Goal: Task Accomplishment & Management: Use online tool/utility

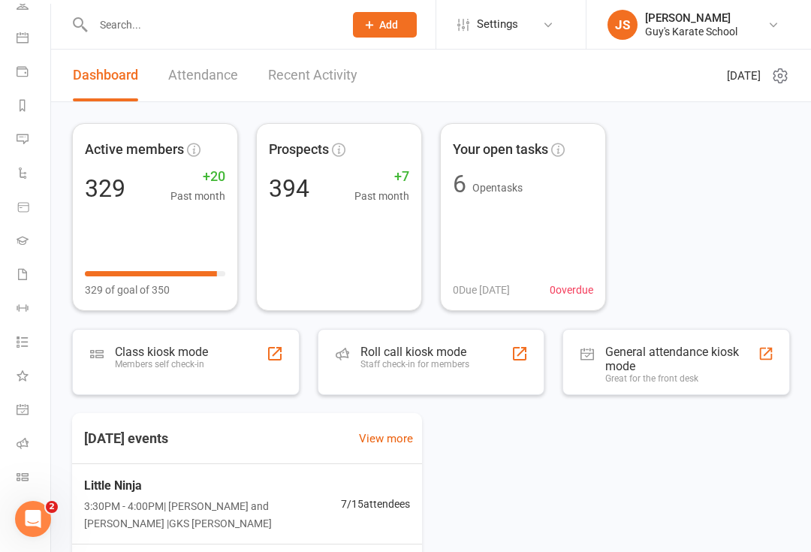
scroll to position [122, 2]
click at [21, 477] on icon at bounding box center [23, 477] width 12 height 12
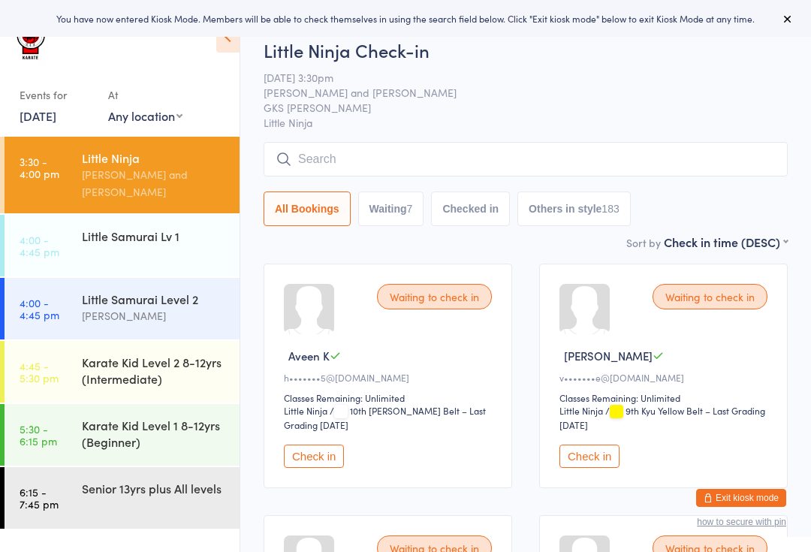
click at [589, 454] on button "Check in" at bounding box center [589, 455] width 60 height 23
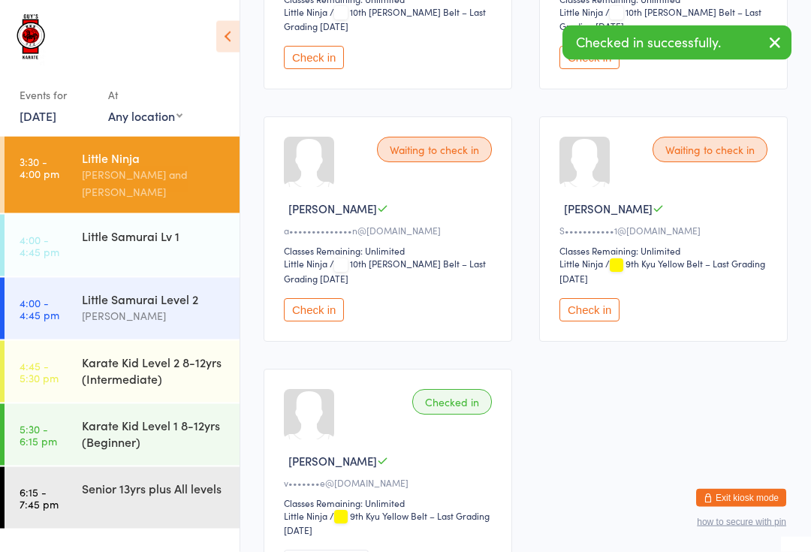
click at [312, 322] on button "Check in" at bounding box center [314, 310] width 60 height 23
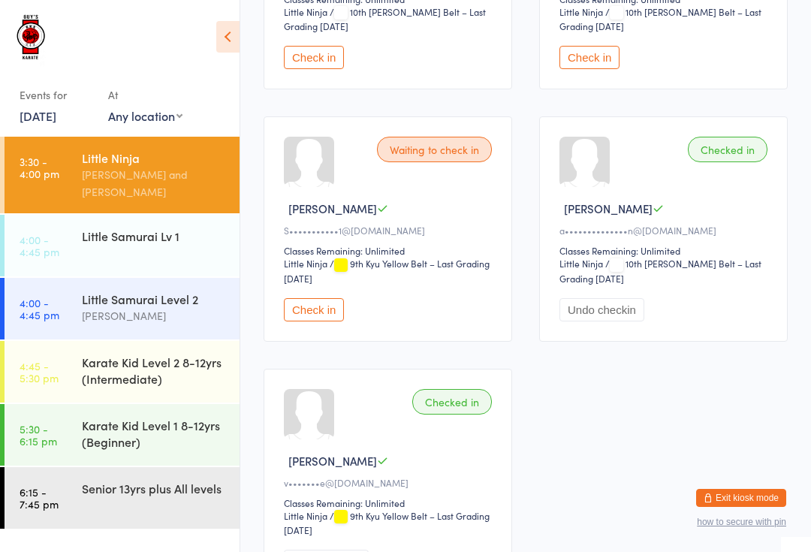
click at [201, 417] on div "Karate Kid Level 1 8-12yrs (Beginner)" at bounding box center [154, 433] width 145 height 33
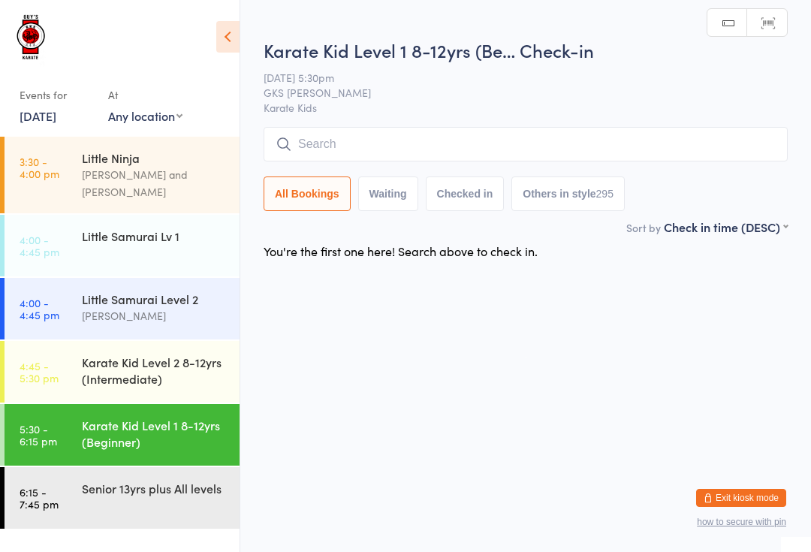
click at [643, 143] on input "search" at bounding box center [526, 144] width 524 height 35
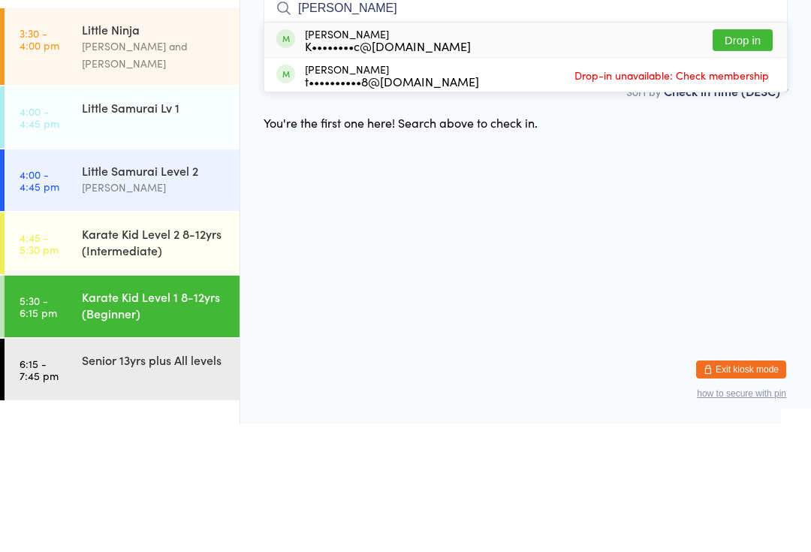
type input "[PERSON_NAME]"
click at [756, 158] on button "Drop in" at bounding box center [743, 169] width 60 height 22
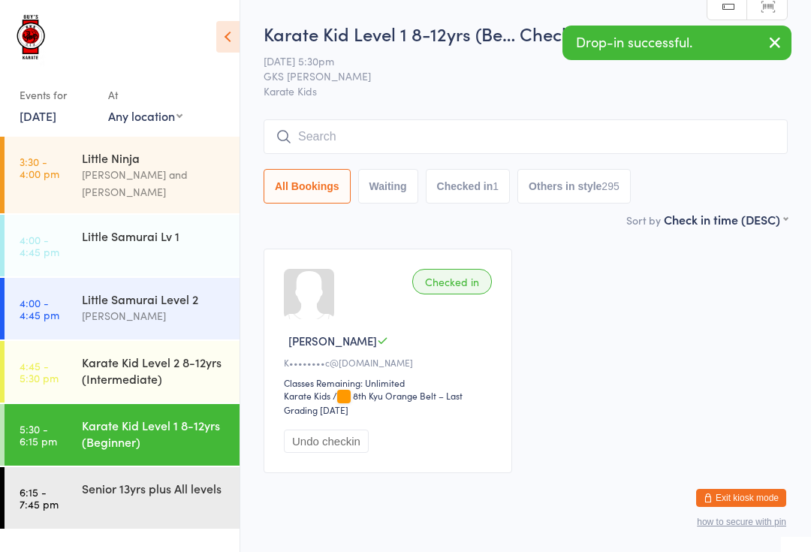
click at [501, 133] on input "search" at bounding box center [526, 136] width 524 height 35
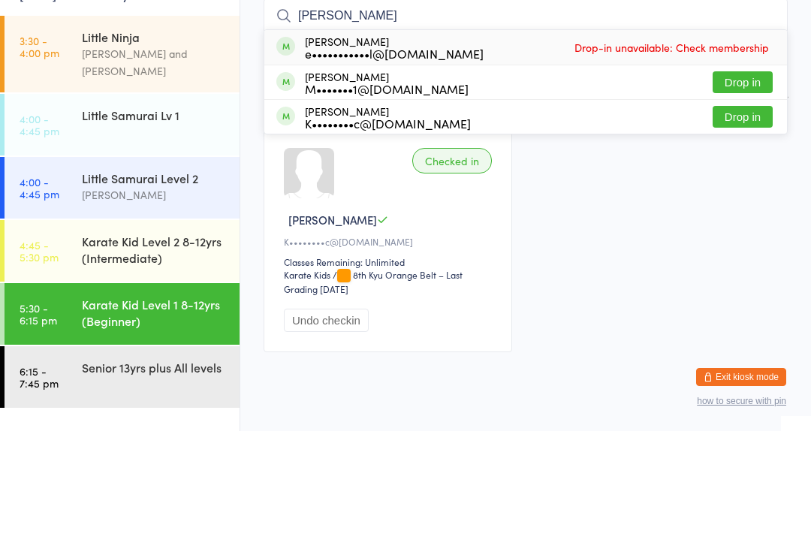
type input "[PERSON_NAME]"
click at [737, 192] on button "Drop in" at bounding box center [743, 203] width 60 height 22
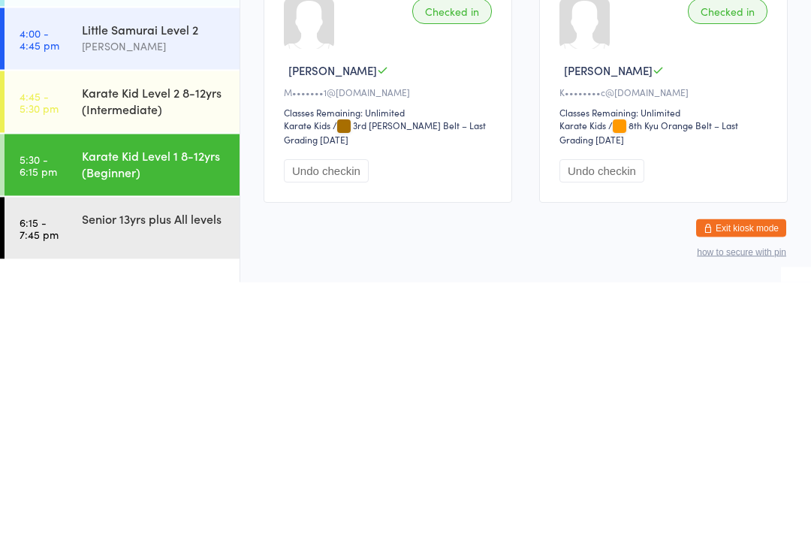
click at [357, 429] on button "Undo checkin" at bounding box center [326, 440] width 85 height 23
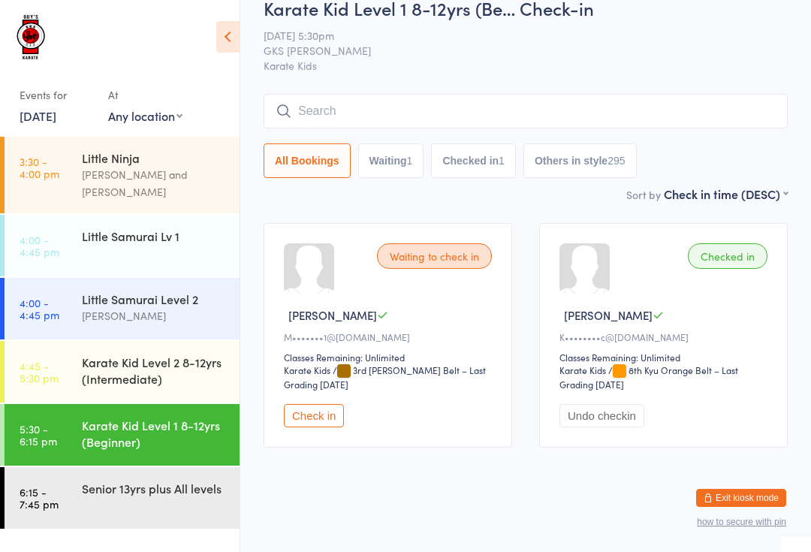
click at [204, 421] on div "Karate Kid Level 1 8-12yrs (Beginner)" at bounding box center [154, 433] width 145 height 33
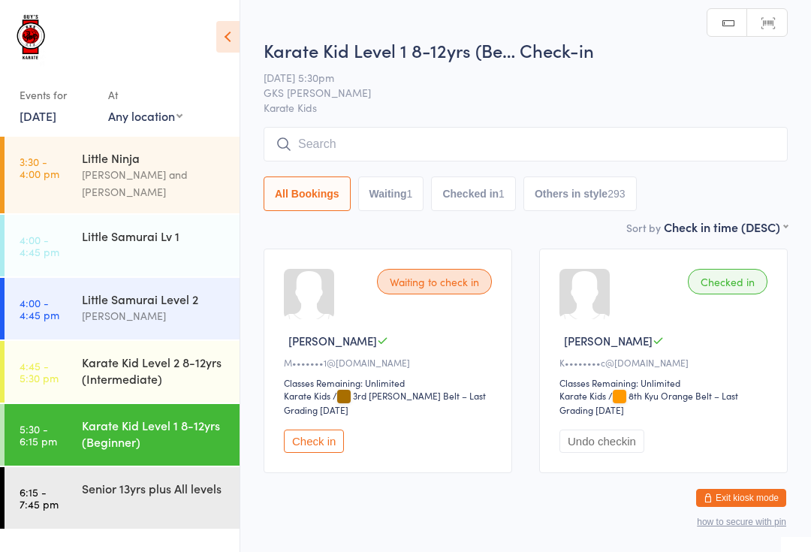
click at [616, 141] on input "search" at bounding box center [526, 144] width 524 height 35
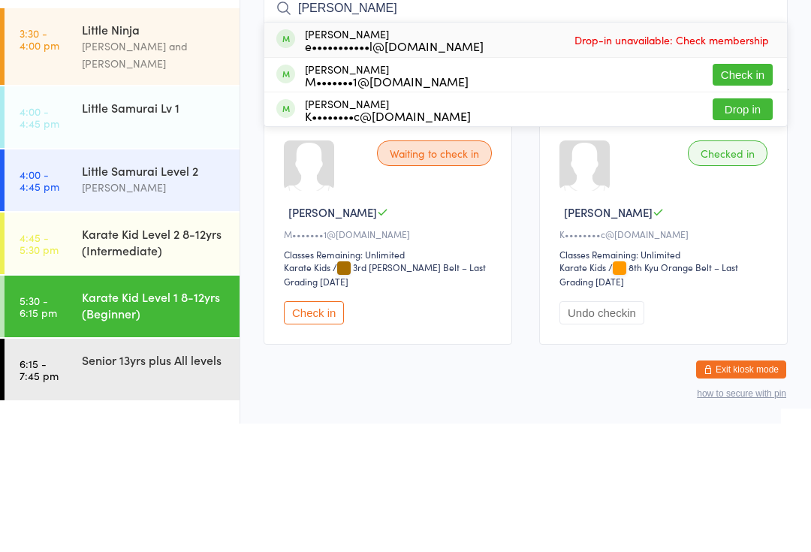
type input "[PERSON_NAME]"
click at [758, 227] on button "Drop in" at bounding box center [743, 238] width 60 height 22
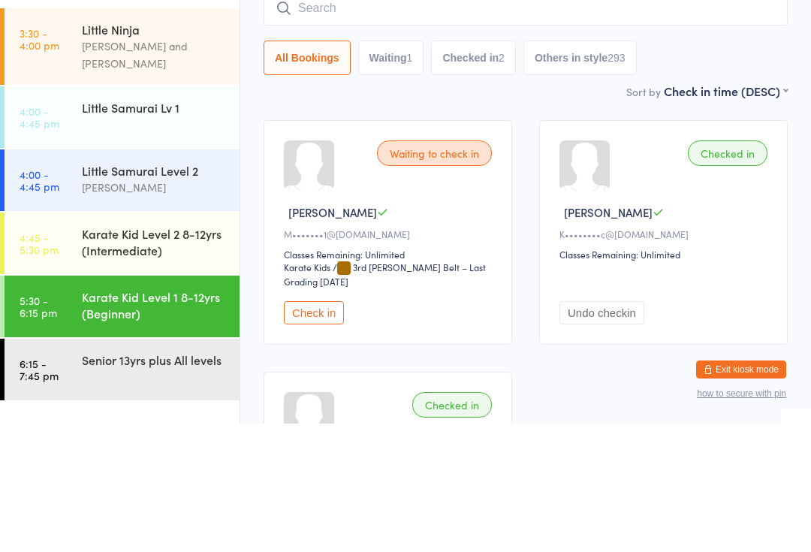
type input "8"
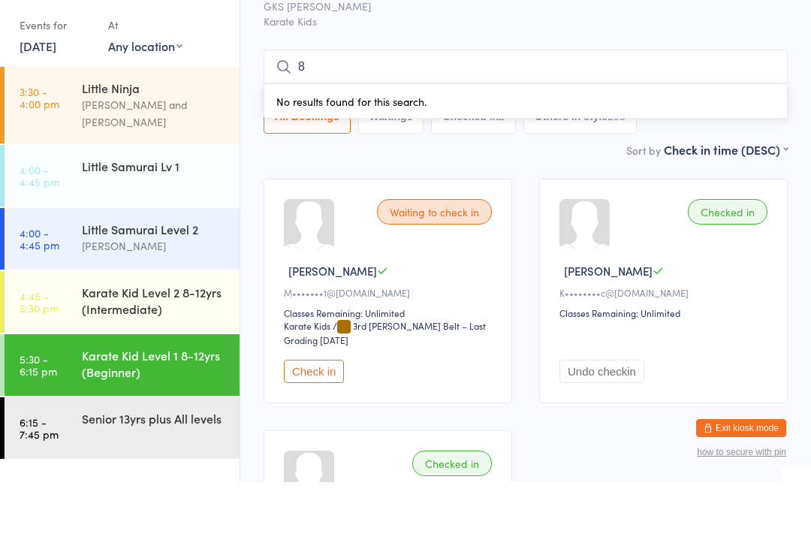
click at [197, 278] on div "Little Samurai Level 2 [PERSON_NAME]" at bounding box center [161, 307] width 158 height 59
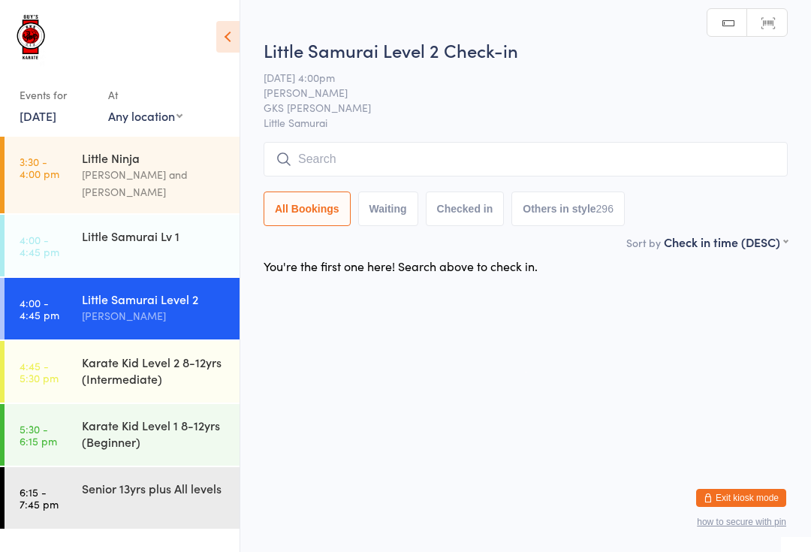
click at [562, 152] on input "search" at bounding box center [526, 159] width 524 height 35
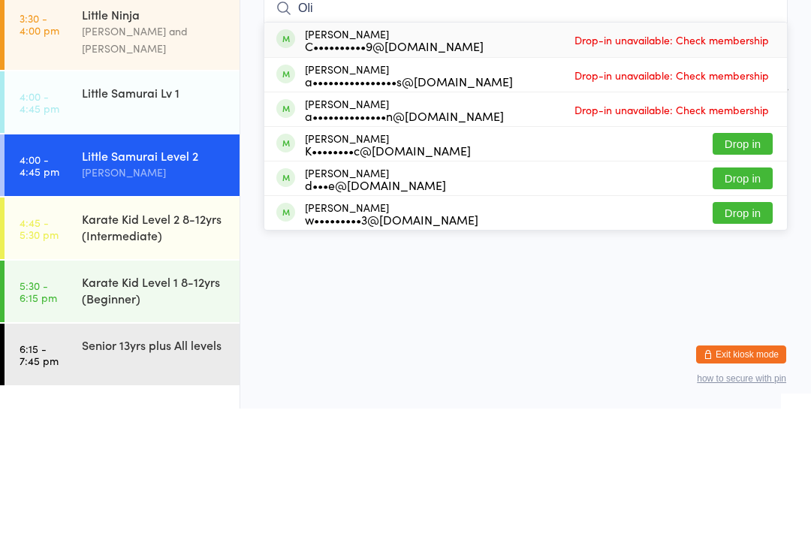
type input "Oli"
click at [760, 311] on button "Drop in" at bounding box center [743, 322] width 60 height 22
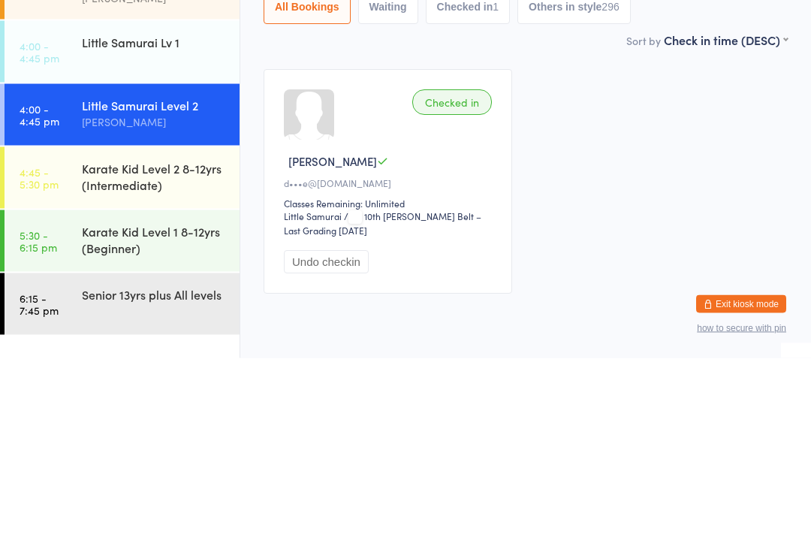
click at [145, 291] on div "Little Samurai Level 2" at bounding box center [154, 299] width 145 height 17
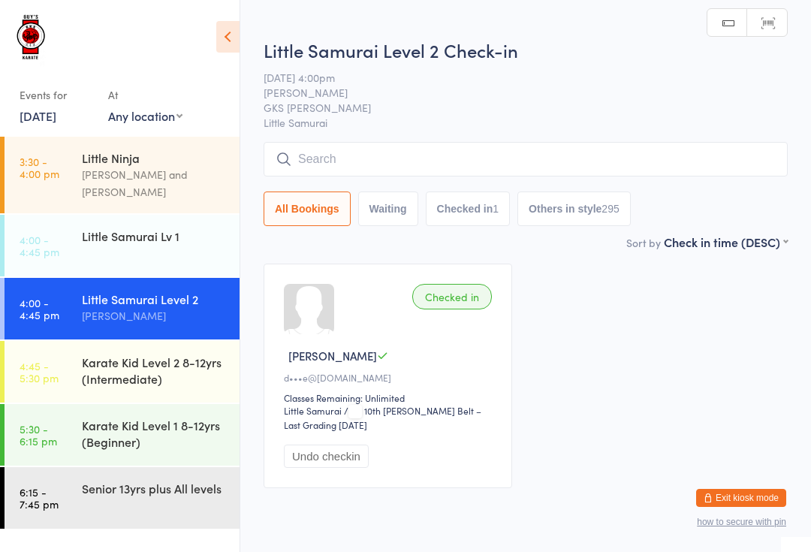
click at [380, 153] on input "search" at bounding box center [526, 159] width 524 height 35
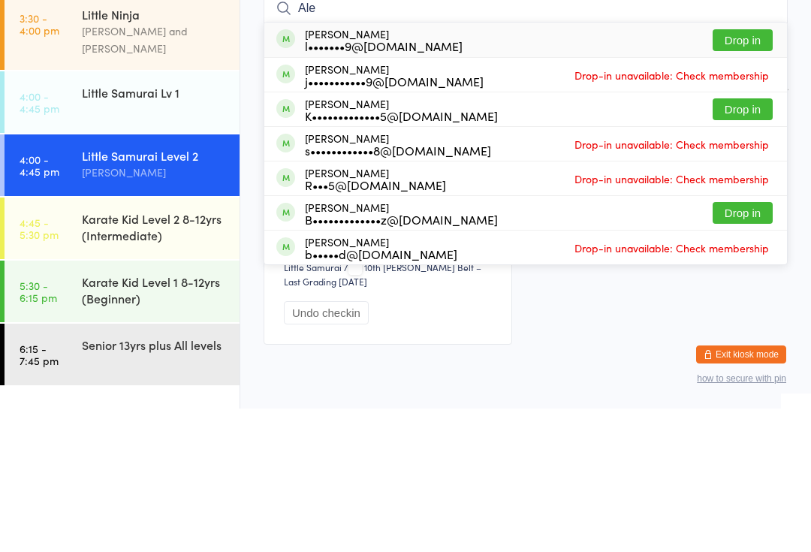
type input "Ale"
click at [734, 242] on button "Drop in" at bounding box center [743, 253] width 60 height 22
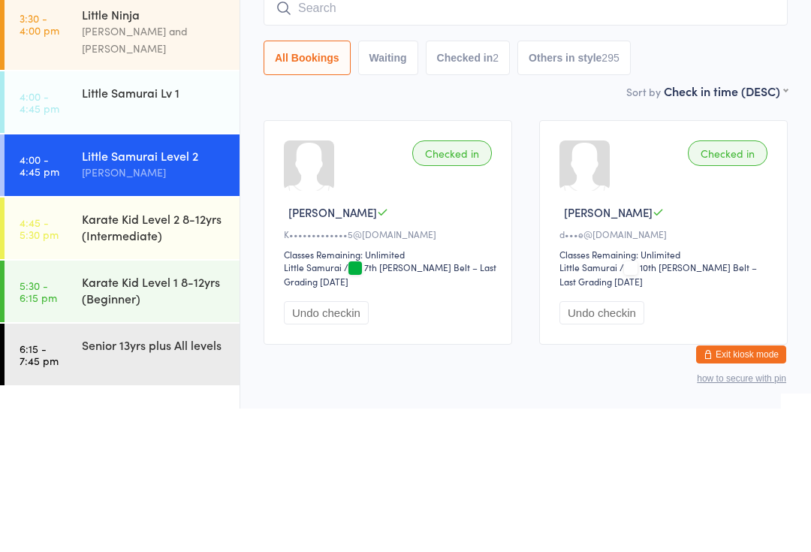
click at [170, 354] on div "Karate Kid Level 2 8-12yrs (Intermediate)" at bounding box center [154, 370] width 145 height 33
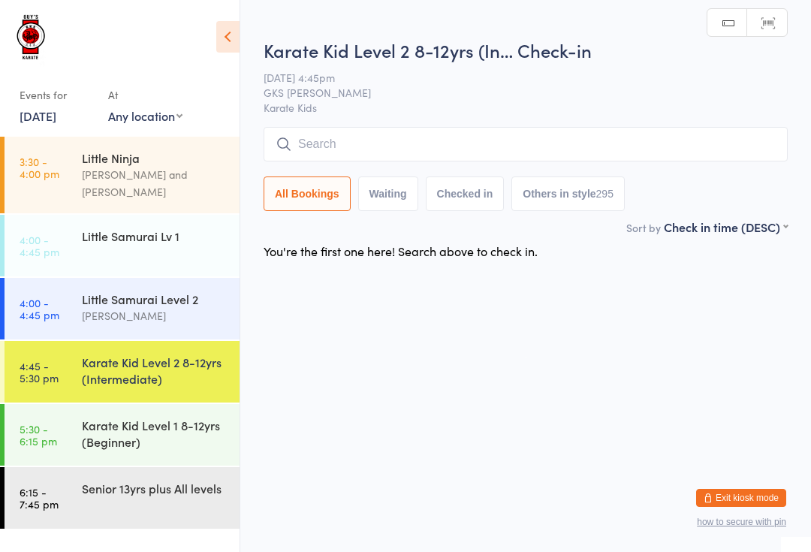
click at [508, 143] on input "search" at bounding box center [526, 144] width 524 height 35
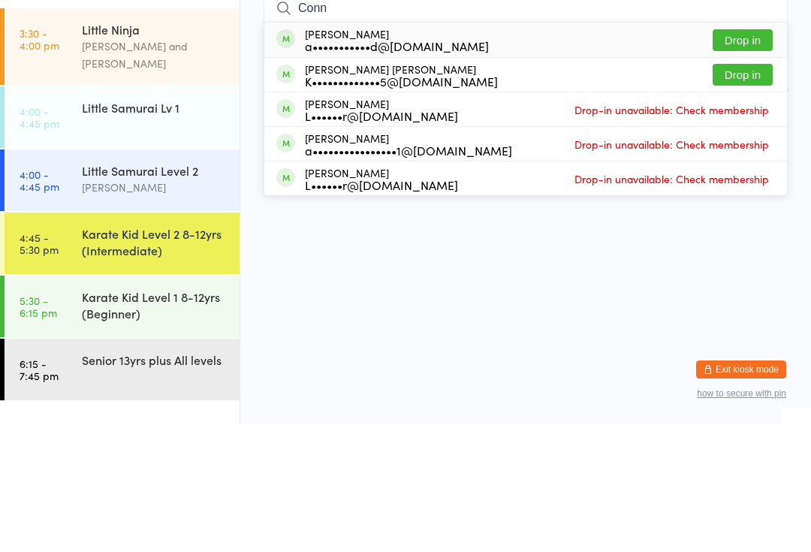
type input "Conn"
click at [749, 192] on button "Drop in" at bounding box center [743, 203] width 60 height 22
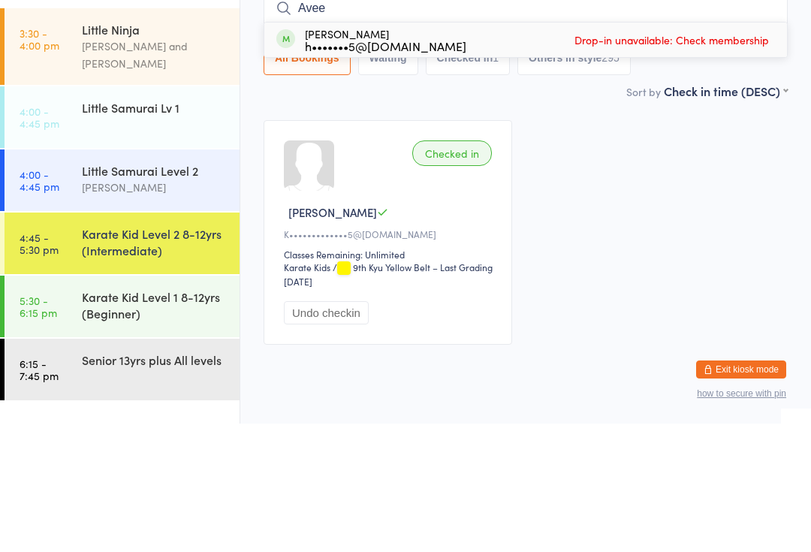
type input "Avee"
click at [402, 156] on div "[PERSON_NAME] h•••••••5@[DOMAIN_NAME]" at bounding box center [385, 168] width 161 height 24
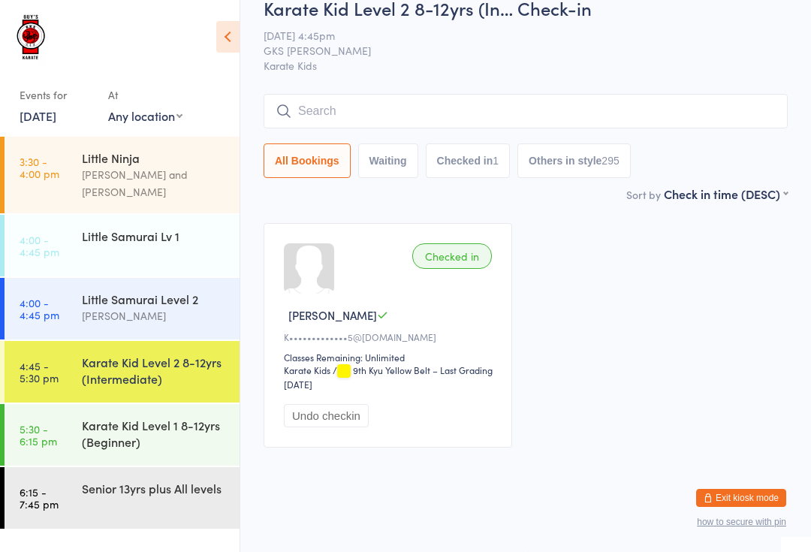
click at [373, 94] on input "search" at bounding box center [526, 111] width 524 height 35
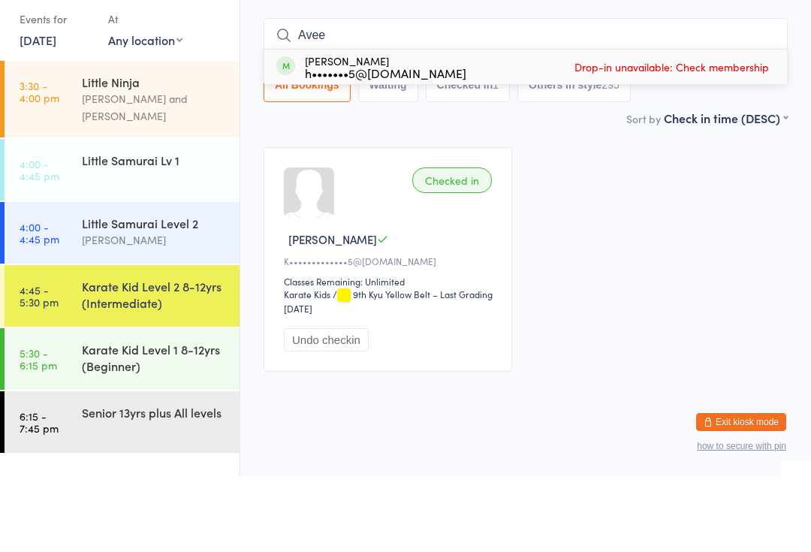
type input "Avee"
click at [520, 125] on div "[PERSON_NAME] h•••••••5@[DOMAIN_NAME] Drop-in unavailable: Check membership" at bounding box center [525, 142] width 523 height 35
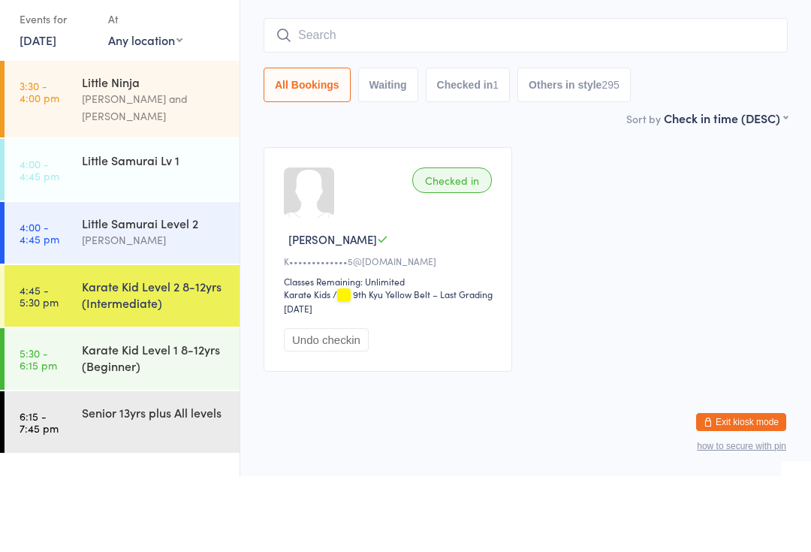
click at [591, 209] on div "Checked in [PERSON_NAME]•••••••••••••5@[DOMAIN_NAME] Classes Remaining: Unlimit…" at bounding box center [525, 335] width 551 height 252
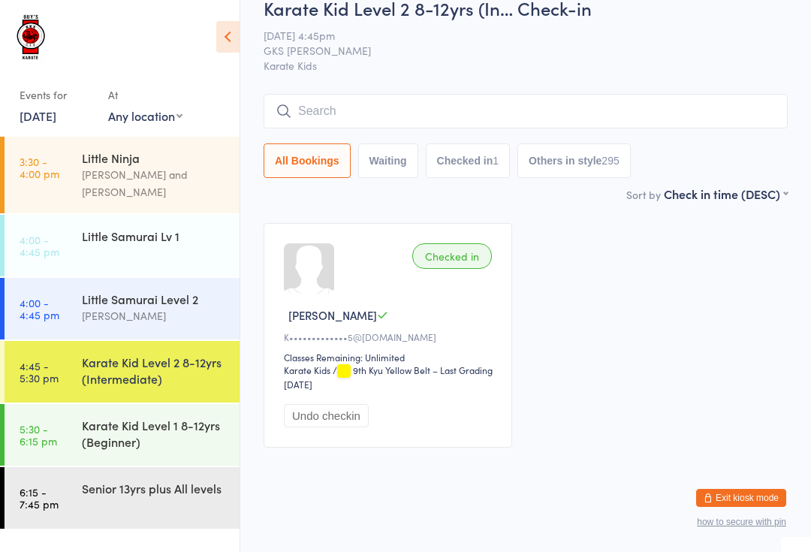
click at [193, 169] on div "[PERSON_NAME] and [PERSON_NAME]" at bounding box center [154, 183] width 145 height 35
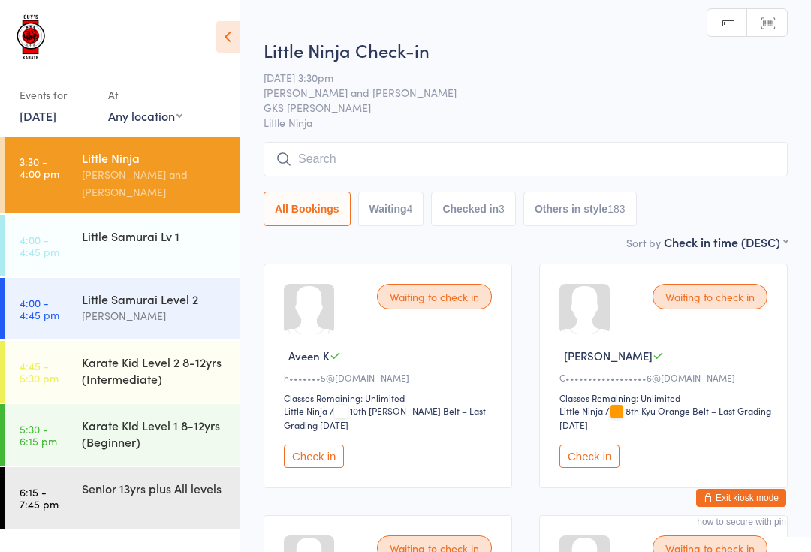
click at [329, 461] on button "Check in" at bounding box center [314, 455] width 60 height 23
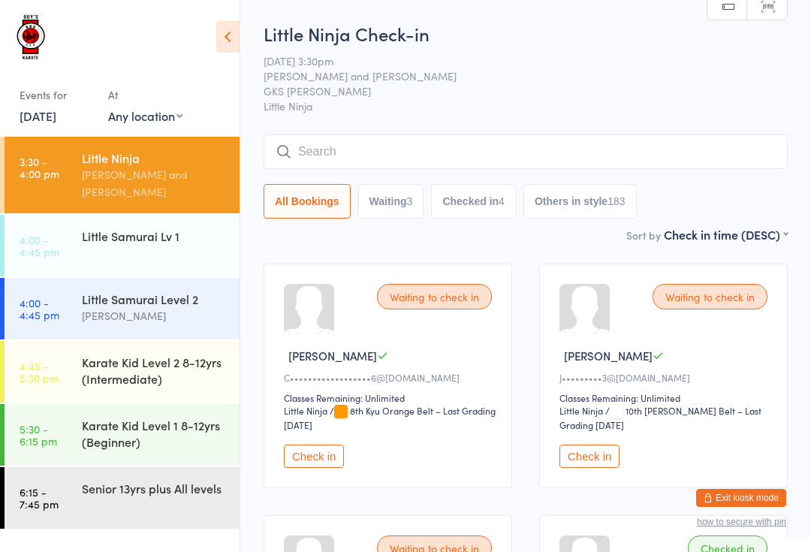
click at [461, 146] on input "search" at bounding box center [526, 151] width 524 height 35
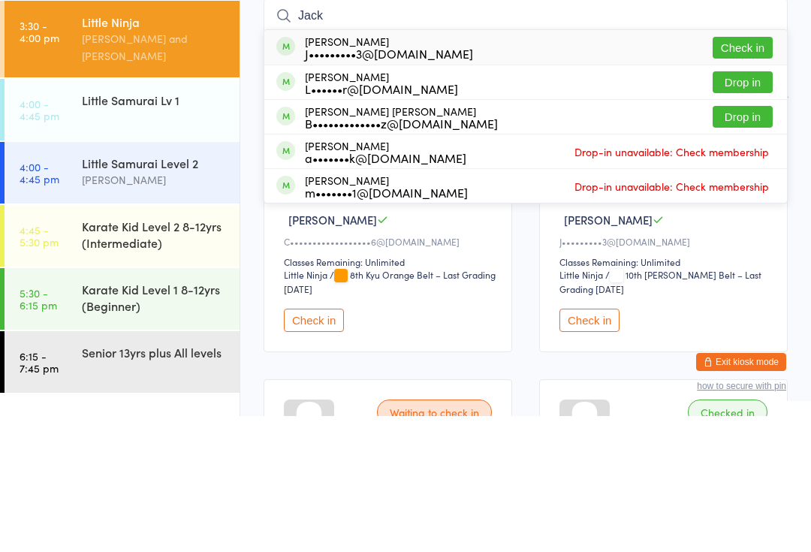
type input "Jack"
click at [752, 173] on button "Check in" at bounding box center [743, 184] width 60 height 22
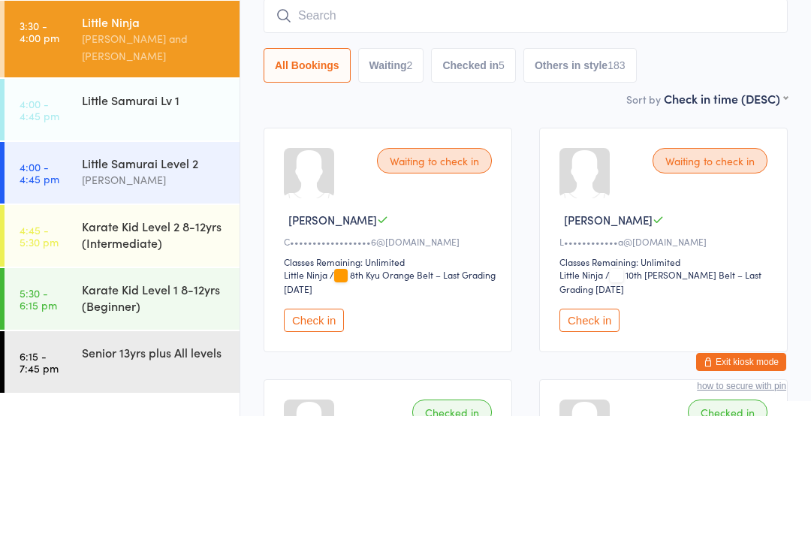
click at [26, 297] on time "4:00 - 4:45 pm" at bounding box center [40, 309] width 40 height 24
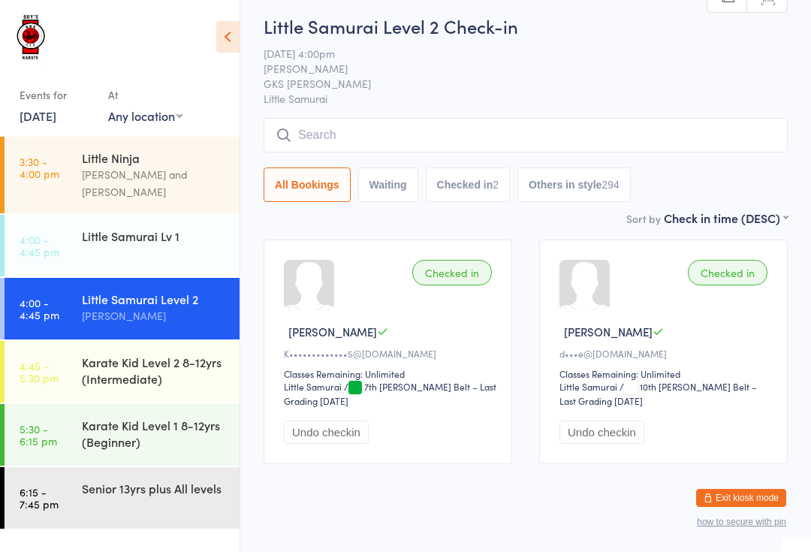
scroll to position [33, 0]
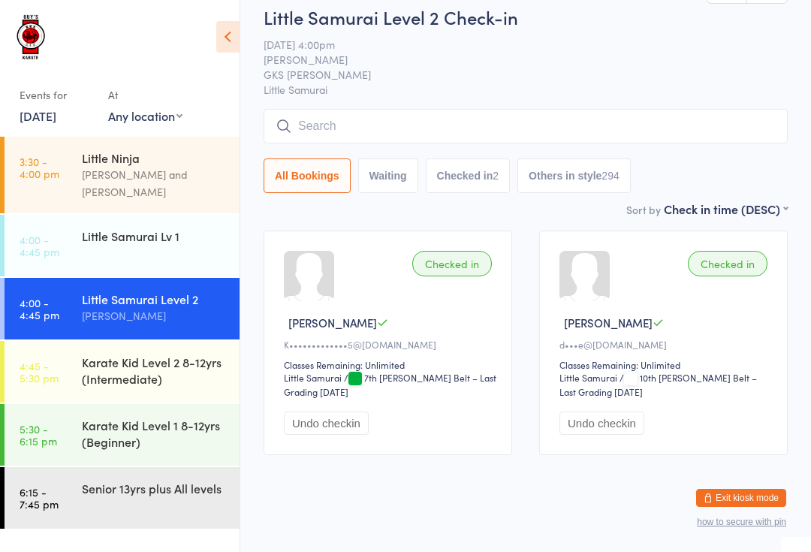
click at [101, 239] on div "Little Samurai Lv 1" at bounding box center [161, 236] width 158 height 42
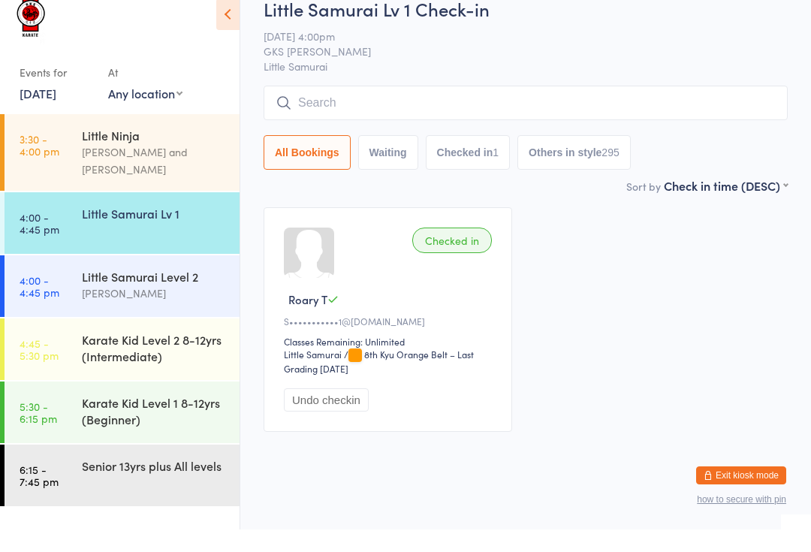
scroll to position [18, 0]
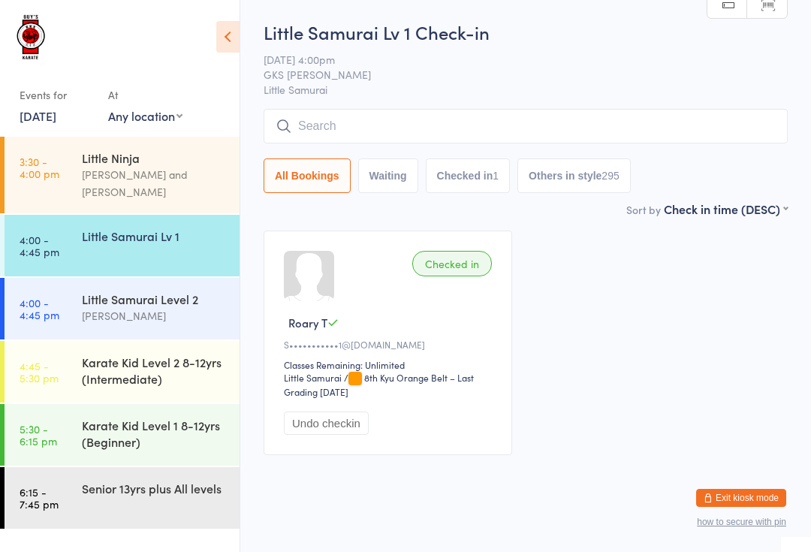
click at [303, 128] on input "search" at bounding box center [526, 126] width 524 height 35
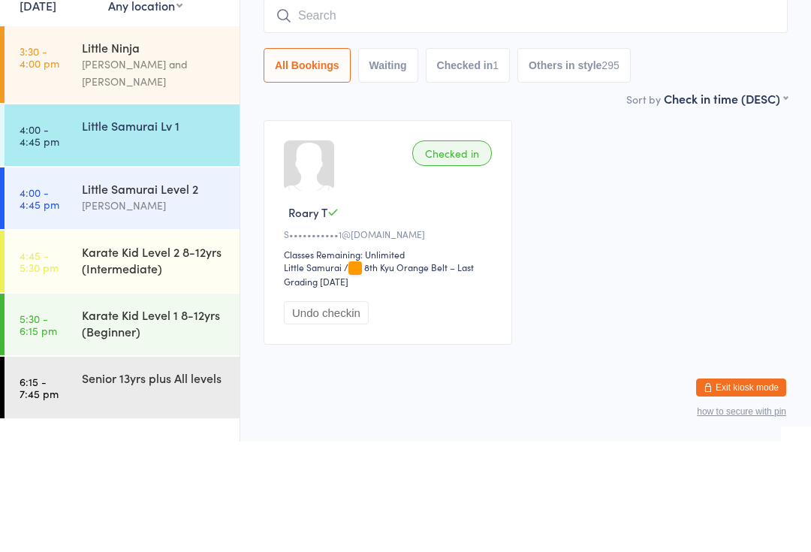
click at [107, 291] on div "Little Samurai Level 2" at bounding box center [154, 299] width 145 height 17
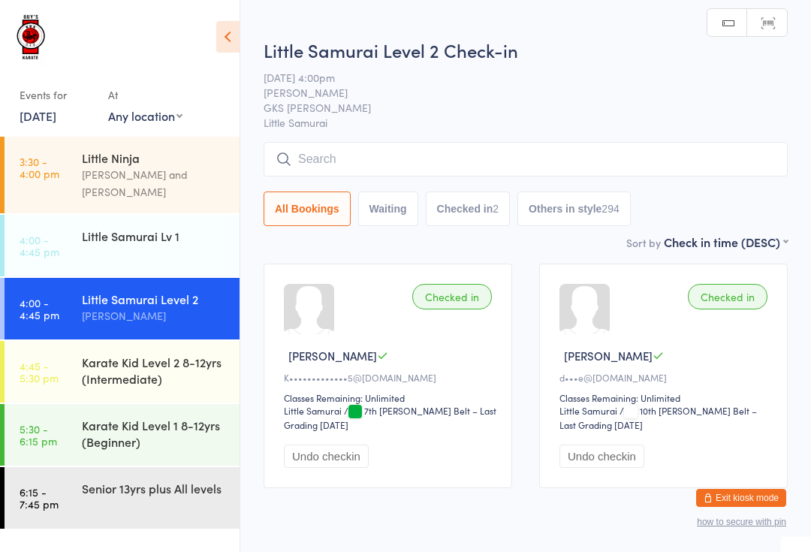
click at [334, 158] on input "search" at bounding box center [526, 159] width 524 height 35
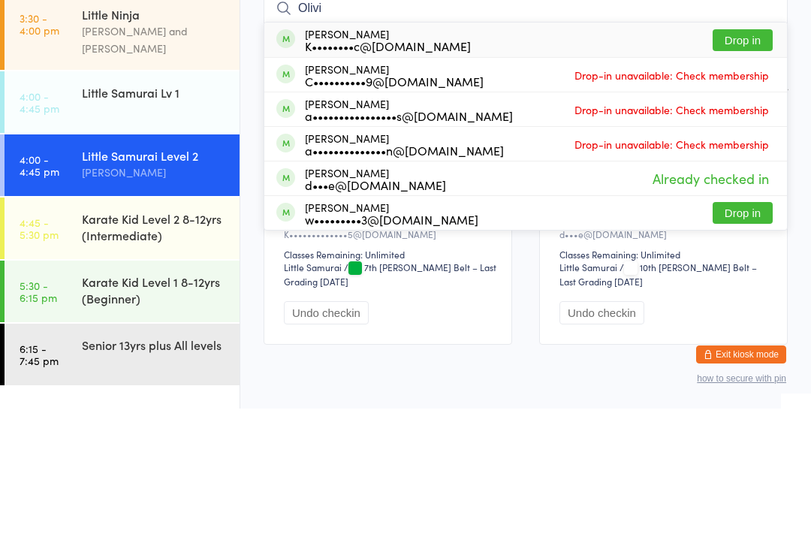
type input "Olivi"
click at [758, 173] on button "Drop in" at bounding box center [743, 184] width 60 height 22
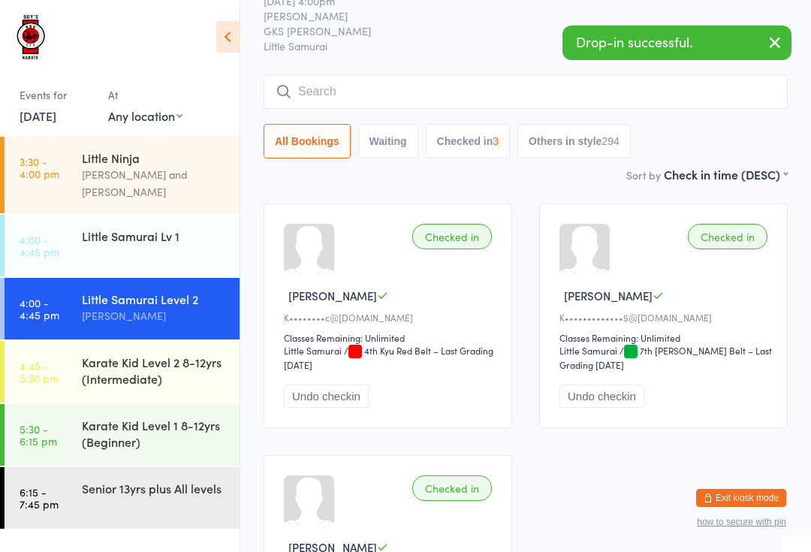
click at [146, 417] on div "Karate Kid Level 1 8-12yrs (Beginner)" at bounding box center [154, 433] width 145 height 33
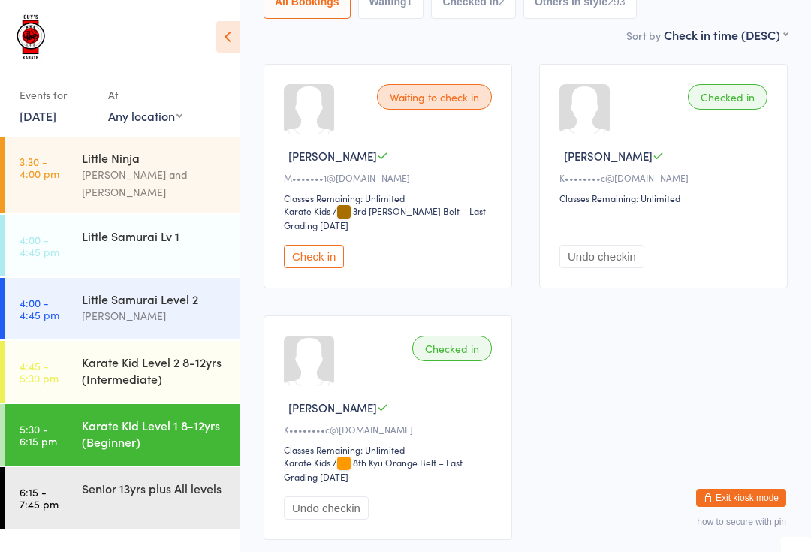
scroll to position [188, 0]
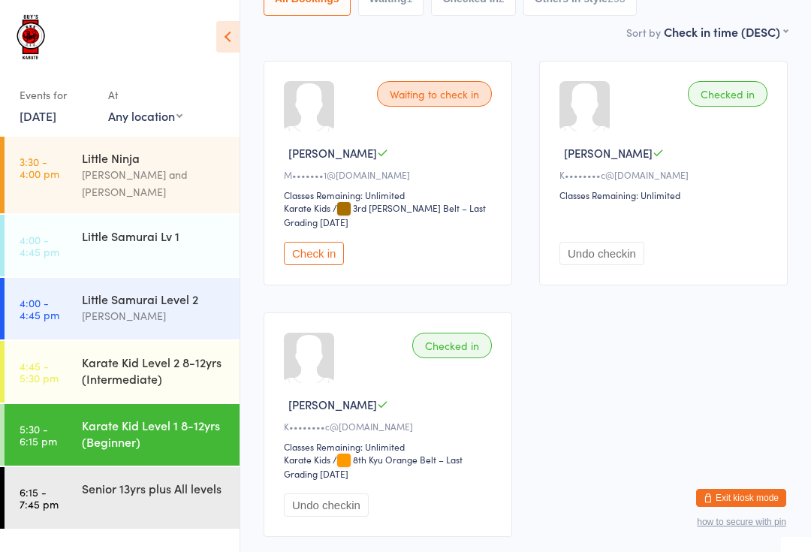
click at [206, 354] on div "Karate Kid Level 2 8-12yrs (Intermediate)" at bounding box center [154, 370] width 145 height 33
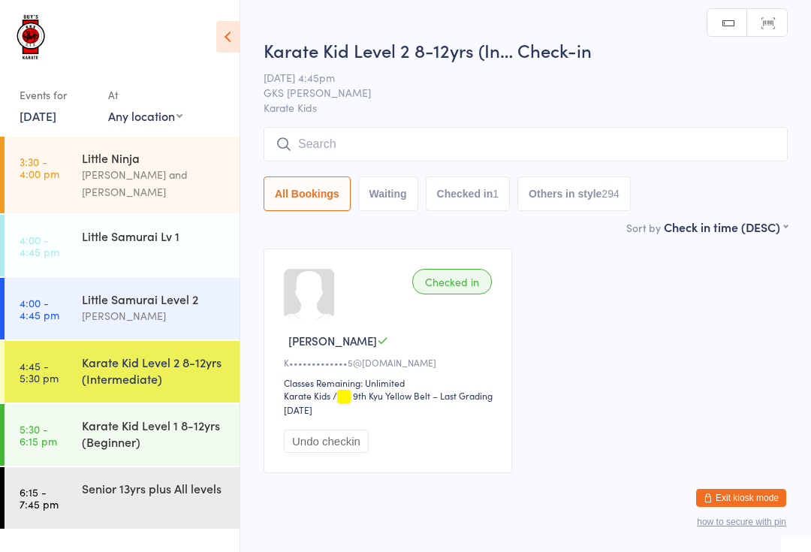
click at [203, 420] on div "Karate Kid Level 1 8-12yrs (Beginner)" at bounding box center [154, 433] width 145 height 33
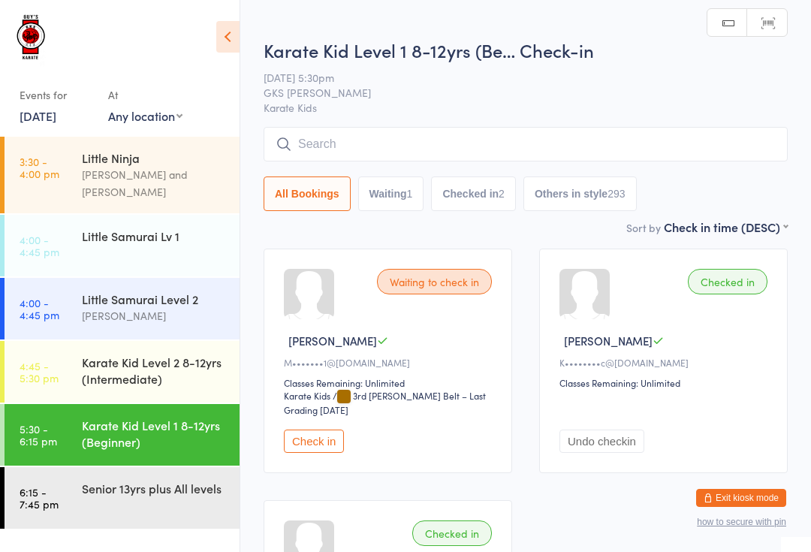
click at [135, 307] on div "[PERSON_NAME]" at bounding box center [154, 315] width 145 height 17
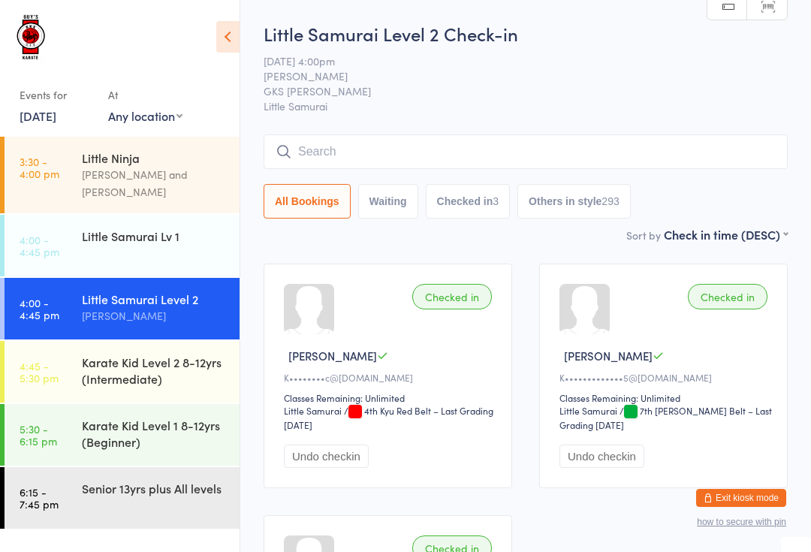
click at [366, 157] on input "search" at bounding box center [526, 151] width 524 height 35
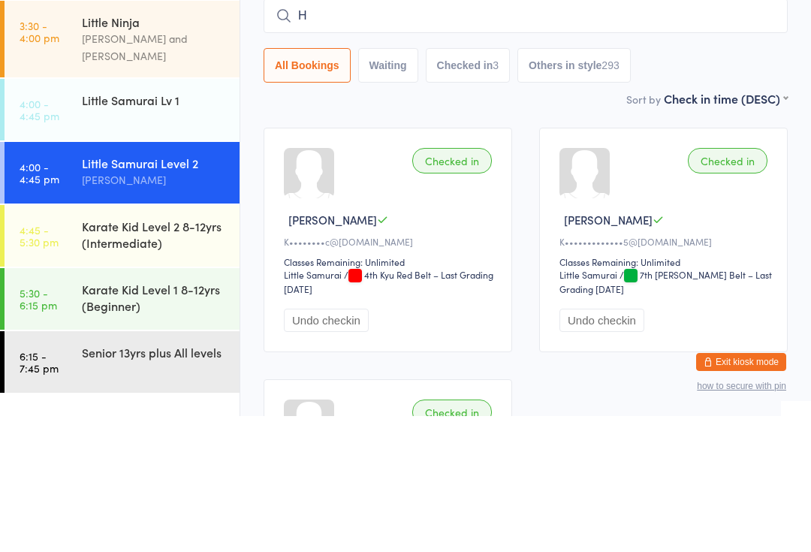
type input "He"
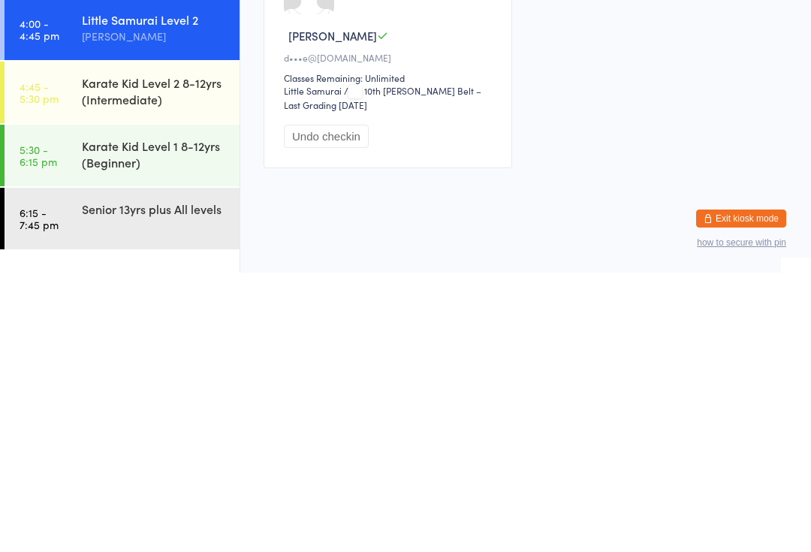
scroll to position [317, 0]
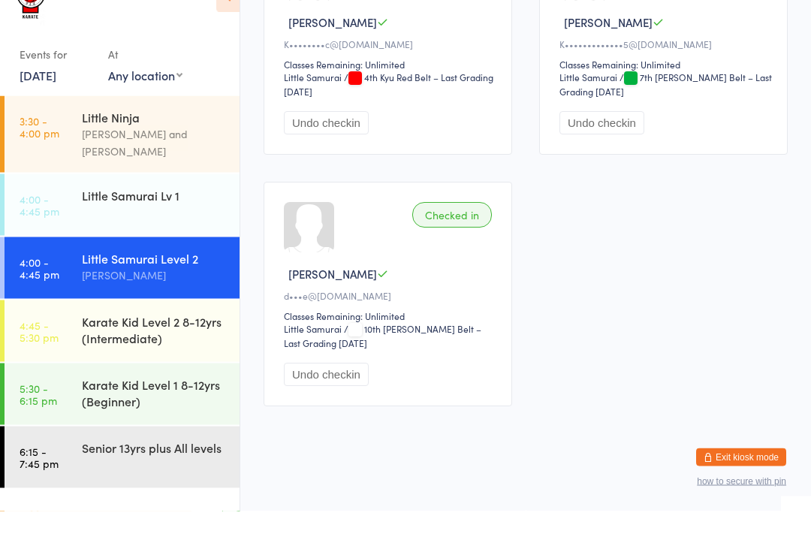
click at [129, 149] on div "Little Ninja" at bounding box center [154, 157] width 145 height 17
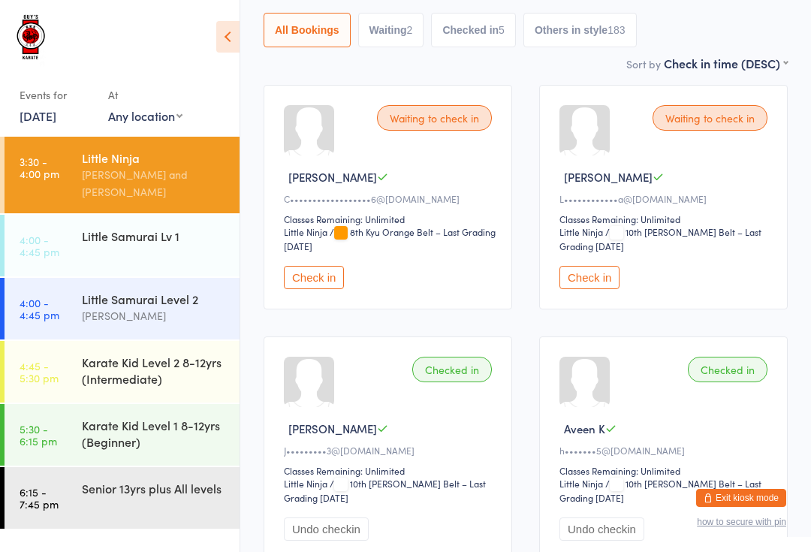
scroll to position [170, 0]
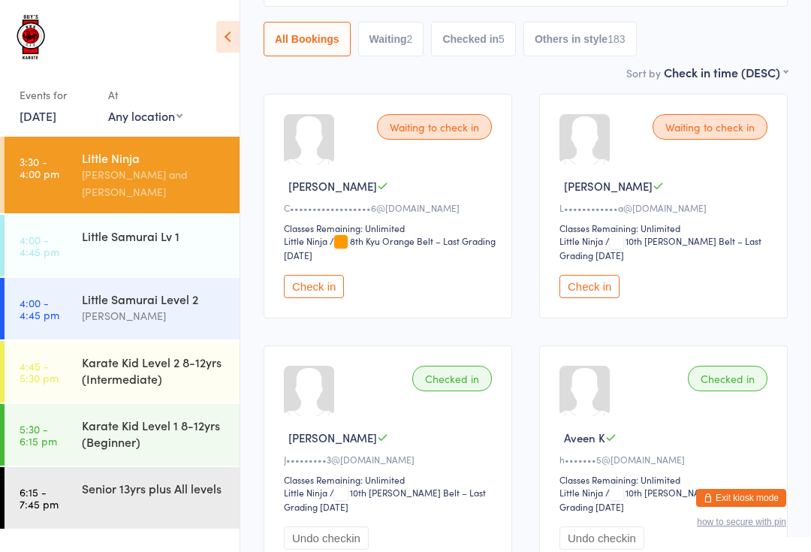
click at [307, 291] on button "Check in" at bounding box center [314, 286] width 60 height 23
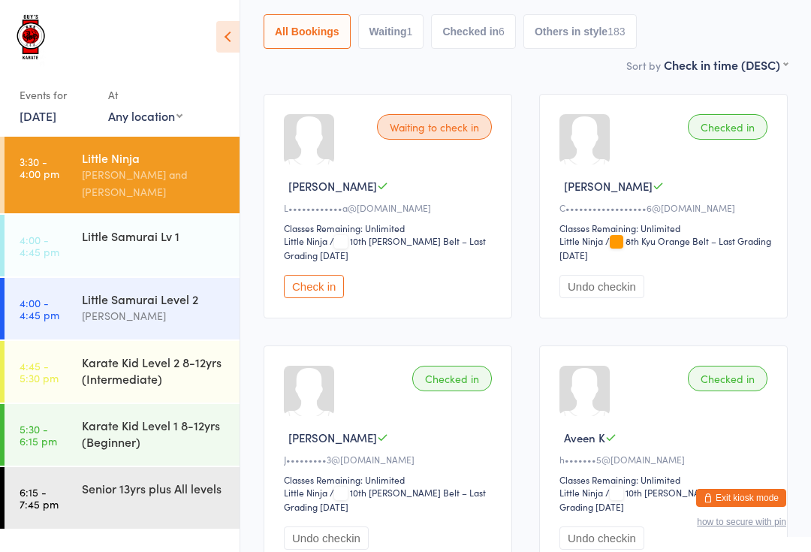
click at [127, 170] on div "[PERSON_NAME] and [PERSON_NAME]" at bounding box center [154, 183] width 145 height 35
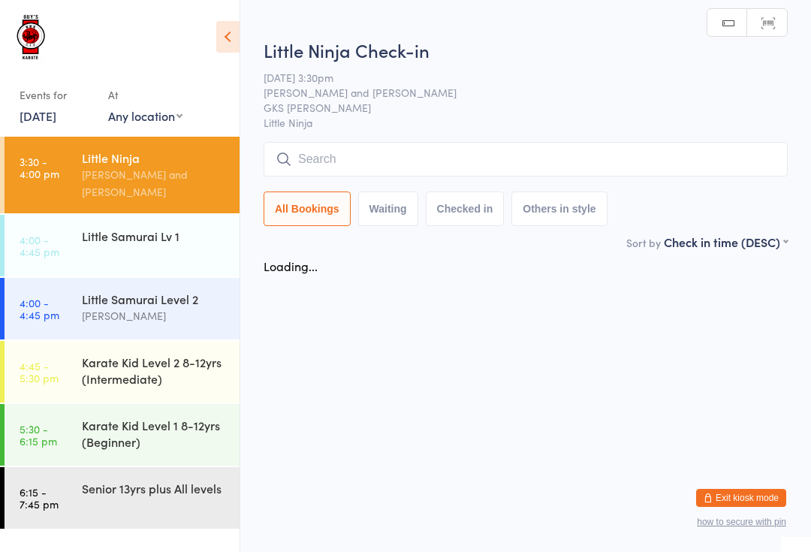
scroll to position [0, 0]
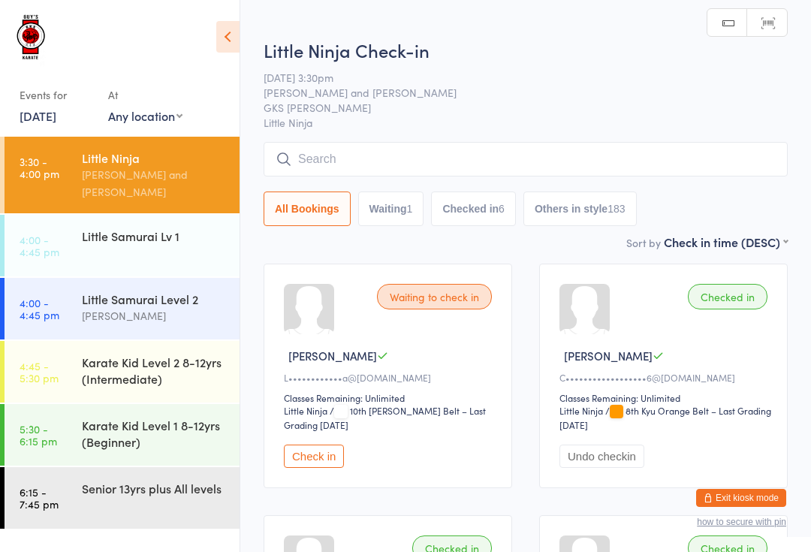
click at [327, 164] on input "search" at bounding box center [526, 159] width 524 height 35
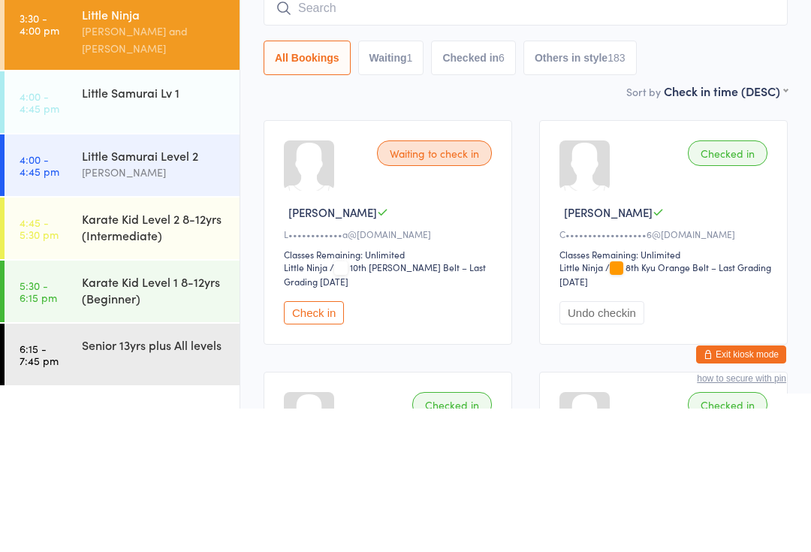
click at [95, 354] on div "Karate Kid Level 2 8-12yrs (Intermediate)" at bounding box center [154, 370] width 145 height 33
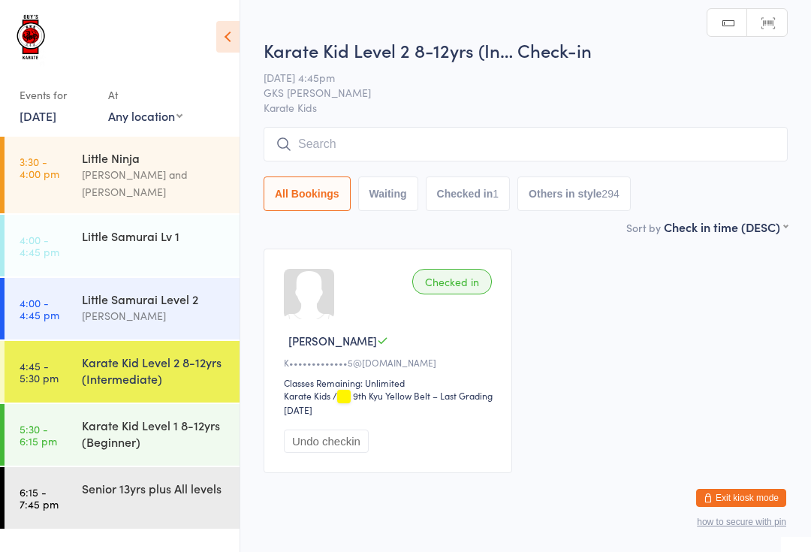
click at [328, 142] on input "search" at bounding box center [526, 144] width 524 height 35
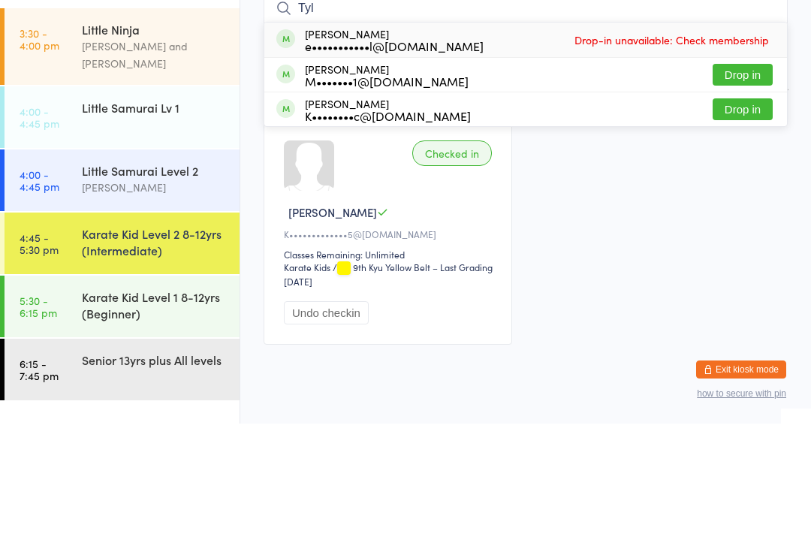
type input "Tyl"
click at [767, 227] on button "Drop in" at bounding box center [743, 238] width 60 height 22
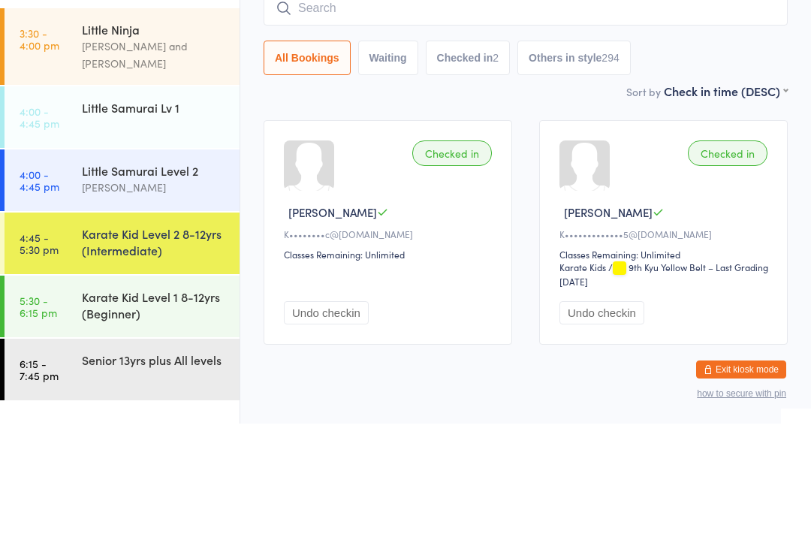
click at [73, 137] on link "3:30 - 4:00 pm Little Ninja Lachlan [PERSON_NAME] and [PERSON_NAME]" at bounding box center [122, 175] width 235 height 77
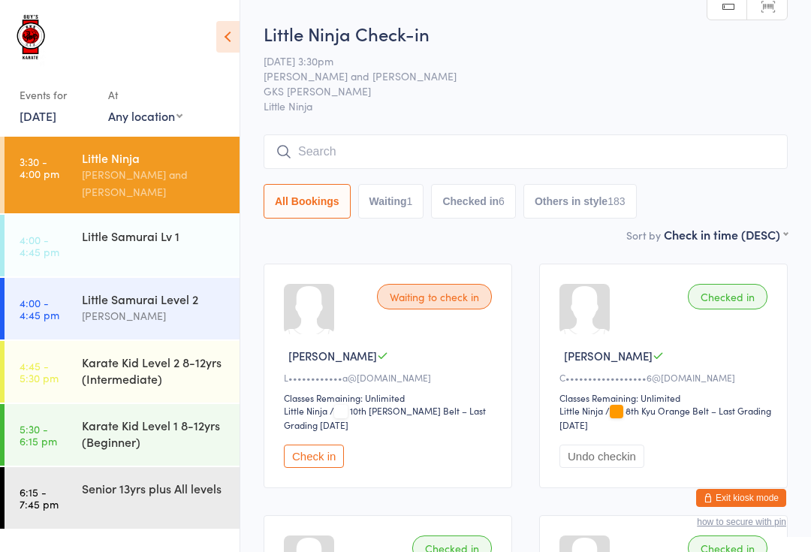
click at [174, 291] on div "Little Samurai Level 2" at bounding box center [154, 299] width 145 height 17
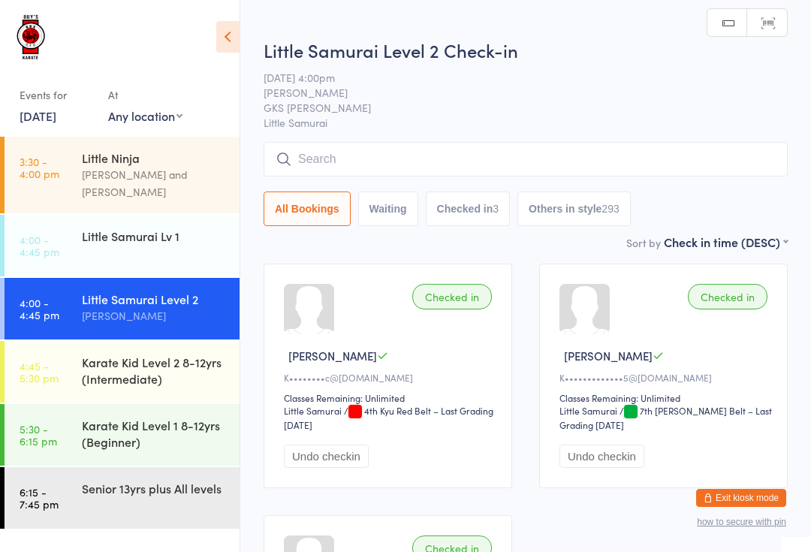
click at [350, 157] on input "search" at bounding box center [526, 159] width 524 height 35
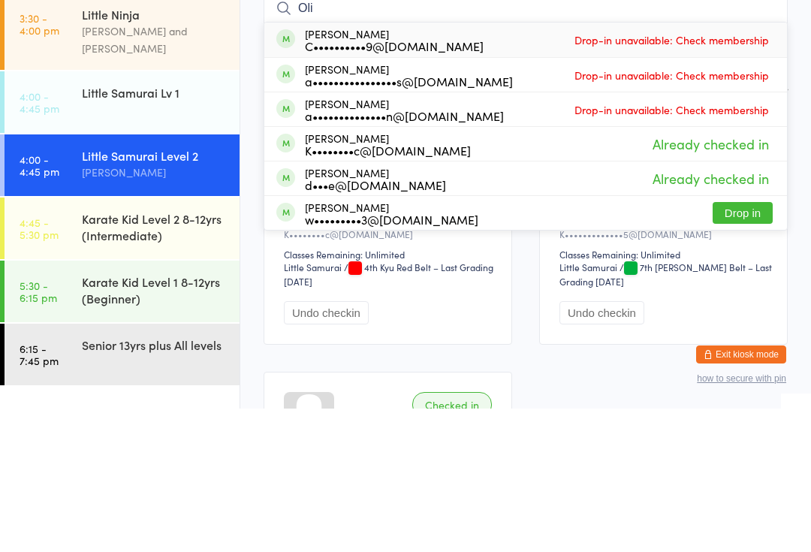
type input "Ol"
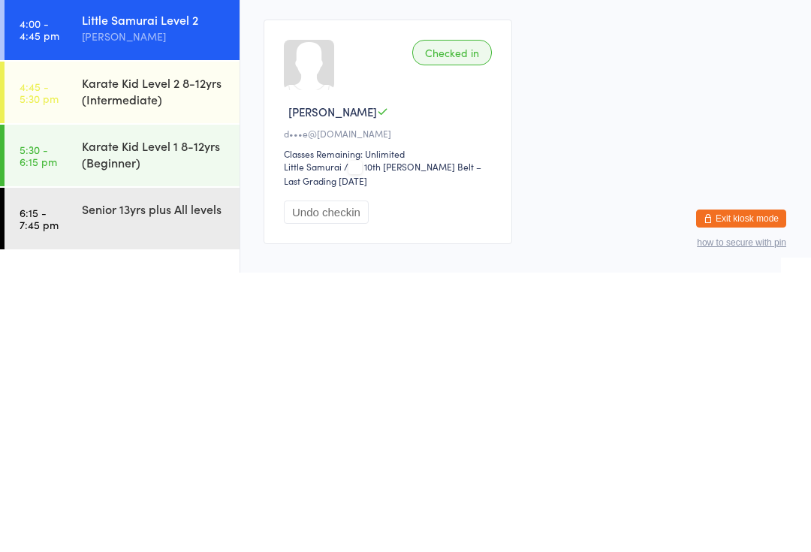
scroll to position [317, 0]
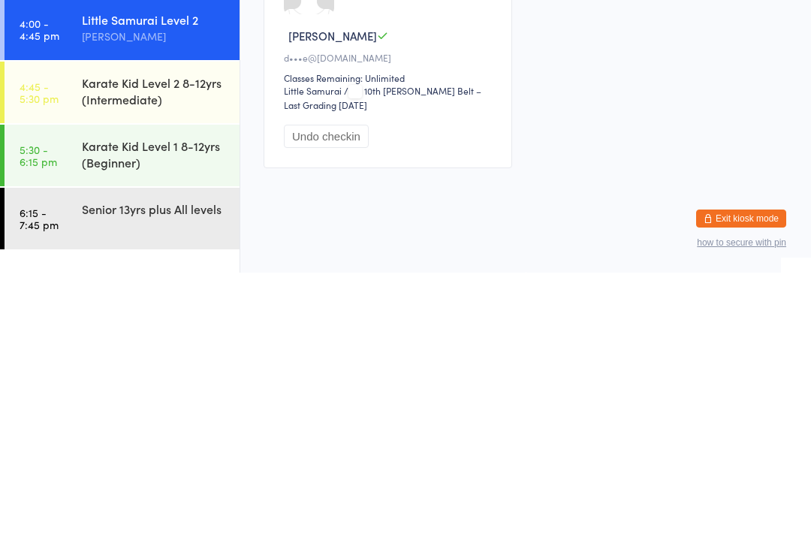
click at [133, 480] on div "Senior 13yrs plus All levels" at bounding box center [154, 488] width 145 height 17
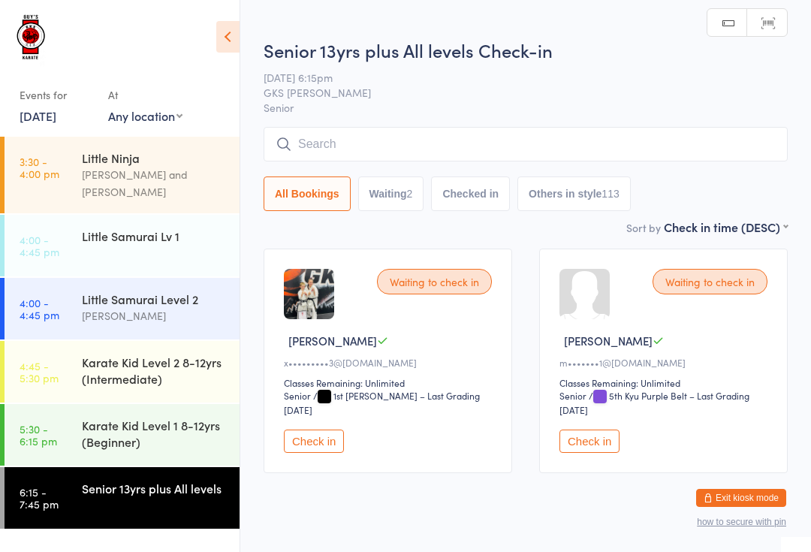
click at [416, 131] on input "search" at bounding box center [526, 144] width 524 height 35
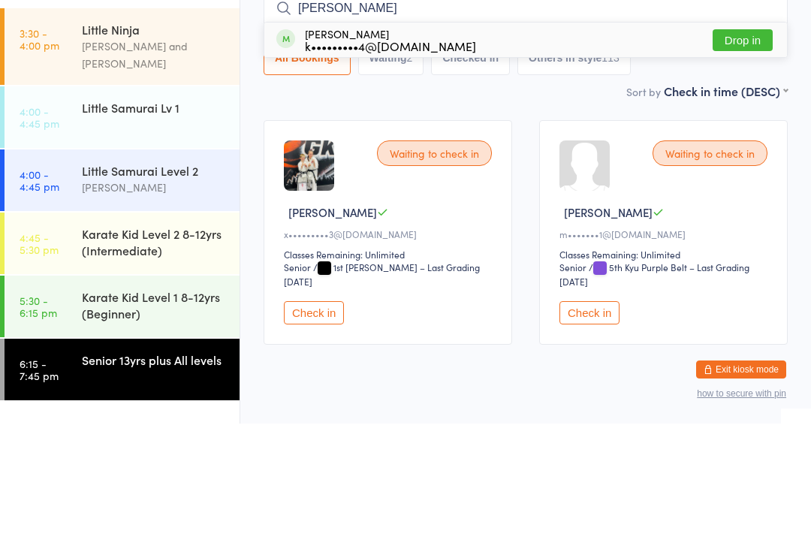
type input "[PERSON_NAME]"
click at [741, 158] on button "Drop in" at bounding box center [743, 169] width 60 height 22
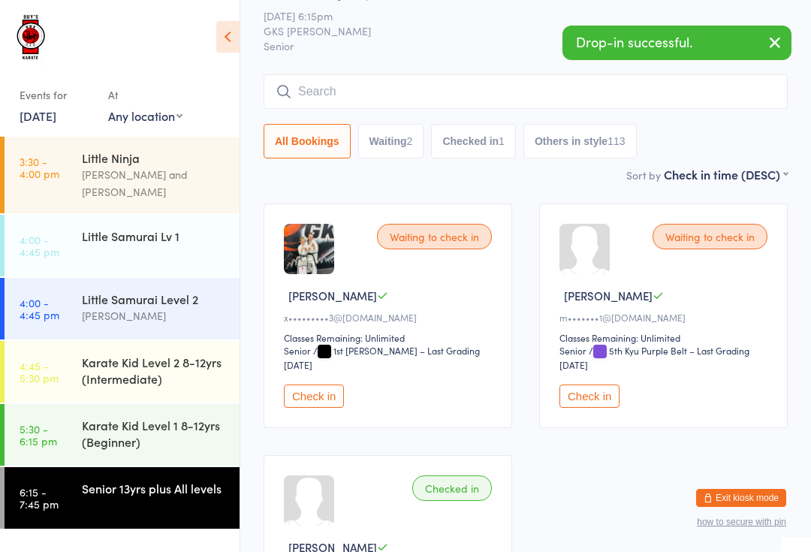
click at [113, 417] on div "Karate Kid Level 1 8-12yrs (Beginner)" at bounding box center [154, 433] width 145 height 33
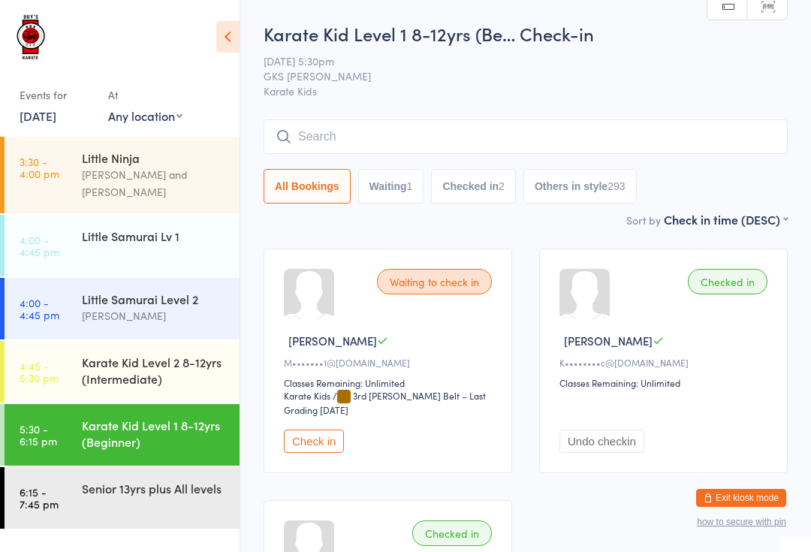
click at [131, 162] on div "Little Ninja" at bounding box center [154, 157] width 145 height 17
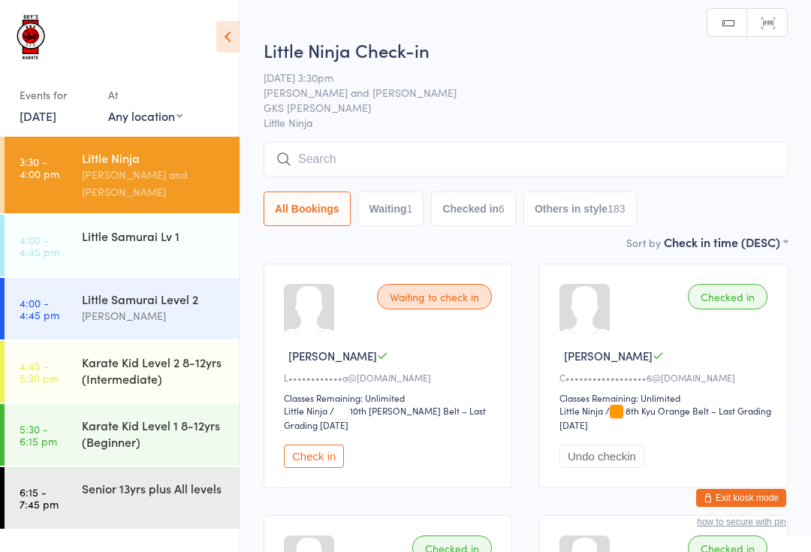
click at [341, 156] on input "search" at bounding box center [526, 159] width 524 height 35
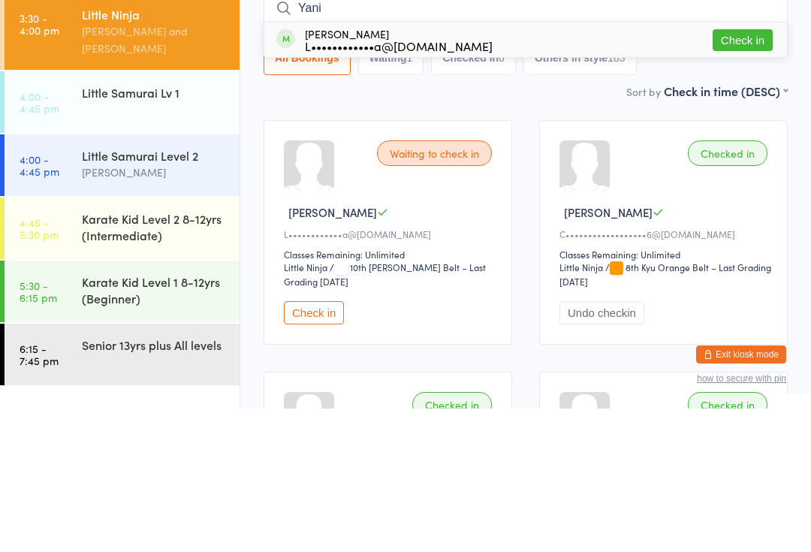
type input "Yani"
click at [372, 171] on div "[PERSON_NAME] L••••••••••••a@[DOMAIN_NAME]" at bounding box center [399, 183] width 188 height 24
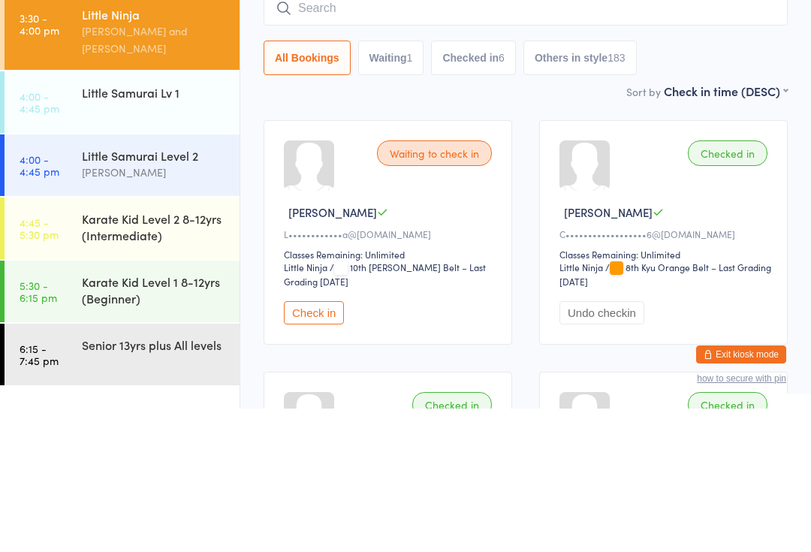
scroll to position [143, 0]
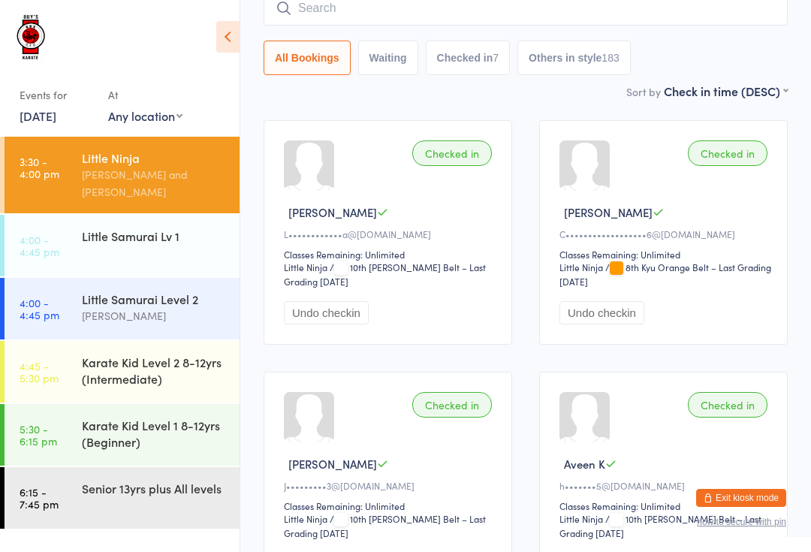
click at [105, 227] on div "Little Samurai Lv 1" at bounding box center [154, 235] width 145 height 17
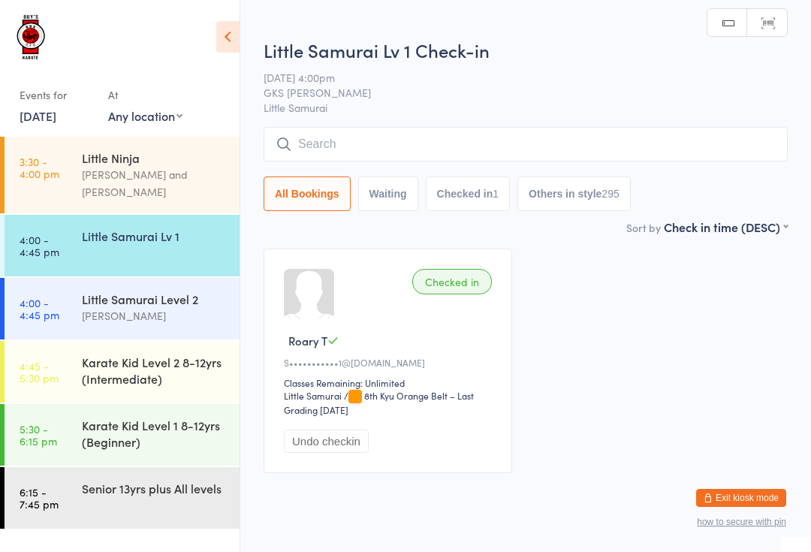
click at [351, 145] on input "search" at bounding box center [526, 144] width 524 height 35
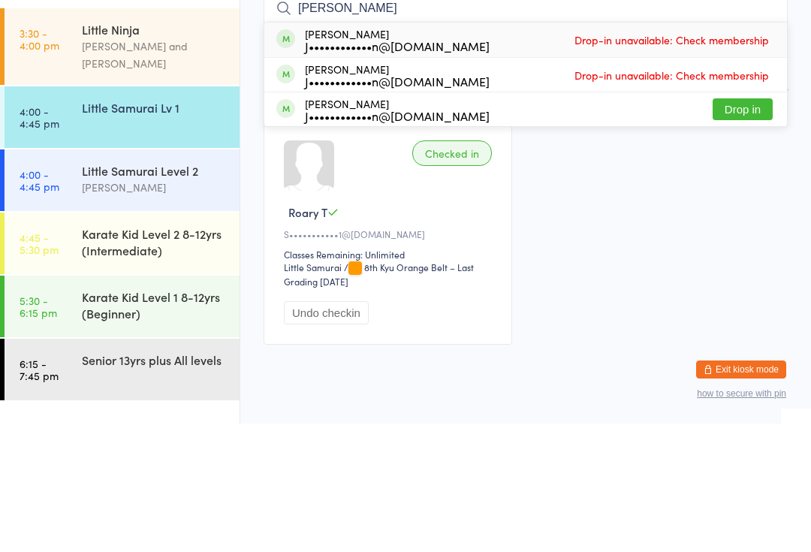
type input "[PERSON_NAME]"
click at [738, 227] on button "Drop in" at bounding box center [743, 238] width 60 height 22
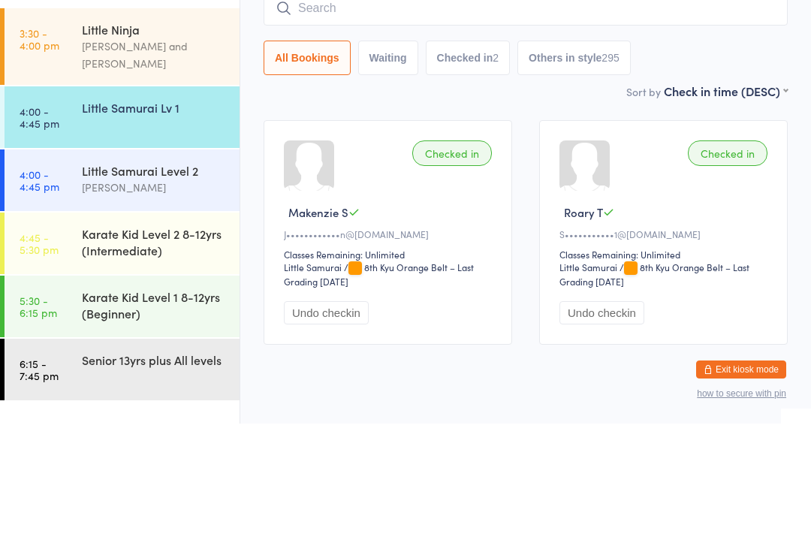
scroll to position [45, 0]
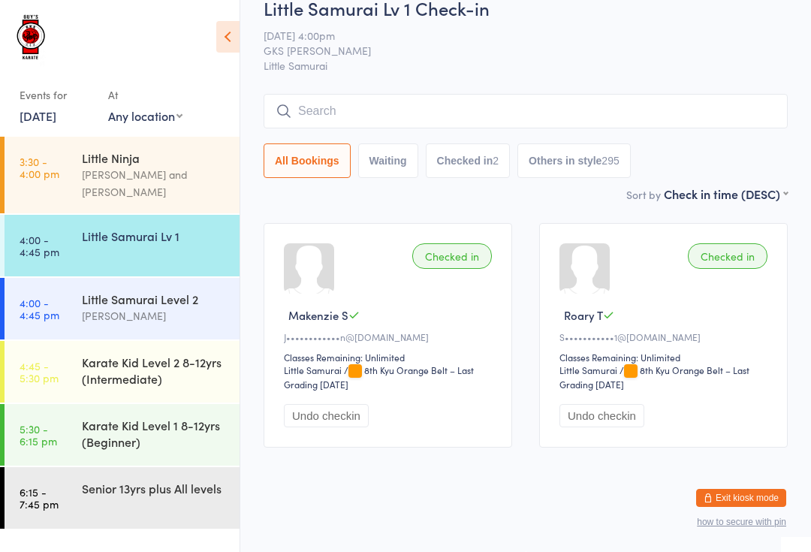
click at [512, 94] on input "search" at bounding box center [526, 111] width 524 height 35
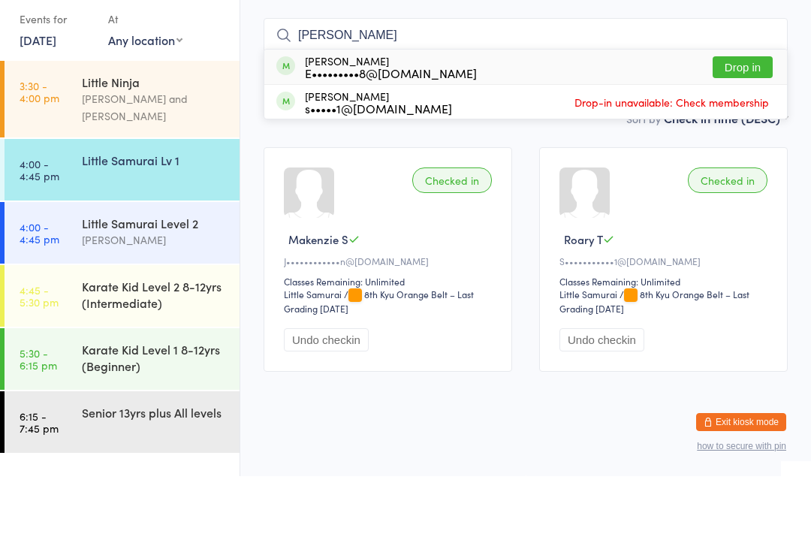
type input "[PERSON_NAME]"
click at [758, 132] on button "Drop in" at bounding box center [743, 143] width 60 height 22
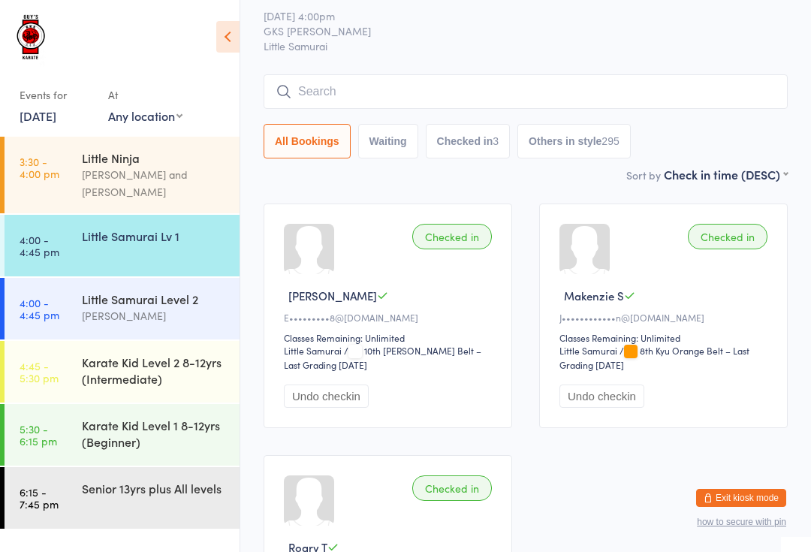
click at [456, 94] on input "search" at bounding box center [526, 91] width 524 height 35
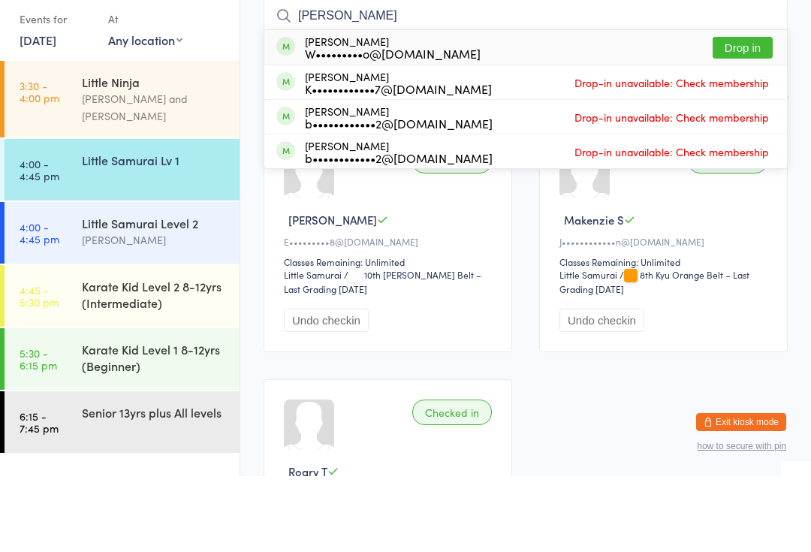
type input "[PERSON_NAME]"
click at [750, 113] on button "Drop in" at bounding box center [743, 124] width 60 height 22
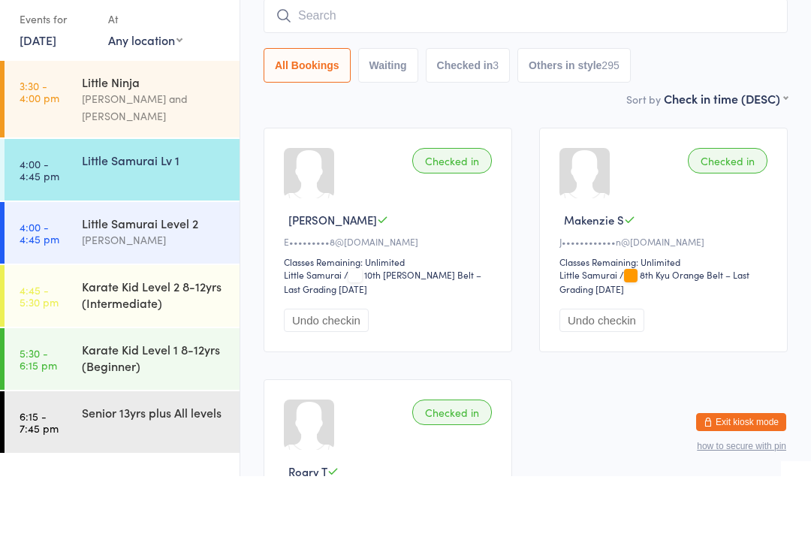
scroll to position [121, 0]
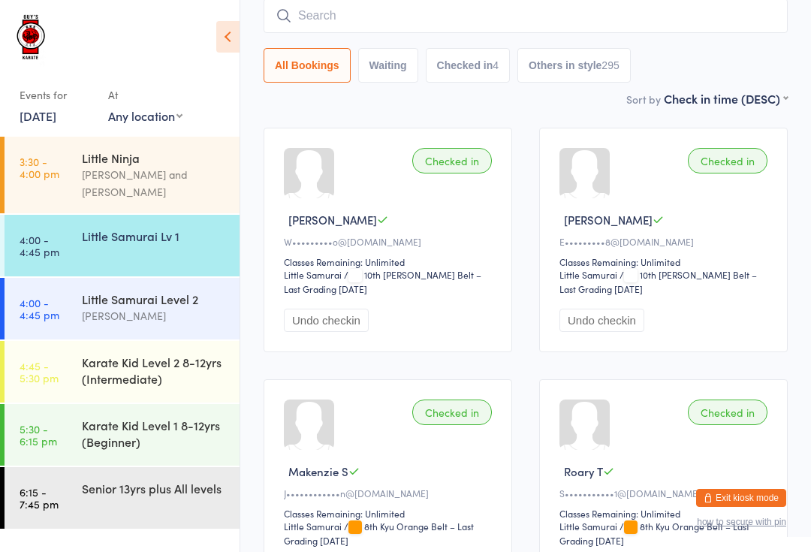
click at [88, 227] on div "Little Samurai Lv 1" at bounding box center [154, 235] width 145 height 17
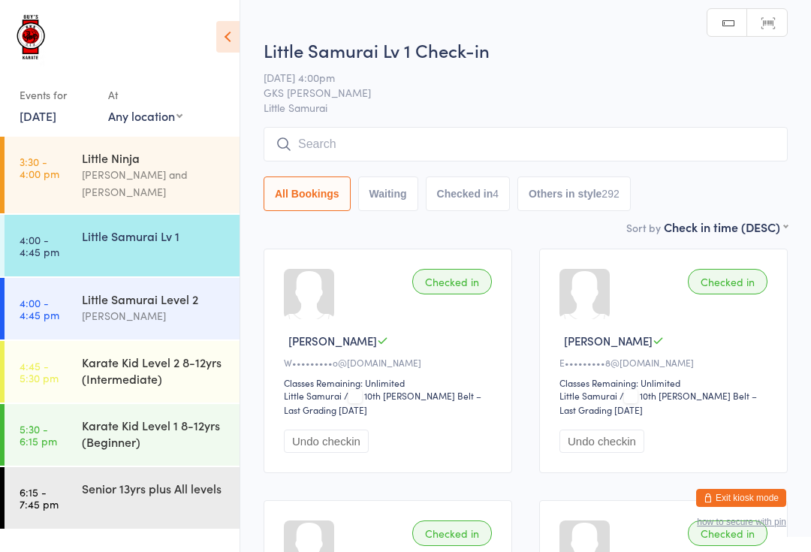
click at [637, 150] on input "search" at bounding box center [526, 144] width 524 height 35
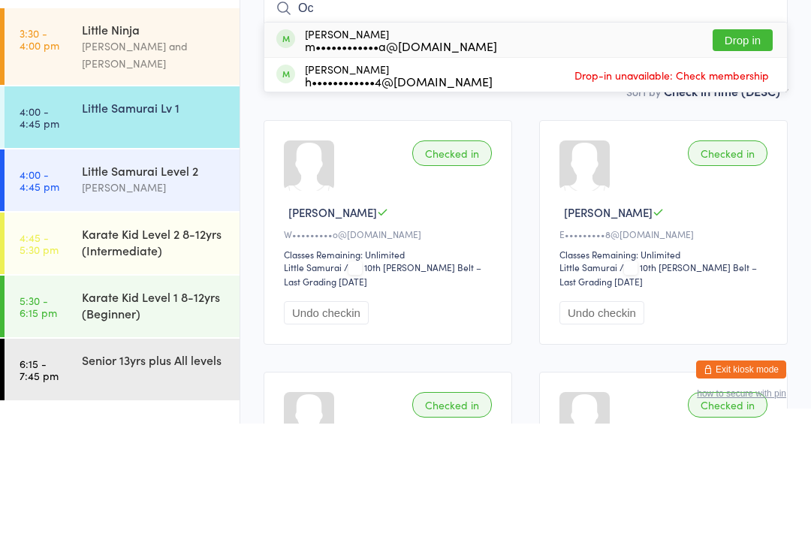
type input "Oc"
click at [745, 158] on button "Drop in" at bounding box center [743, 169] width 60 height 22
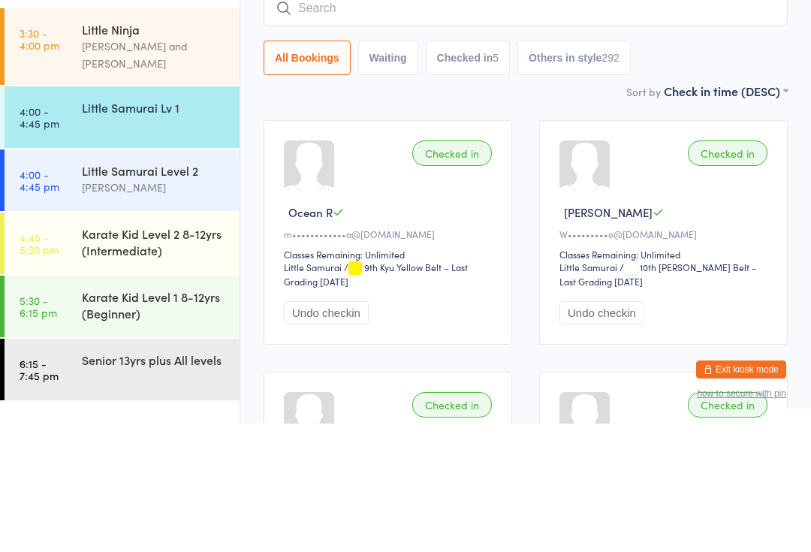
click at [391, 119] on input "search" at bounding box center [526, 136] width 524 height 35
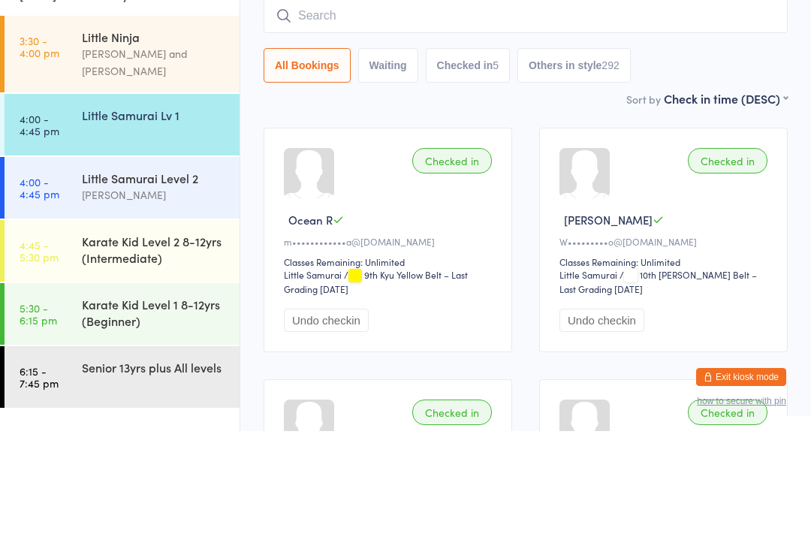
click at [170, 278] on div "Little Samurai Level 2 [PERSON_NAME]" at bounding box center [161, 307] width 158 height 59
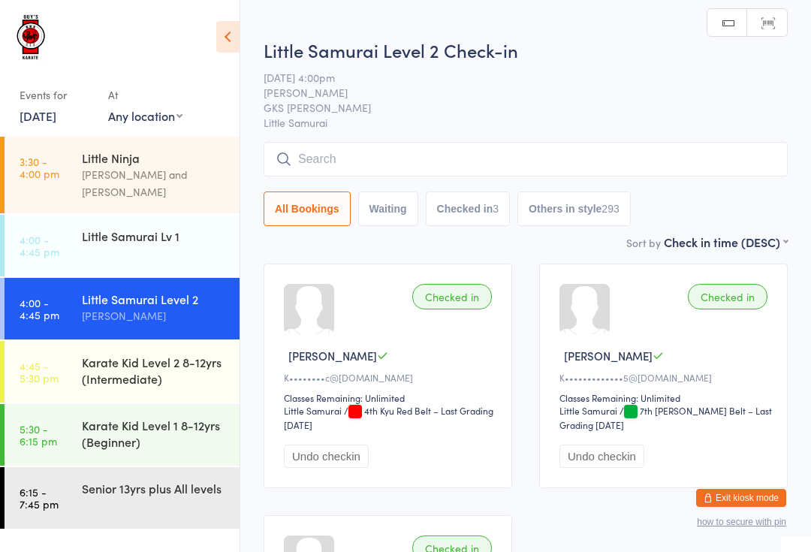
click at [369, 144] on input "search" at bounding box center [526, 159] width 524 height 35
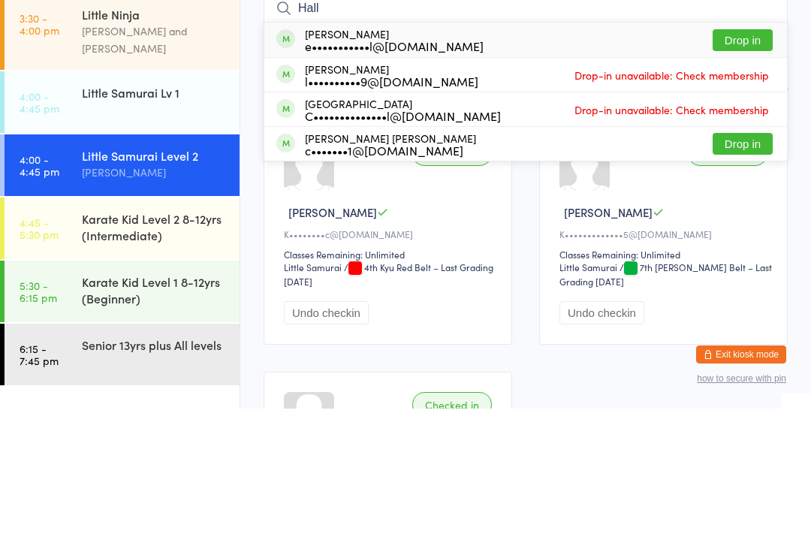
type input "Hall"
click at [758, 173] on button "Drop in" at bounding box center [743, 184] width 60 height 22
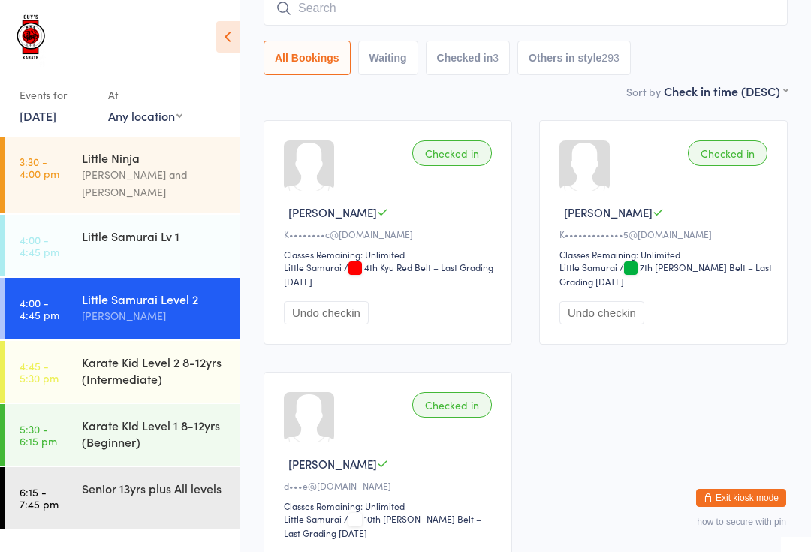
click at [0, 0] on div "Drop-in successful." at bounding box center [0, 0] width 0 height 0
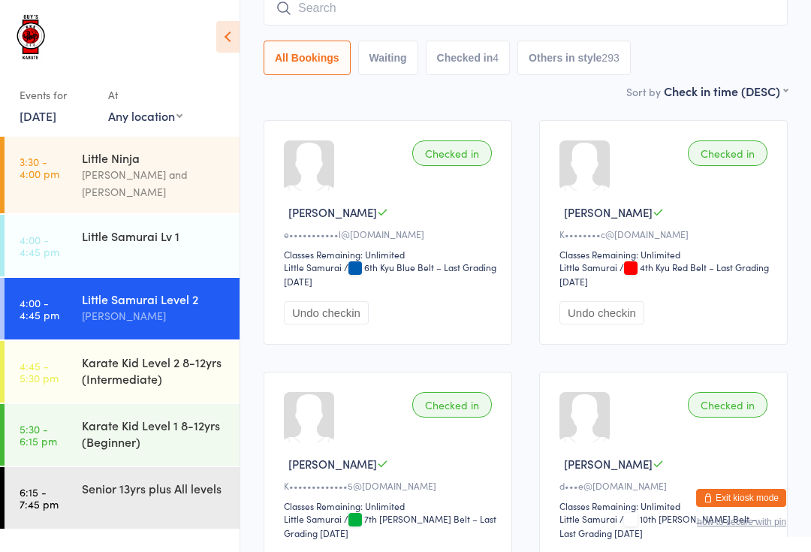
scroll to position [138, 0]
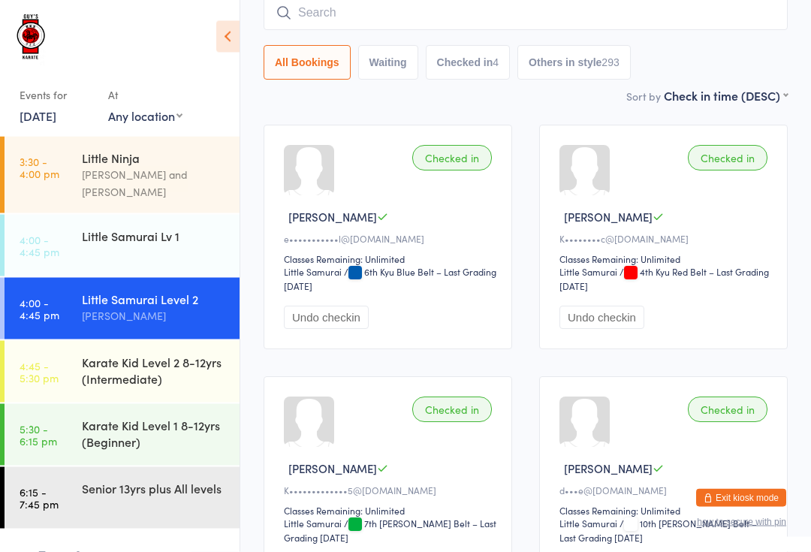
click at [8, 113] on div "Events for [DATE] [DATE] [DATE] Sun Mon Tue Wed Thu Fri Sat 31 27 28 29 30 31 0…" at bounding box center [120, 71] width 240 height 142
click at [369, 5] on input "search" at bounding box center [526, 13] width 524 height 35
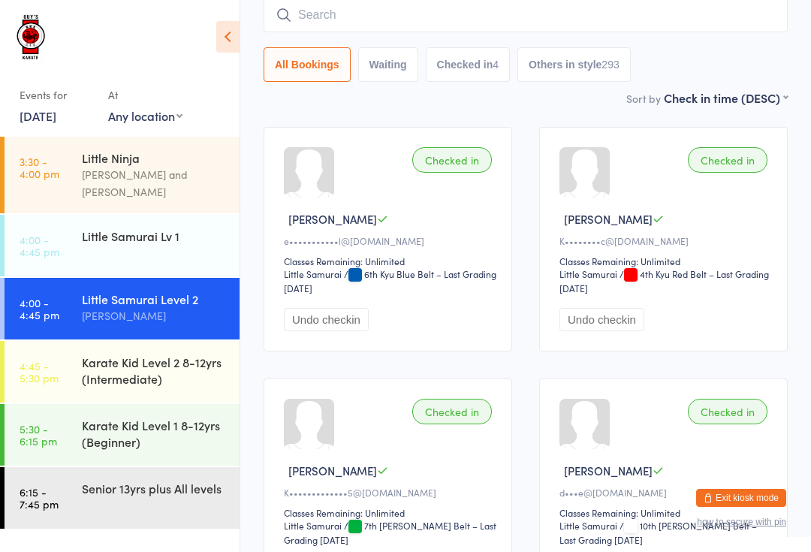
scroll to position [136, 0]
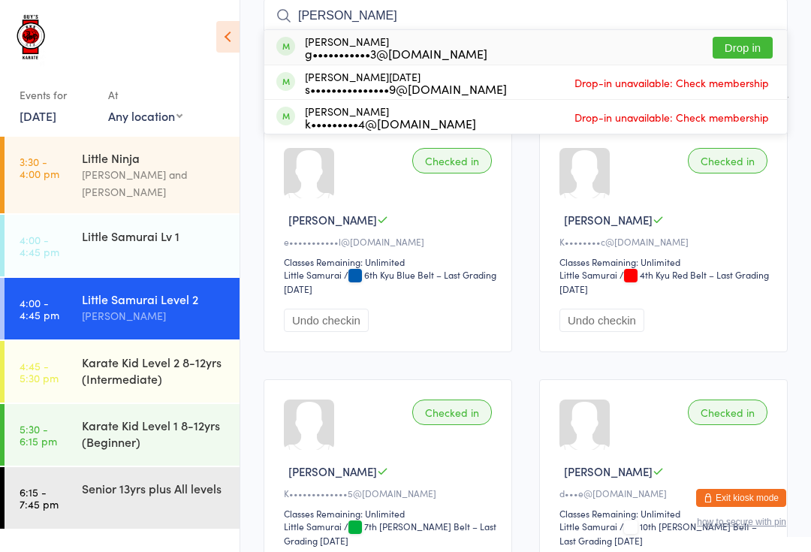
type input "[PERSON_NAME]"
click at [504, 46] on div "[PERSON_NAME] g•••••••••••3@[DOMAIN_NAME] Drop in" at bounding box center [525, 47] width 523 height 35
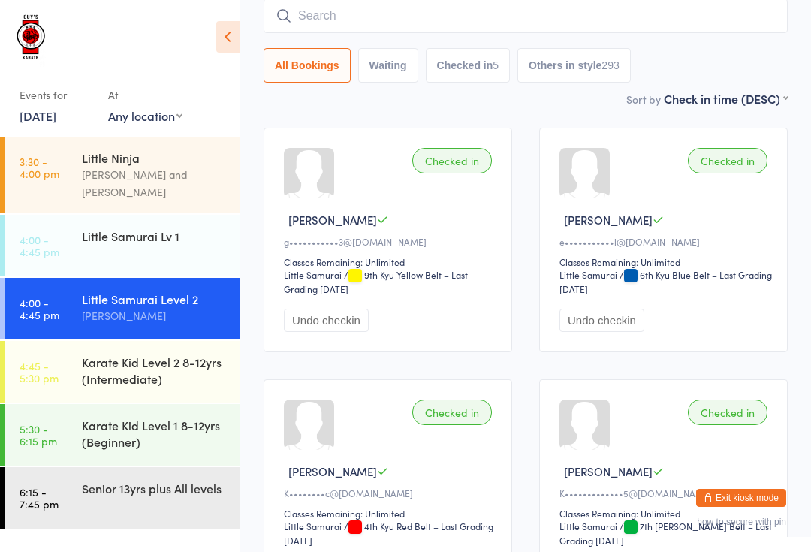
click at [81, 221] on link "4:00 - 4:45 pm Little Samurai Lv 1" at bounding box center [122, 246] width 235 height 62
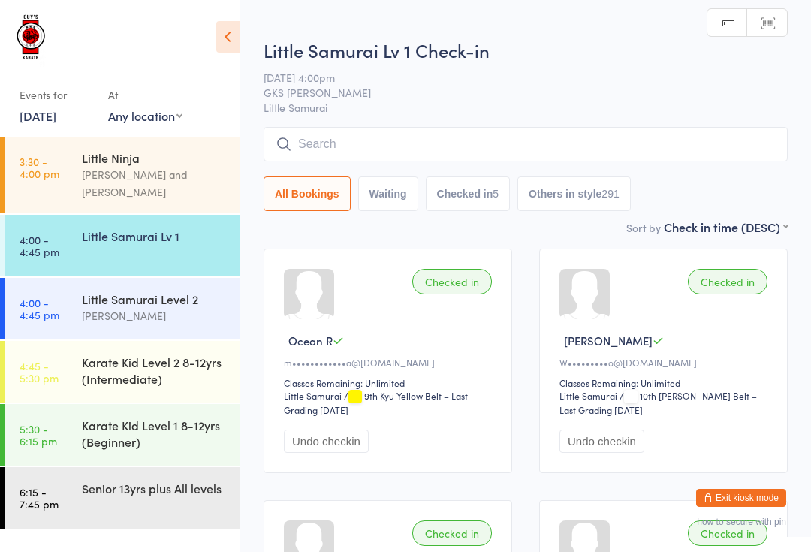
click at [330, 158] on input "search" at bounding box center [526, 144] width 524 height 35
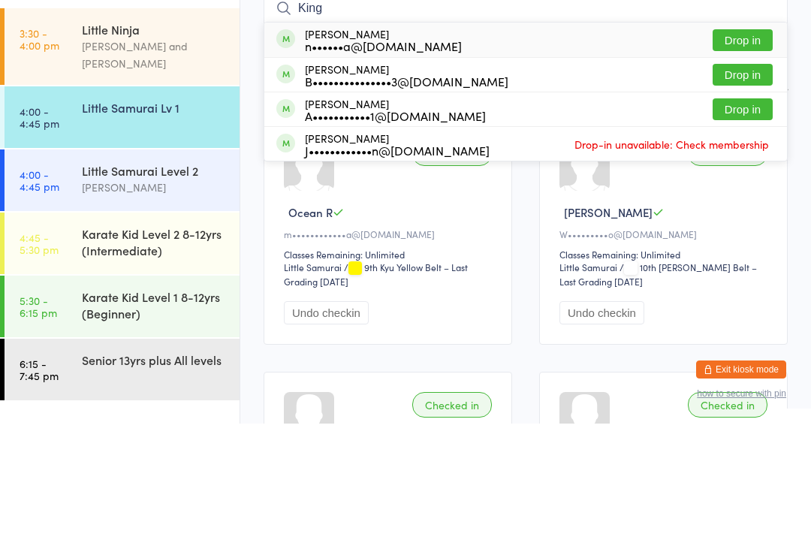
type input "King"
click at [732, 192] on button "Drop in" at bounding box center [743, 203] width 60 height 22
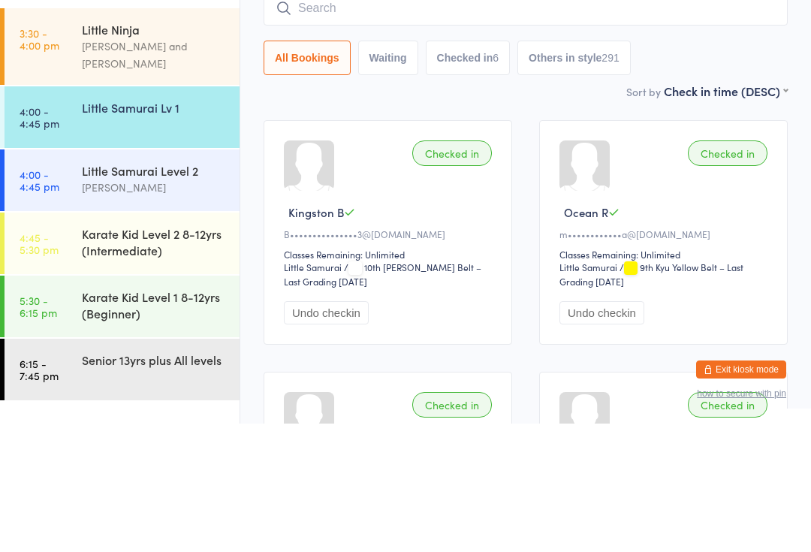
click at [157, 291] on div "Little Samurai Level 2" at bounding box center [154, 299] width 145 height 17
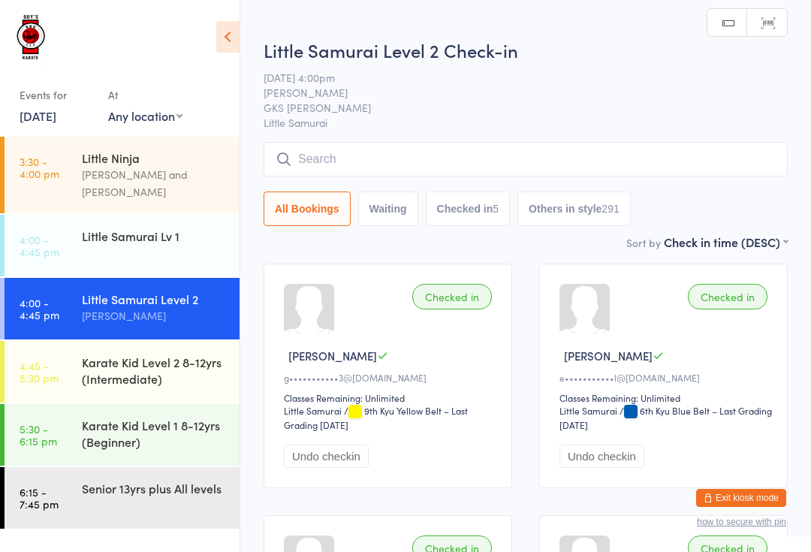
click at [439, 162] on input "search" at bounding box center [526, 159] width 524 height 35
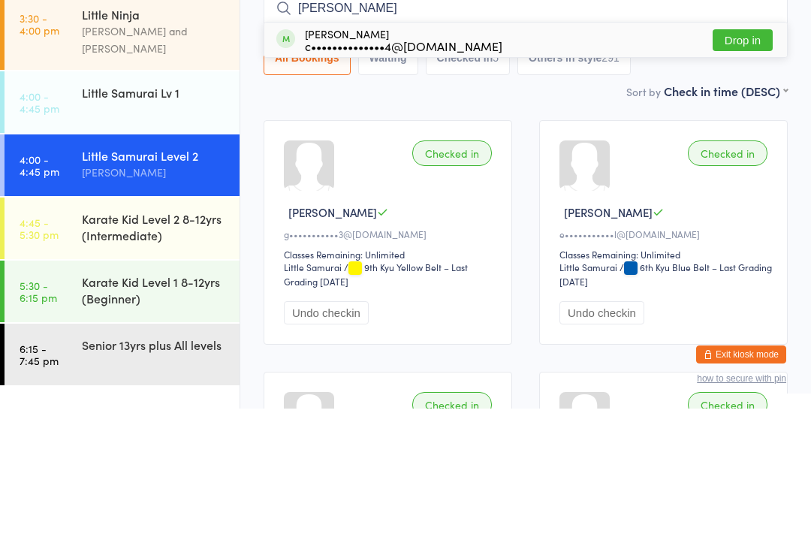
type input "[PERSON_NAME]"
click at [746, 173] on button "Drop in" at bounding box center [743, 184] width 60 height 22
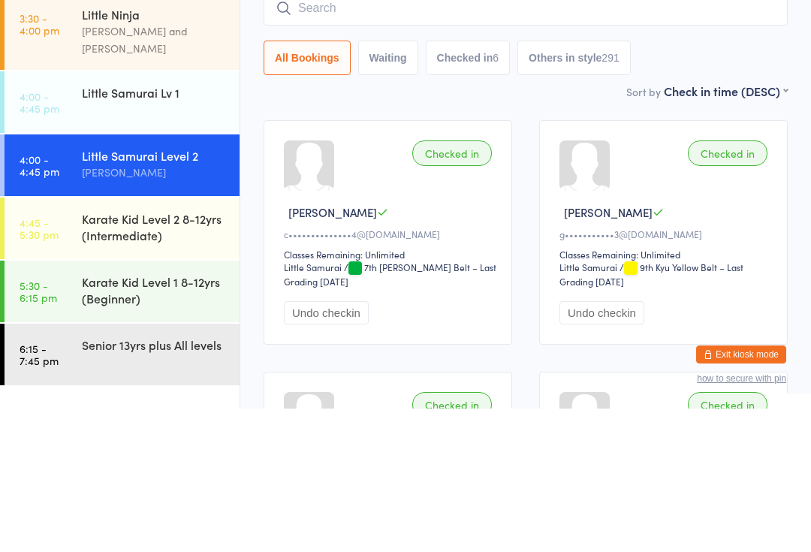
click at [197, 354] on div "Karate Kid Level 2 8-12yrs (Intermediate)" at bounding box center [154, 370] width 145 height 33
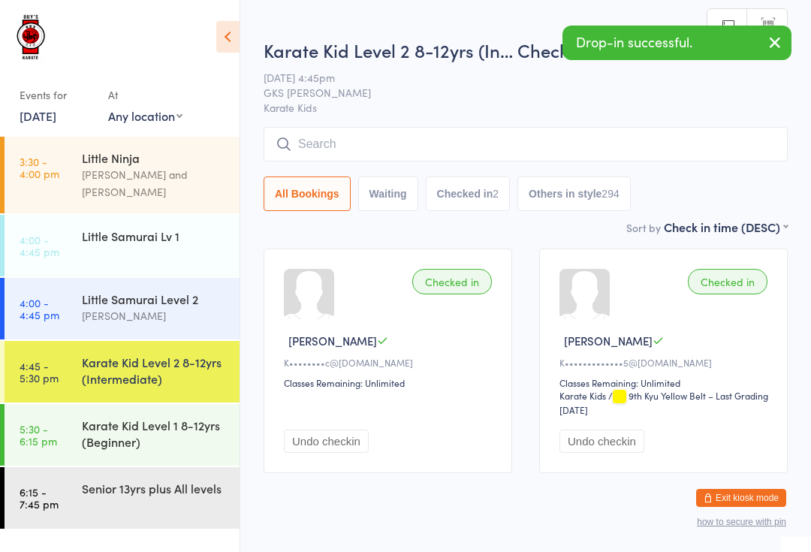
click at [469, 135] on input "search" at bounding box center [526, 144] width 524 height 35
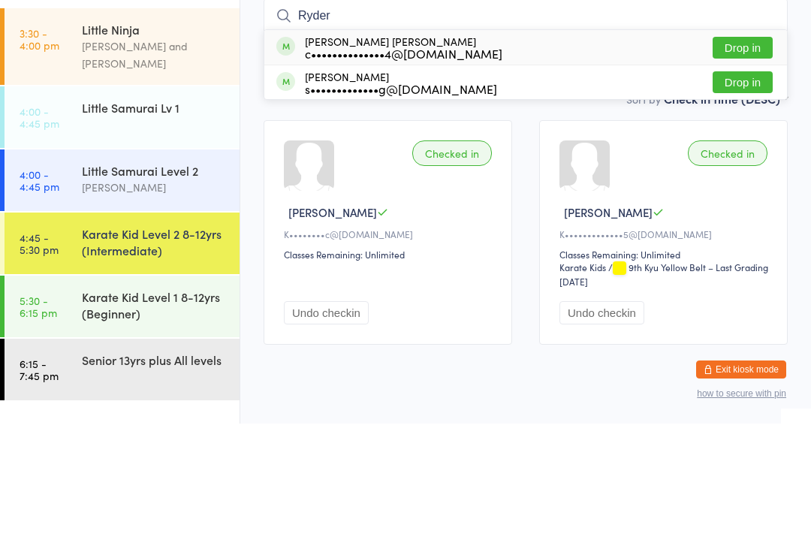
type input "Ryder"
click at [750, 165] on button "Drop in" at bounding box center [743, 176] width 60 height 22
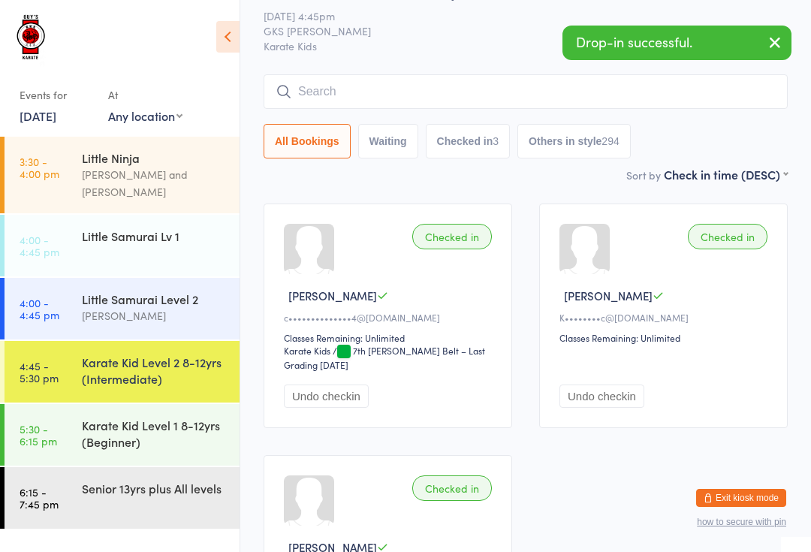
click at [157, 291] on div "Little Samurai Level 2" at bounding box center [154, 299] width 145 height 17
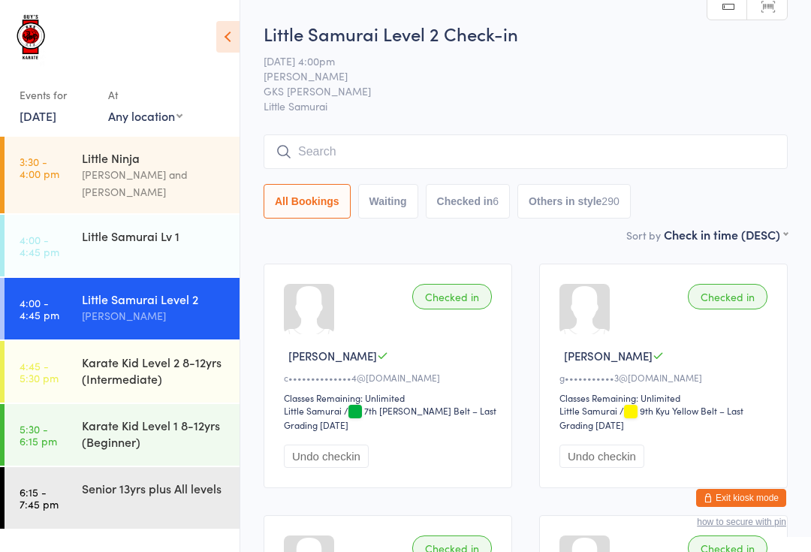
click at [146, 245] on link "4:00 - 4:45 pm Little Samurai Lv 1" at bounding box center [122, 246] width 235 height 62
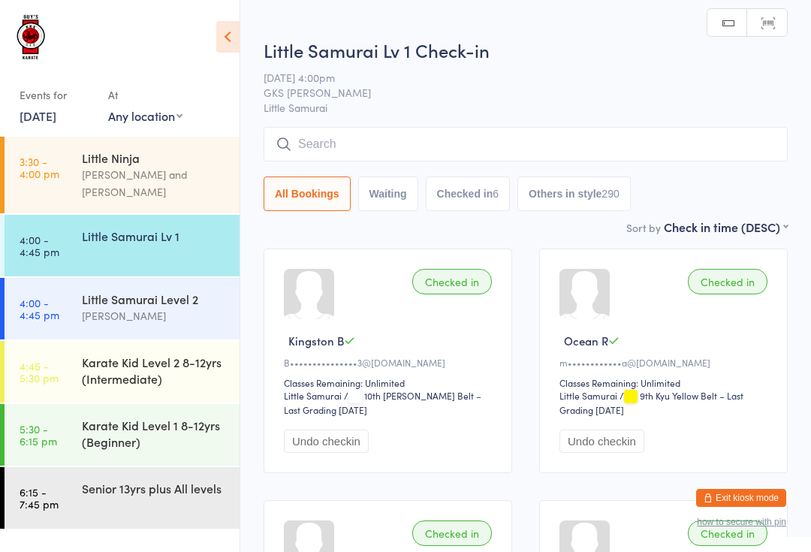
click at [514, 137] on input "search" at bounding box center [526, 144] width 524 height 35
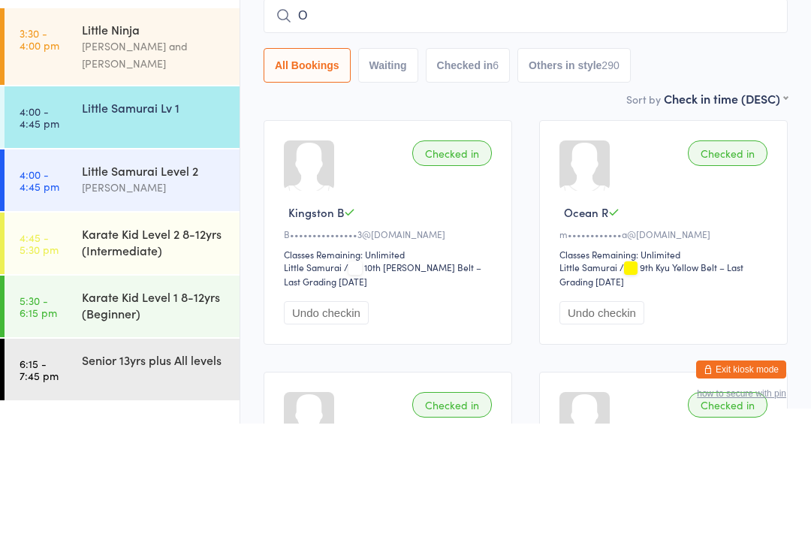
type input "Oc"
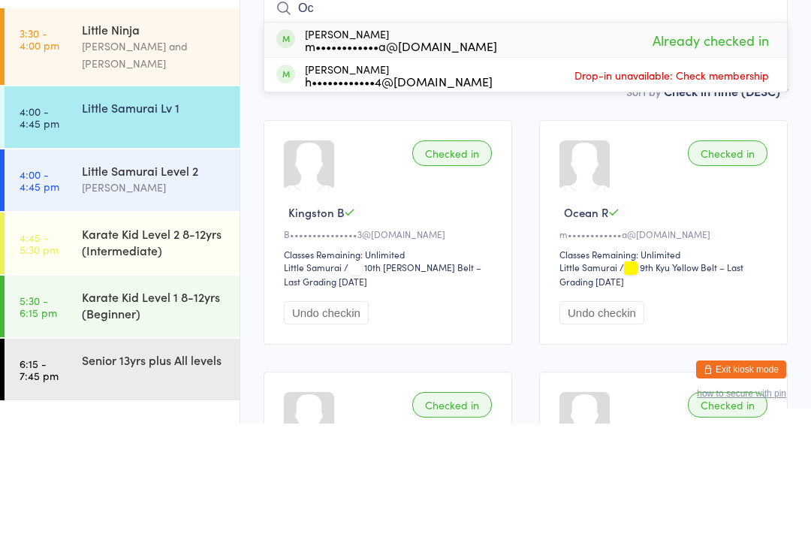
click at [193, 291] on div "Little Samurai Level 2" at bounding box center [154, 299] width 145 height 17
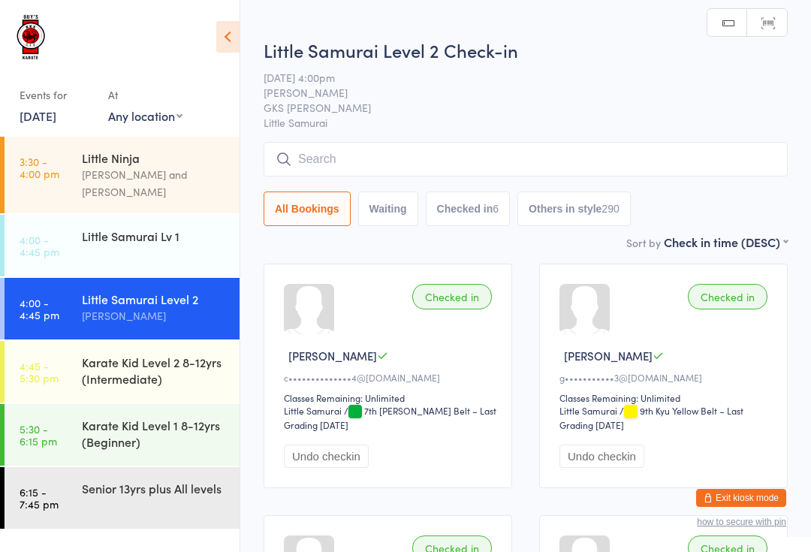
click at [434, 162] on input "search" at bounding box center [526, 159] width 524 height 35
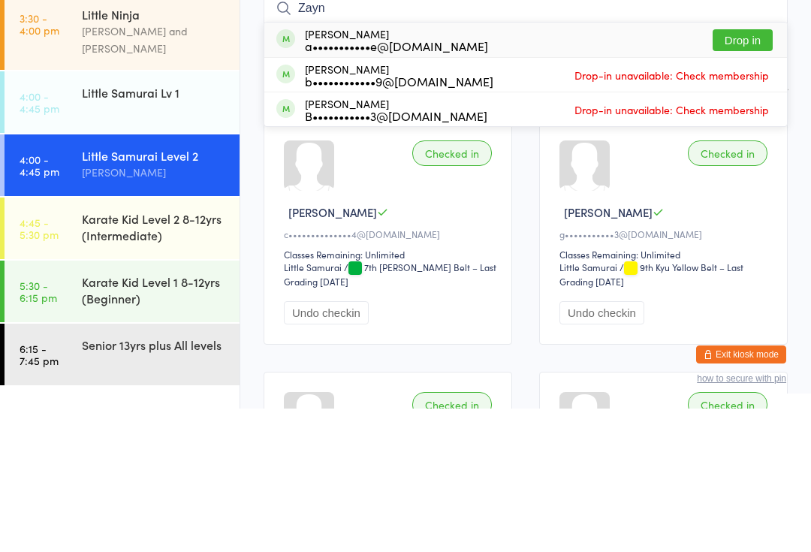
type input "Zayn"
click at [749, 173] on button "Drop in" at bounding box center [743, 184] width 60 height 22
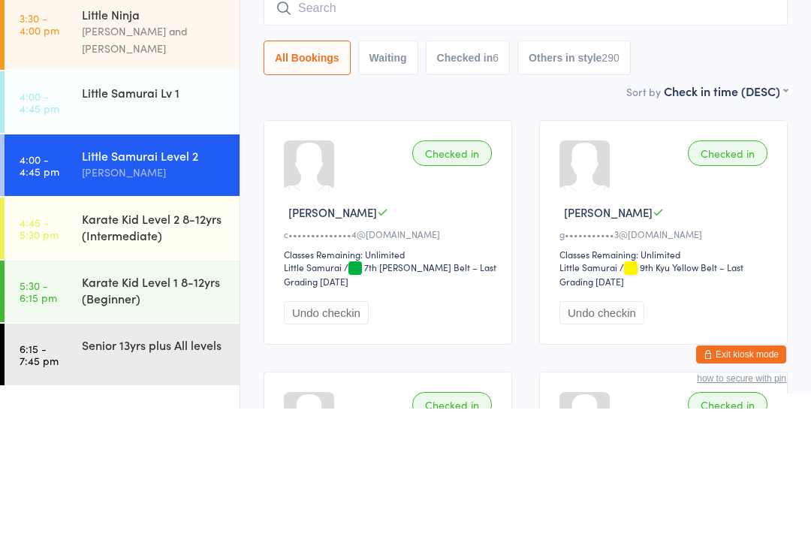
scroll to position [143, 0]
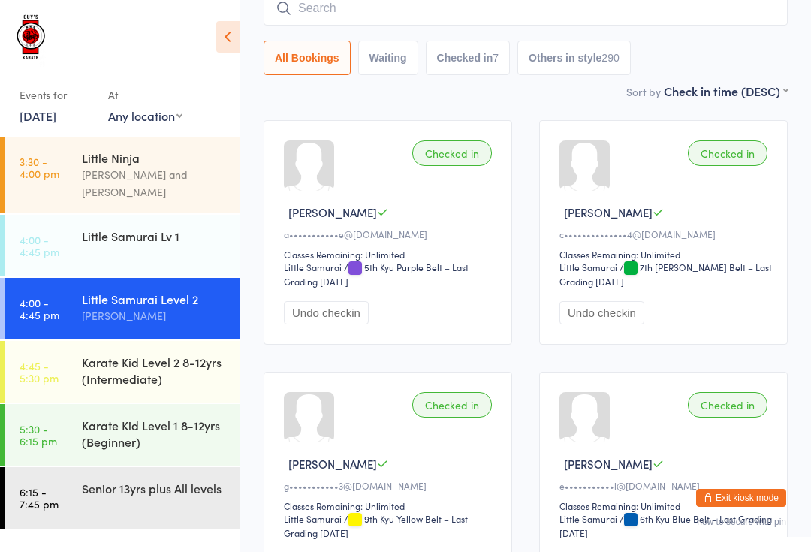
click at [425, 11] on input "search" at bounding box center [526, 8] width 524 height 35
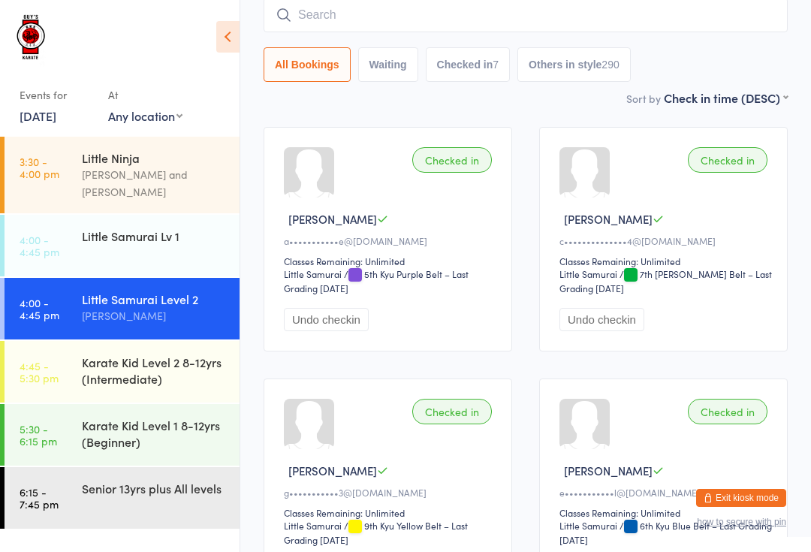
scroll to position [136, 0]
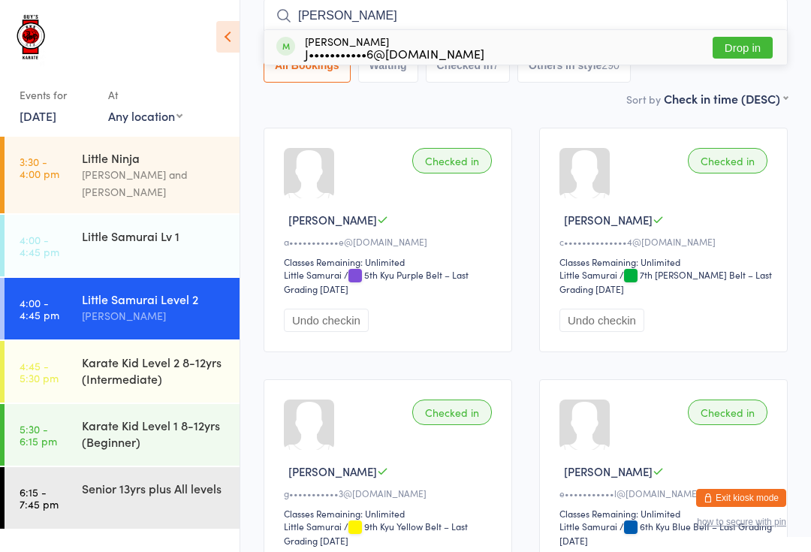
type input "[PERSON_NAME]"
click at [760, 52] on button "Drop in" at bounding box center [743, 48] width 60 height 22
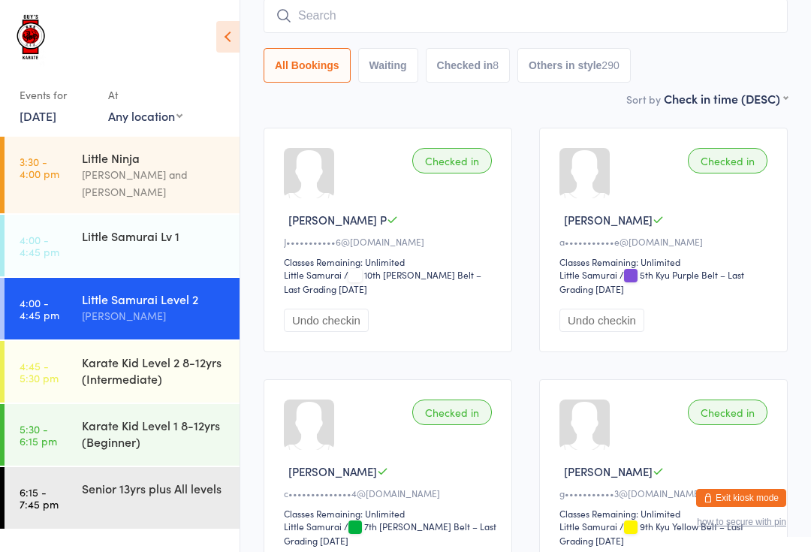
click at [158, 230] on div "Little Samurai Lv 1" at bounding box center [154, 235] width 145 height 17
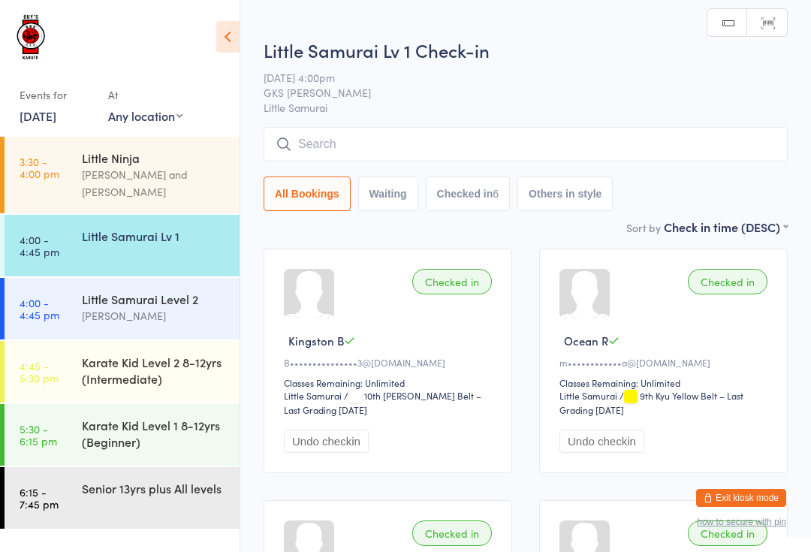
click at [407, 146] on input "search" at bounding box center [526, 144] width 524 height 35
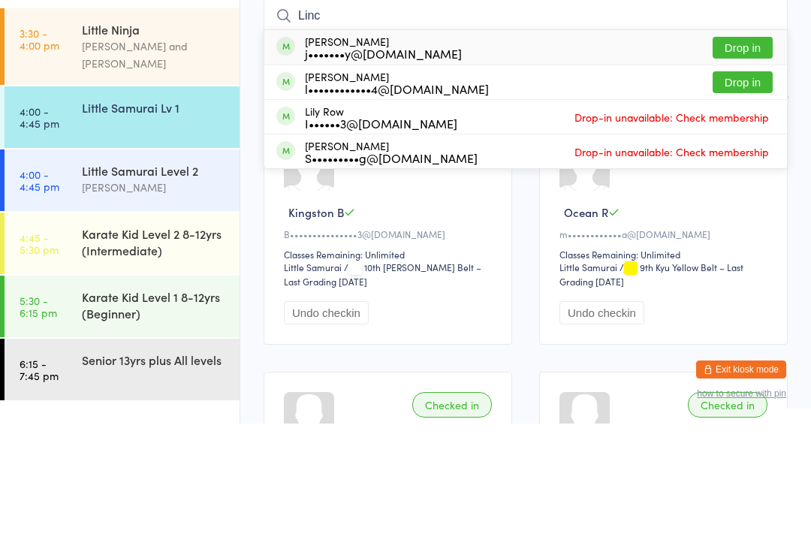
type input "Linc"
click at [737, 165] on button "Drop in" at bounding box center [743, 176] width 60 height 22
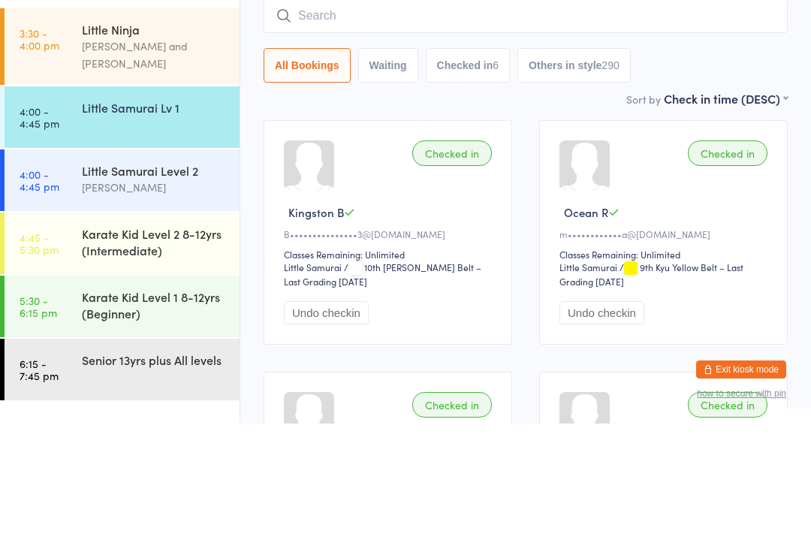
scroll to position [128, 0]
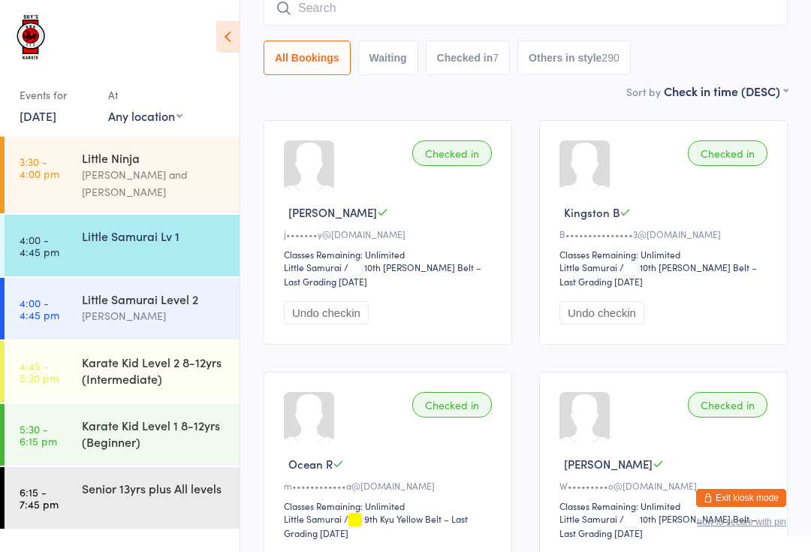
click at [495, 18] on input "search" at bounding box center [526, 8] width 524 height 35
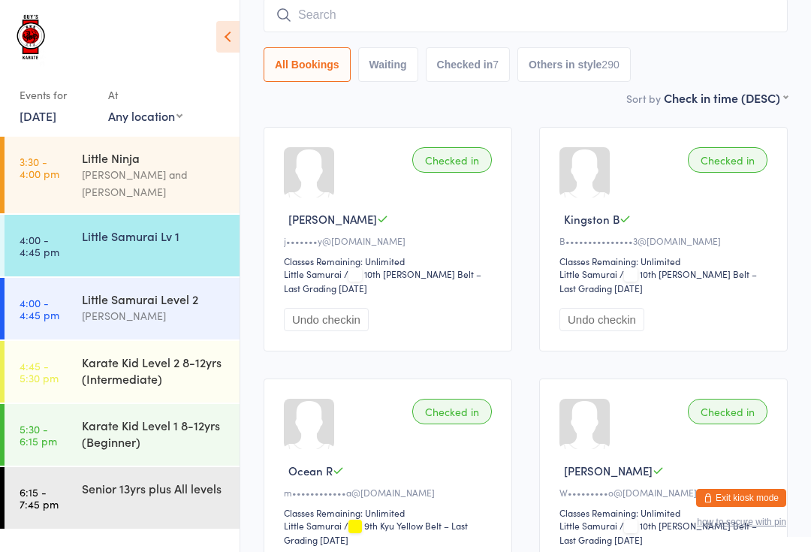
scroll to position [121, 0]
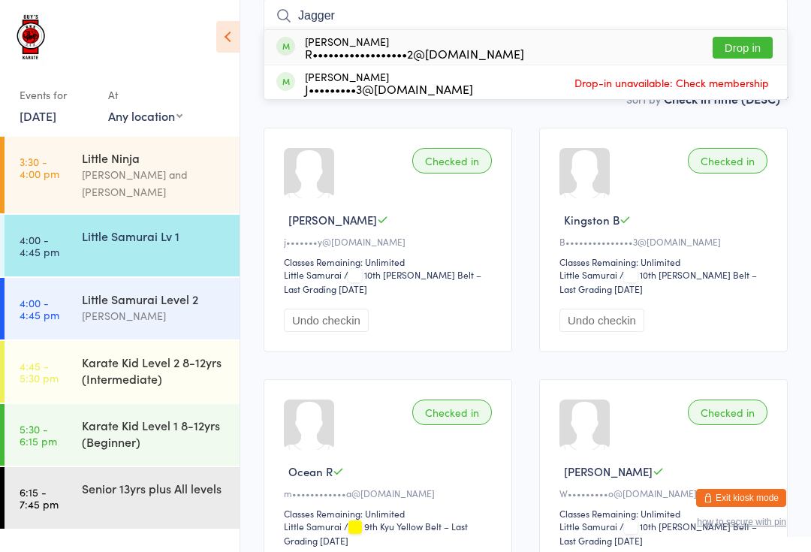
type input "Jagger"
click at [749, 50] on button "Drop in" at bounding box center [743, 48] width 60 height 22
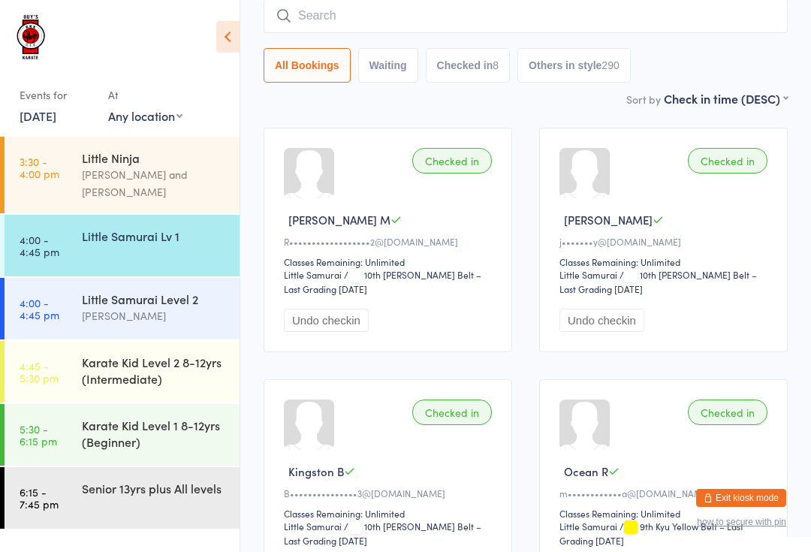
click at [93, 307] on div "[PERSON_NAME]" at bounding box center [154, 315] width 145 height 17
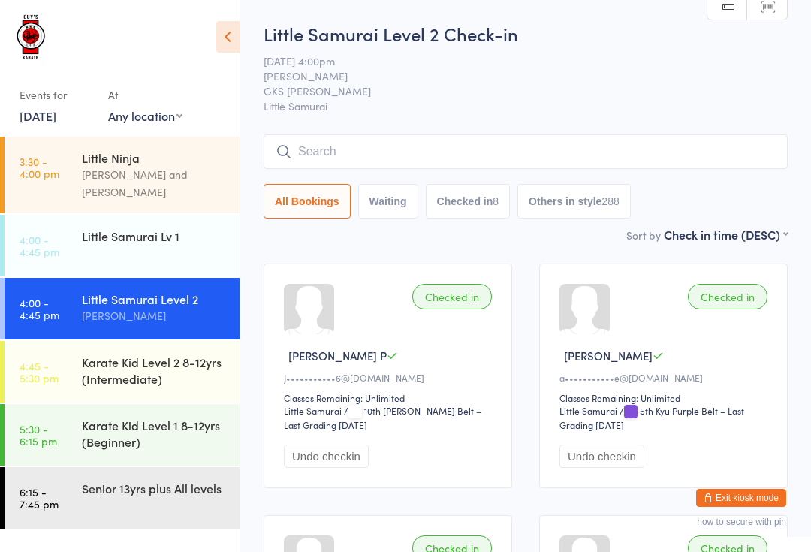
click at [673, 149] on input "search" at bounding box center [526, 151] width 524 height 35
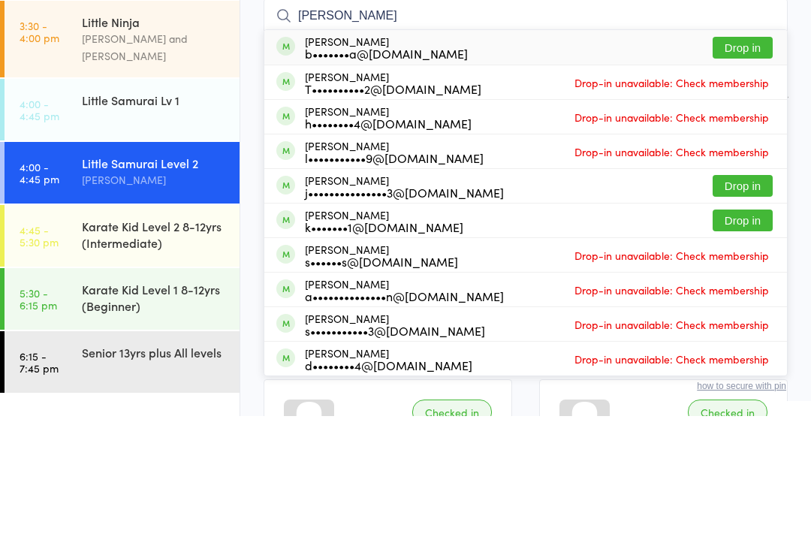
type input "[PERSON_NAME]"
click at [749, 173] on button "Drop in" at bounding box center [743, 184] width 60 height 22
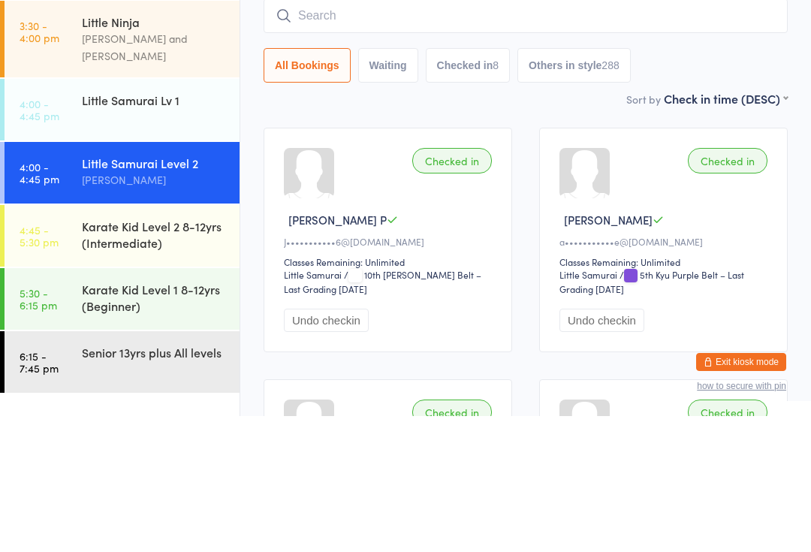
scroll to position [136, 0]
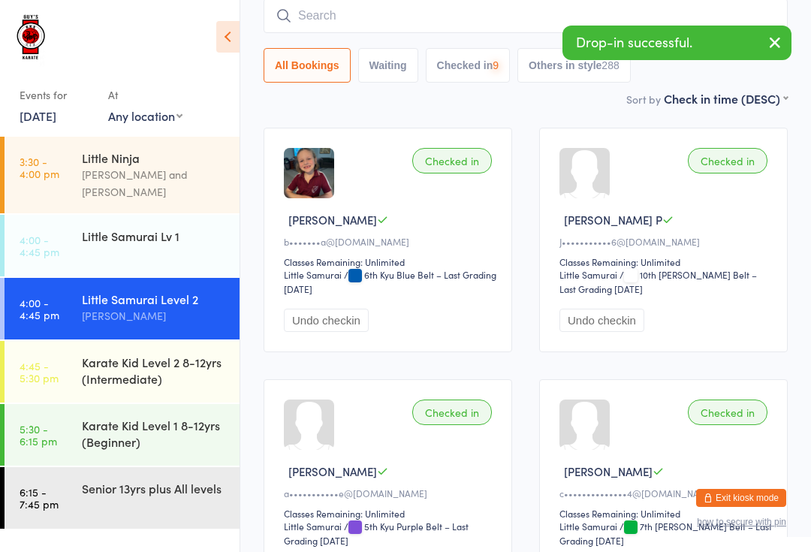
click at [89, 244] on link "4:00 - 4:45 pm Little Samurai Lv 1" at bounding box center [122, 246] width 235 height 62
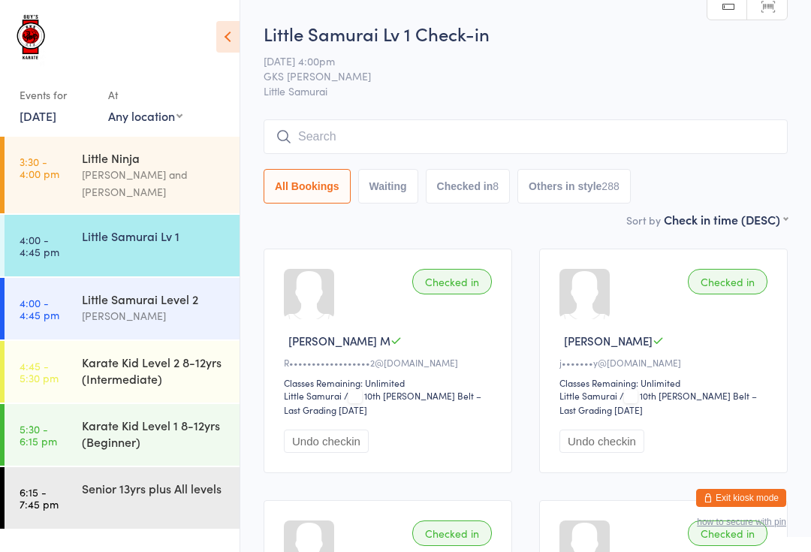
click at [441, 173] on button "Checked in 8" at bounding box center [468, 186] width 85 height 35
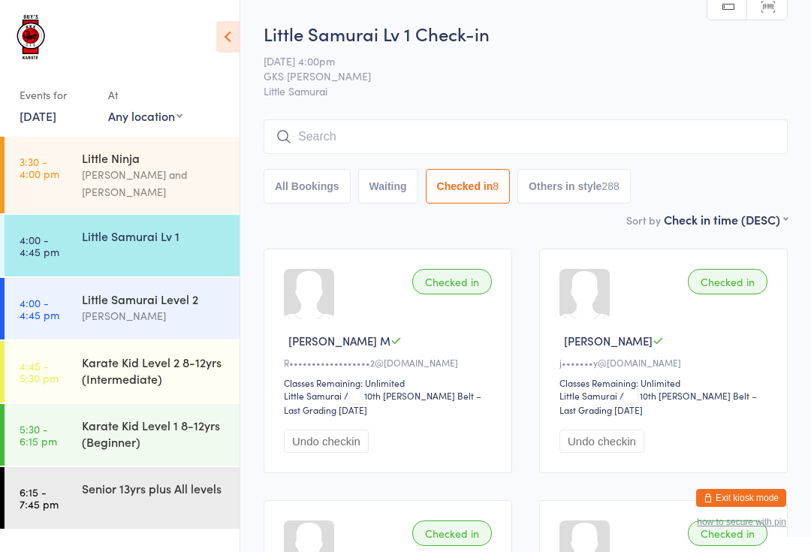
click at [291, 185] on button "All Bookings" at bounding box center [307, 186] width 87 height 35
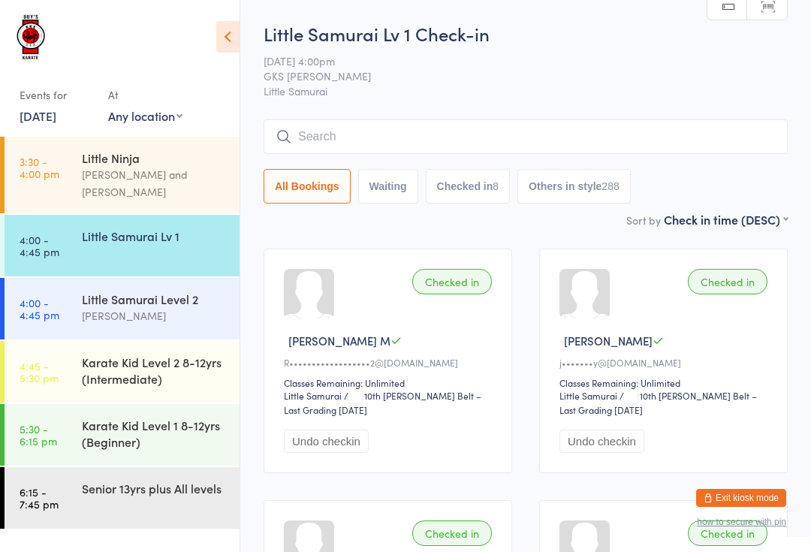
click at [348, 132] on input "search" at bounding box center [526, 136] width 524 height 35
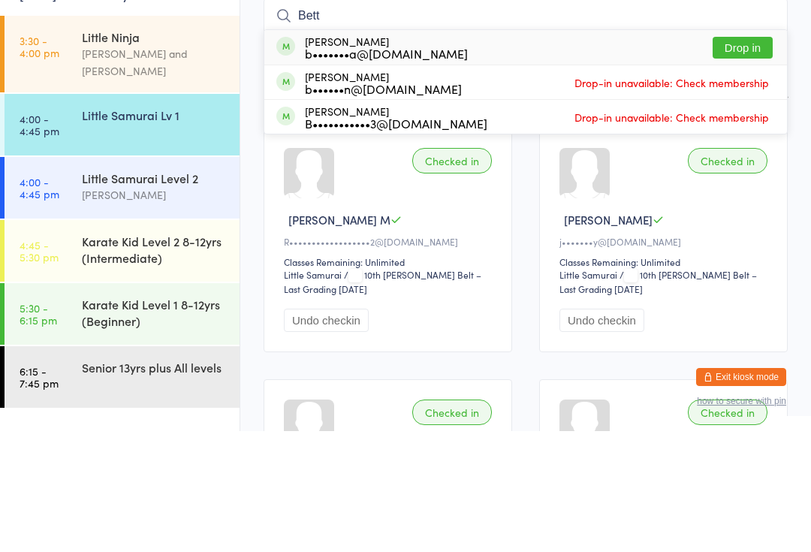
type input "Bett"
click at [728, 158] on button "Drop in" at bounding box center [743, 169] width 60 height 22
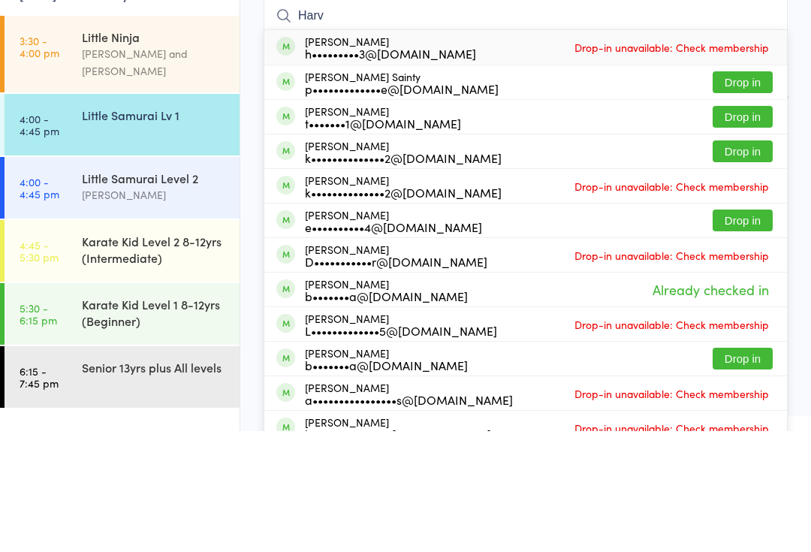
type input "Harv"
click at [755, 192] on button "Drop in" at bounding box center [743, 203] width 60 height 22
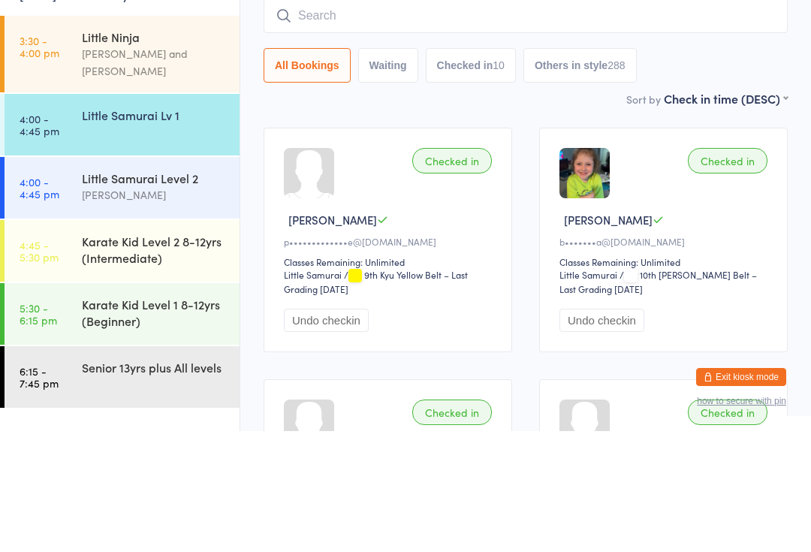
click at [152, 215] on link "4:00 - 4:45 pm Little Samurai Lv 1" at bounding box center [122, 246] width 235 height 62
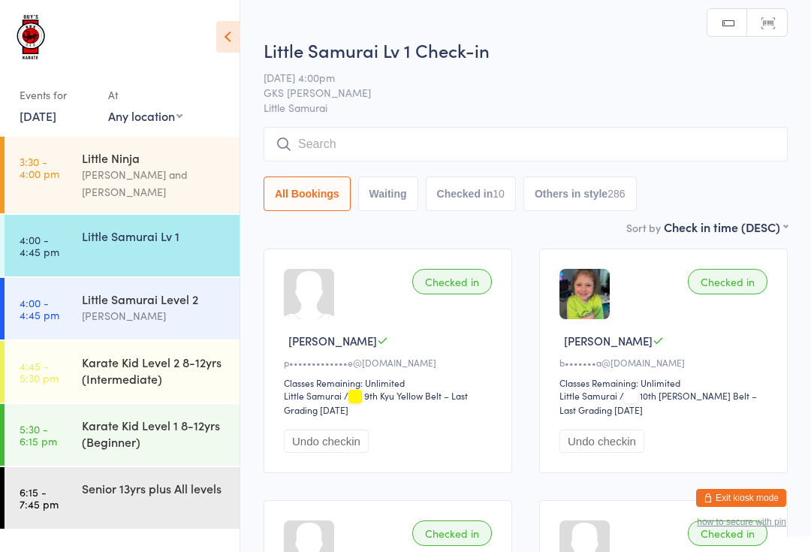
click at [386, 135] on input "search" at bounding box center [526, 144] width 524 height 35
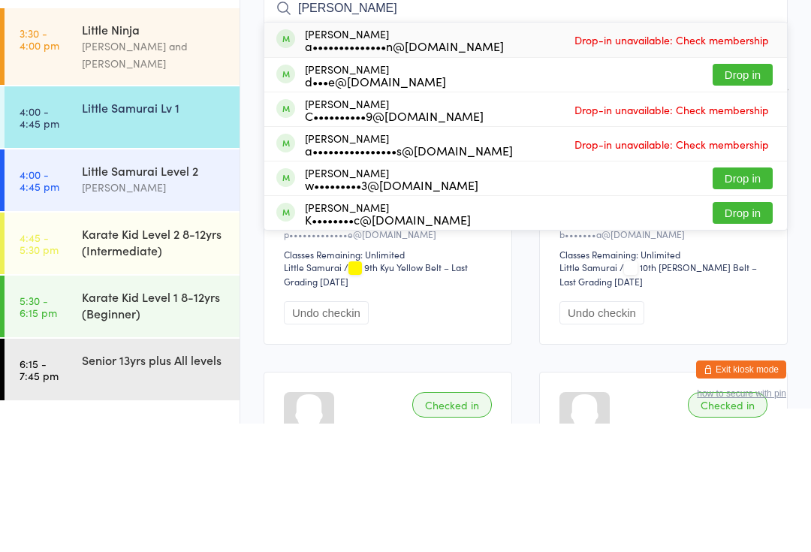
type input "[PERSON_NAME]"
click at [395, 203] on div "d•••e@[DOMAIN_NAME]" at bounding box center [375, 209] width 141 height 12
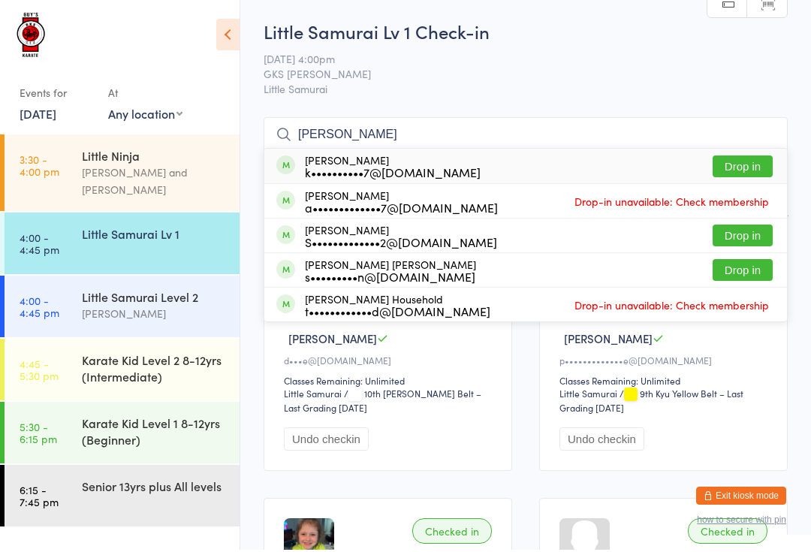
type input "[PERSON_NAME]"
click at [745, 162] on button "Drop in" at bounding box center [743, 169] width 60 height 22
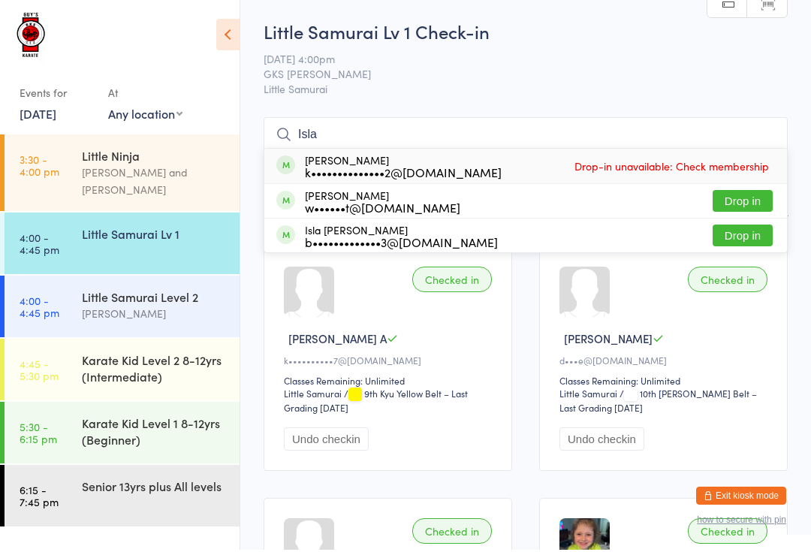
type input "Isla"
click at [754, 201] on button "Drop in" at bounding box center [743, 203] width 60 height 22
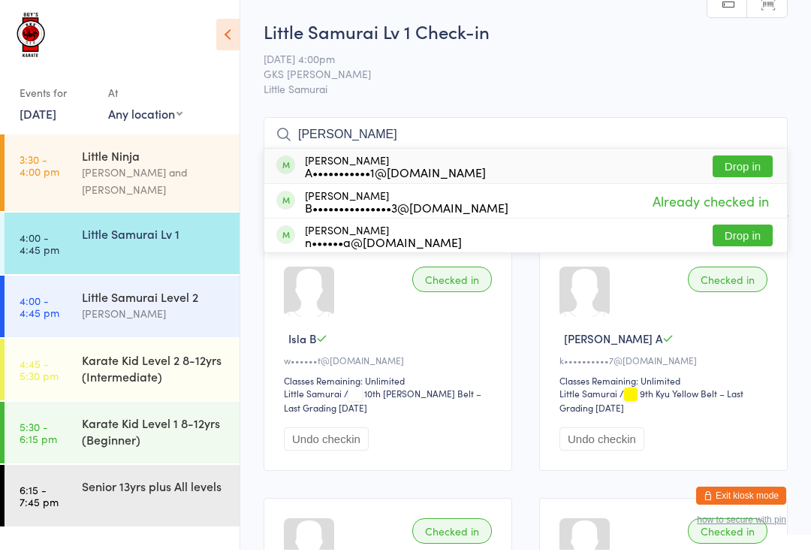
type input "[PERSON_NAME]"
click at [739, 158] on button "Drop in" at bounding box center [743, 169] width 60 height 22
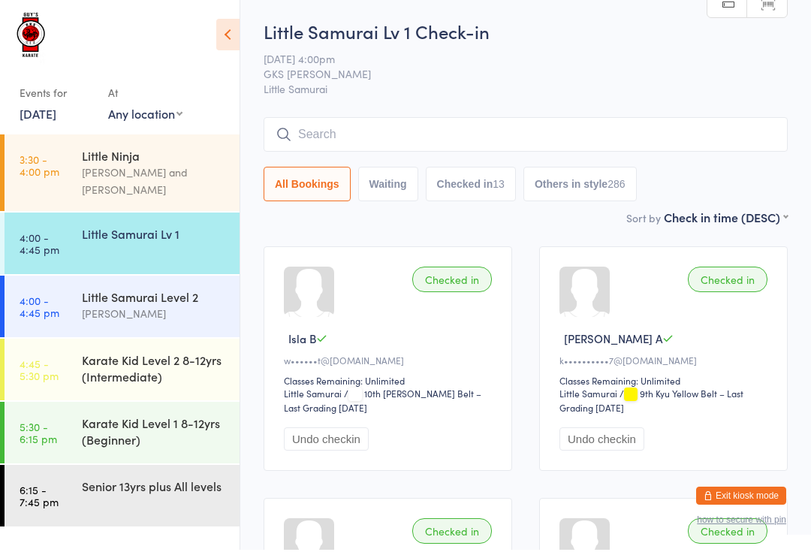
scroll to position [2, 0]
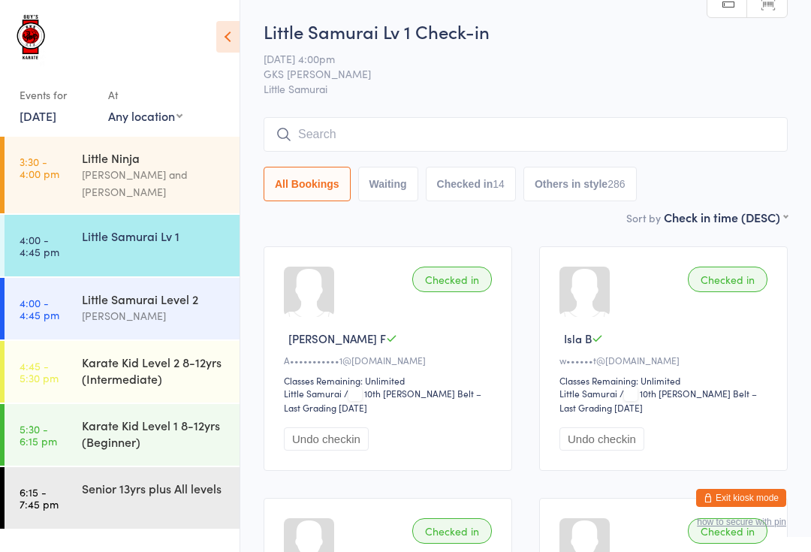
click at [345, 137] on input "search" at bounding box center [526, 134] width 524 height 35
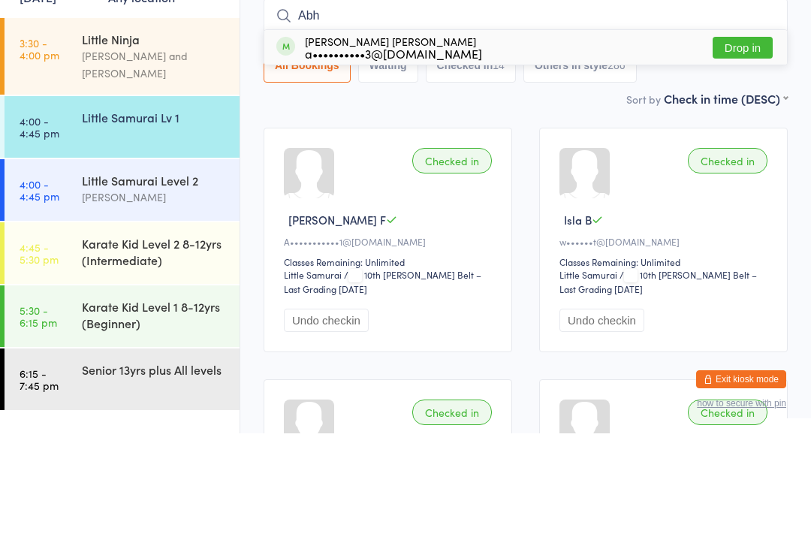
type input "Abh"
click at [754, 155] on button "Drop in" at bounding box center [743, 166] width 60 height 22
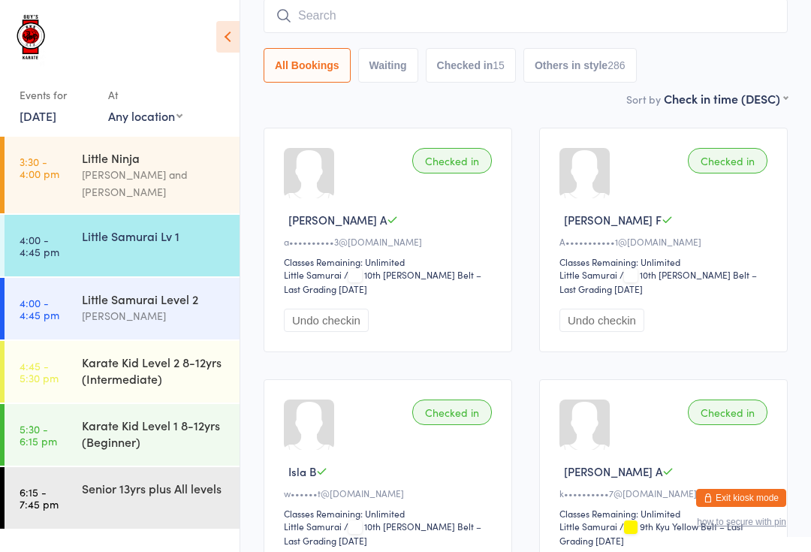
click at [345, 16] on input "search" at bounding box center [526, 15] width 524 height 35
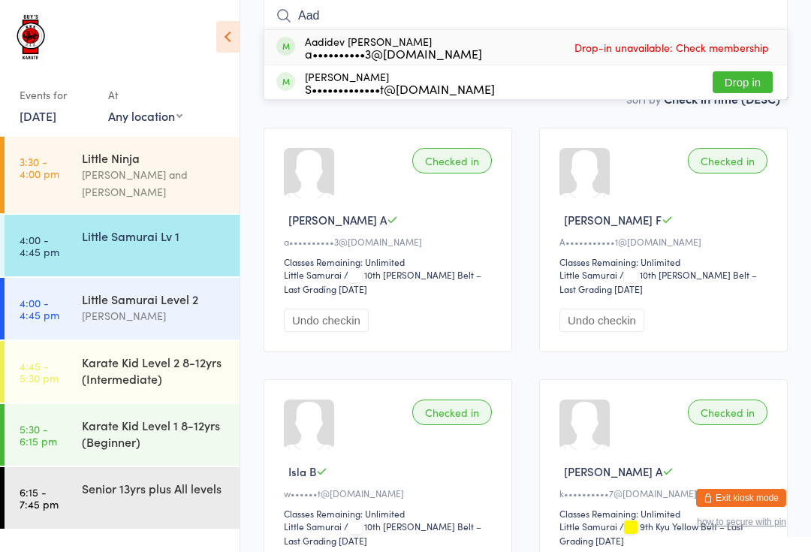
type input "Aad"
click at [517, 47] on div "Aadidev [PERSON_NAME] a••••••••••3@[DOMAIN_NAME] Drop-in unavailable: Check mem…" at bounding box center [525, 47] width 523 height 35
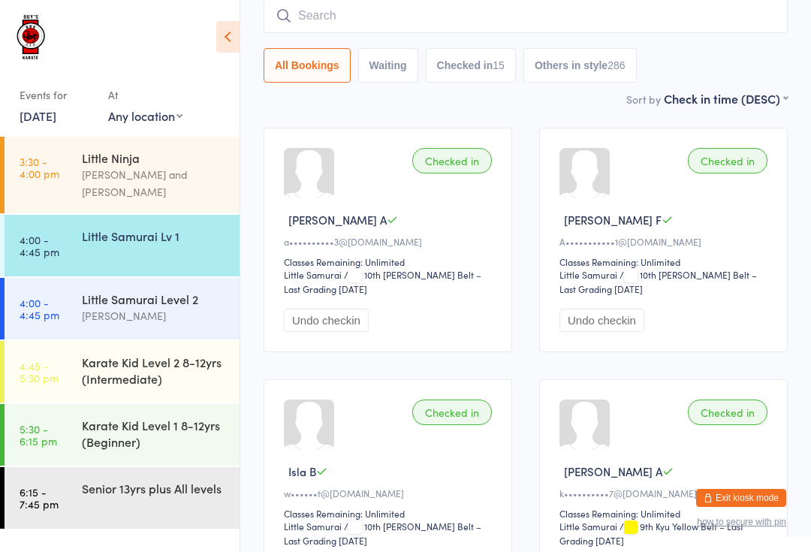
click at [537, 56] on button "Others in style 286" at bounding box center [579, 65] width 113 height 35
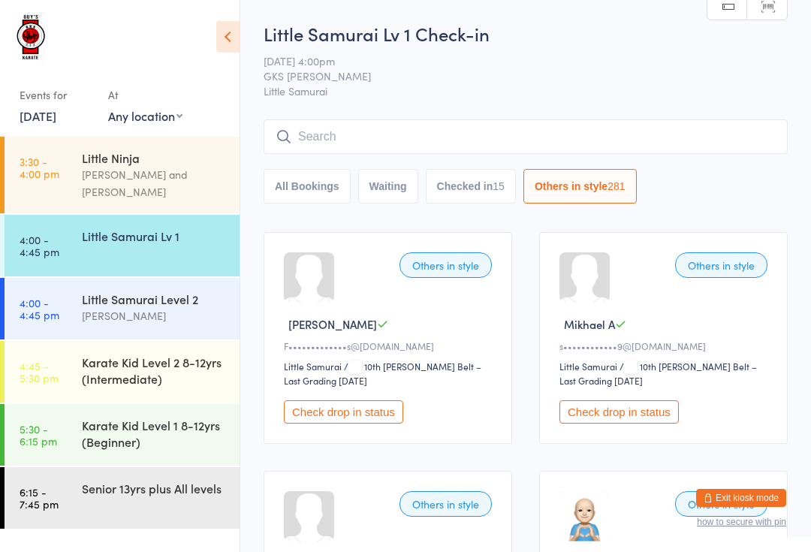
click at [128, 434] on div "Karate Kid Level 1 8-12yrs (Beginner)" at bounding box center [154, 433] width 145 height 33
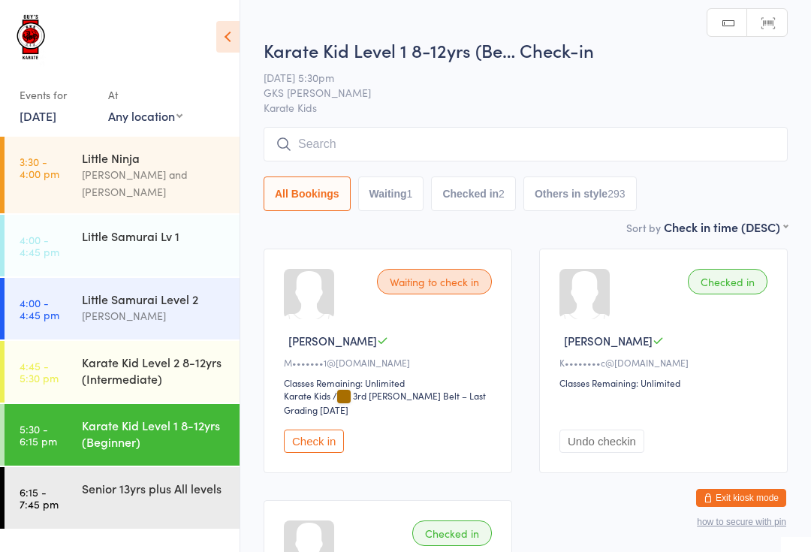
click at [372, 142] on input "search" at bounding box center [526, 144] width 524 height 35
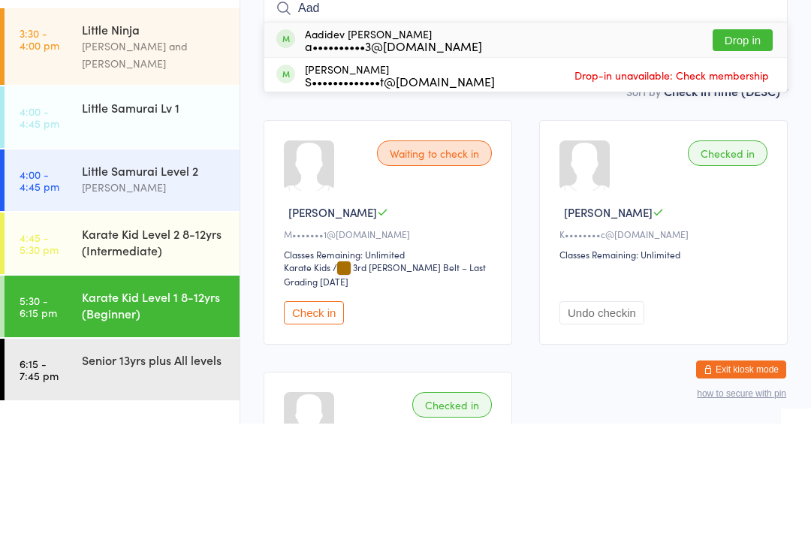
type input "Aad"
click at [752, 158] on button "Drop in" at bounding box center [743, 169] width 60 height 22
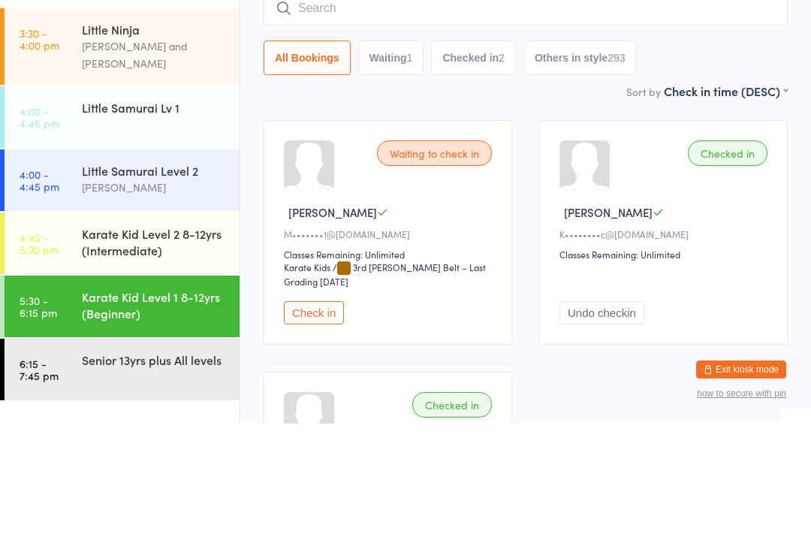
scroll to position [128, 0]
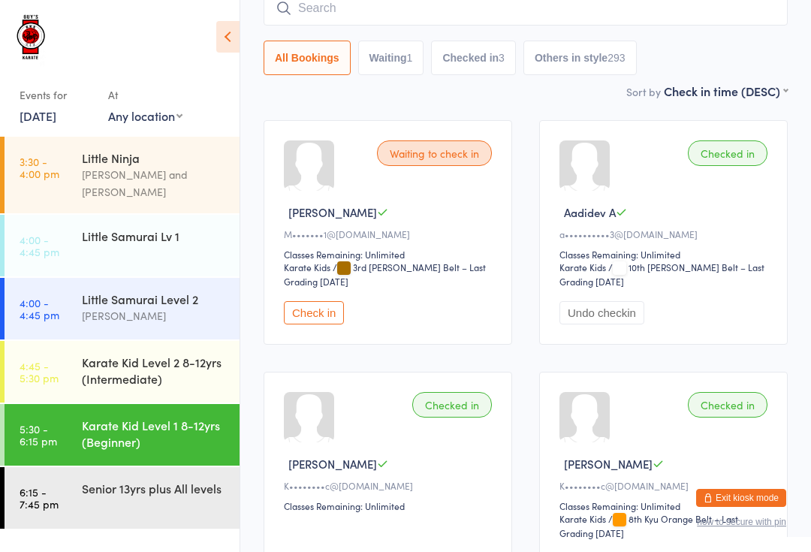
click at [113, 227] on div "Little Samurai Lv 1" at bounding box center [154, 235] width 145 height 17
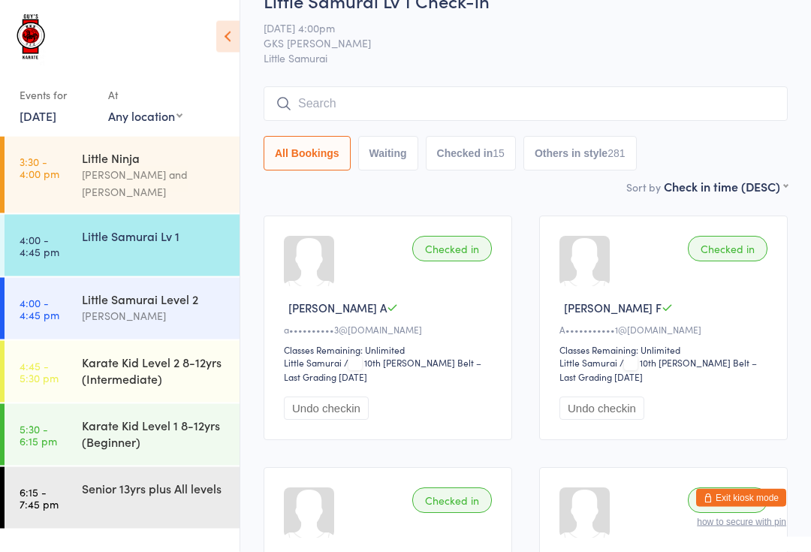
scroll to position [32, 0]
click at [171, 307] on div "[PERSON_NAME]" at bounding box center [154, 315] width 145 height 17
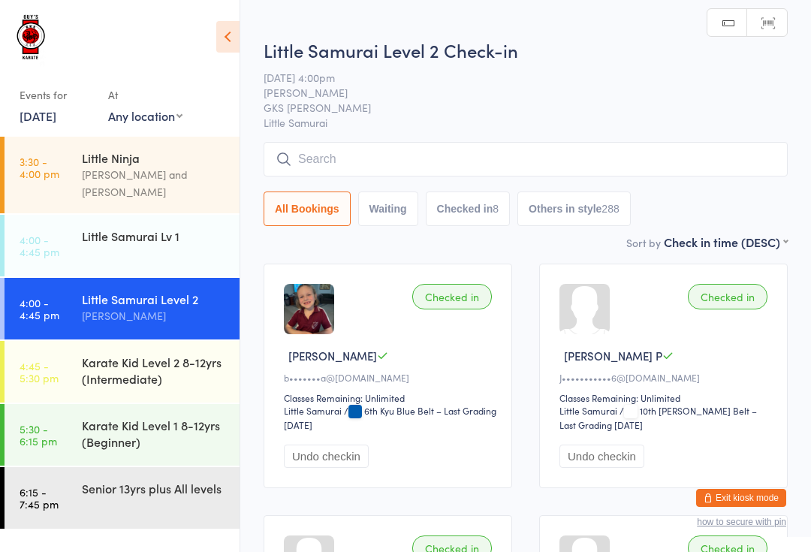
click at [173, 227] on div "Little Samurai Lv 1" at bounding box center [154, 235] width 145 height 17
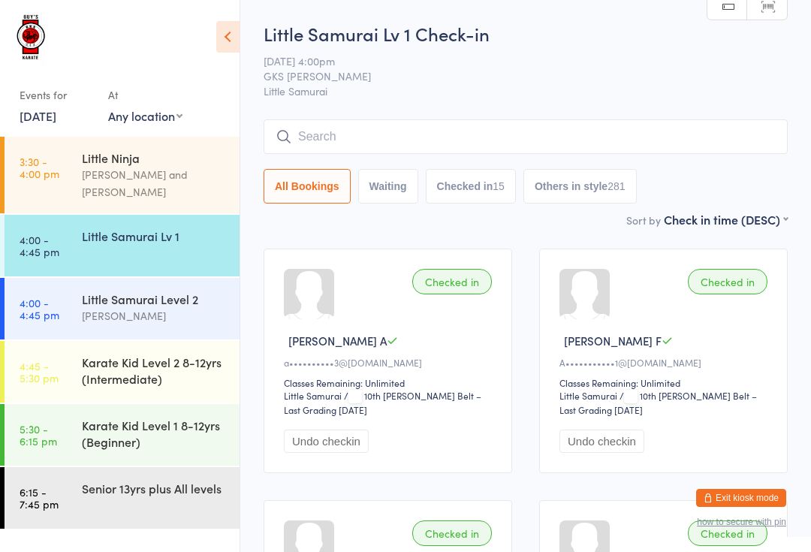
click at [327, 146] on input "search" at bounding box center [526, 136] width 524 height 35
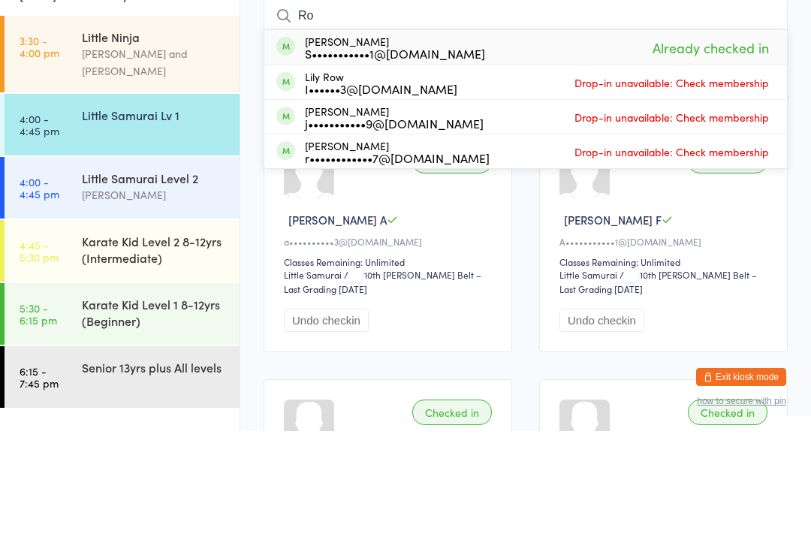
type input "R"
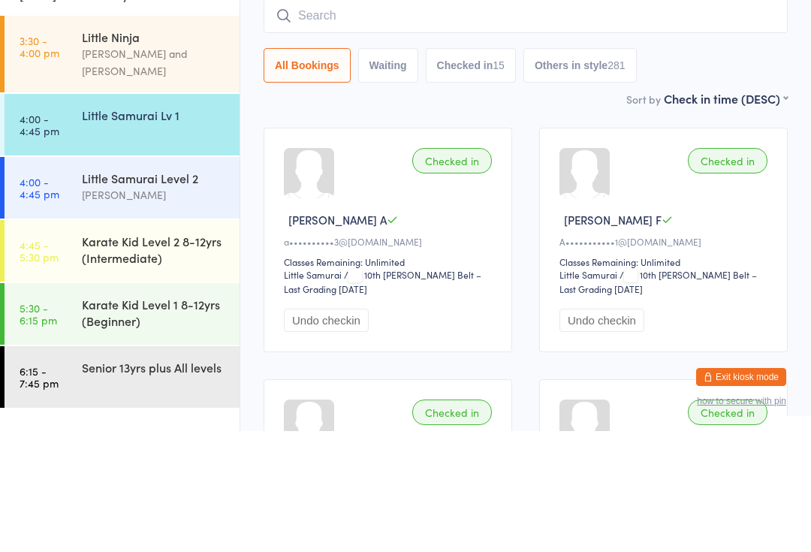
click at [156, 215] on div "Little Samurai Lv 1" at bounding box center [161, 236] width 158 height 42
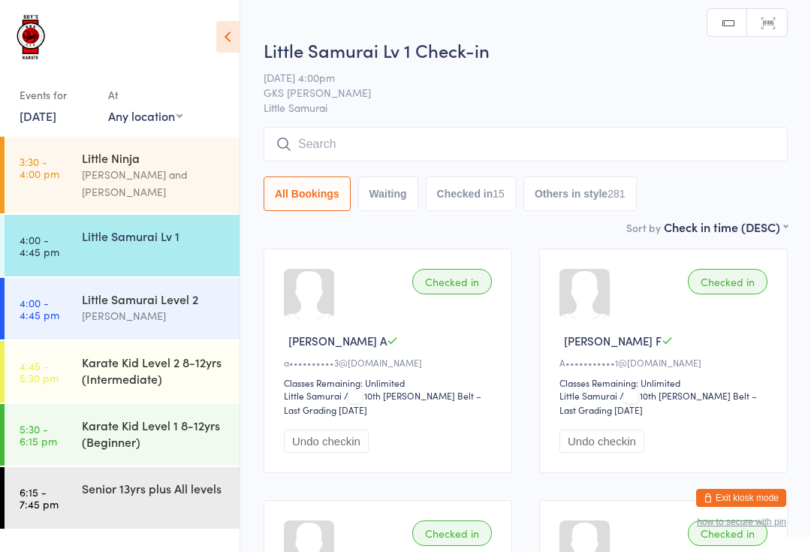
click at [463, 140] on input "search" at bounding box center [526, 144] width 524 height 35
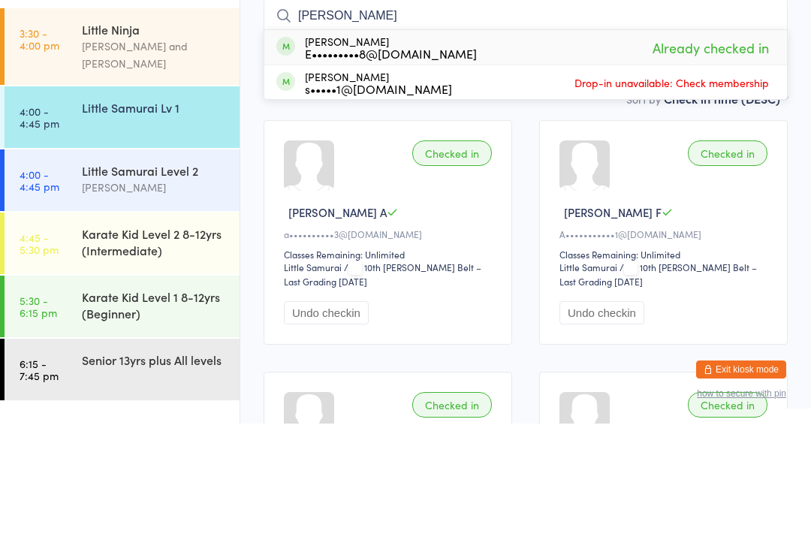
type input "[PERSON_NAME]"
click at [681, 163] on span "Already checked in" at bounding box center [711, 176] width 124 height 26
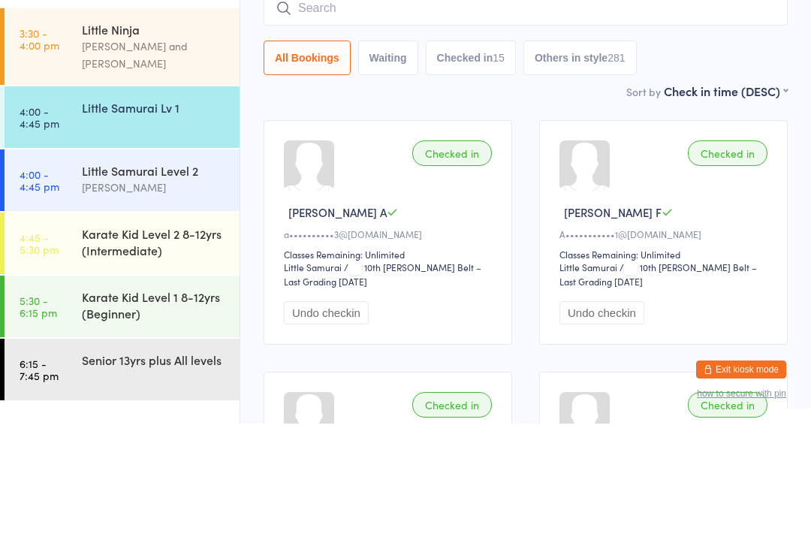
click at [167, 291] on div "Little Samurai Level 2" at bounding box center [154, 299] width 145 height 17
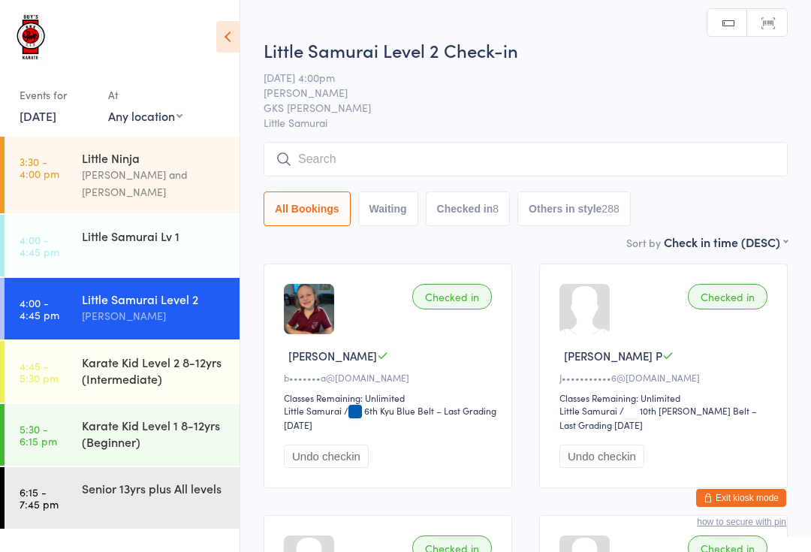
click at [372, 154] on input "search" at bounding box center [526, 159] width 524 height 35
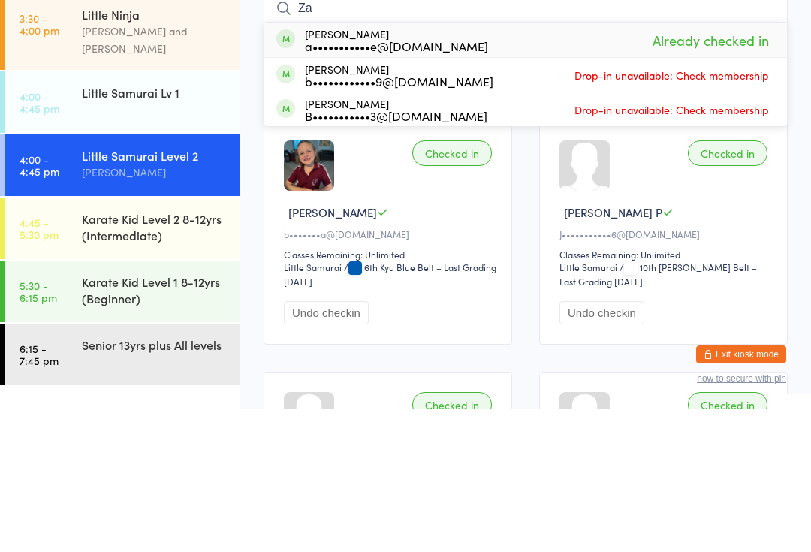
type input "Z"
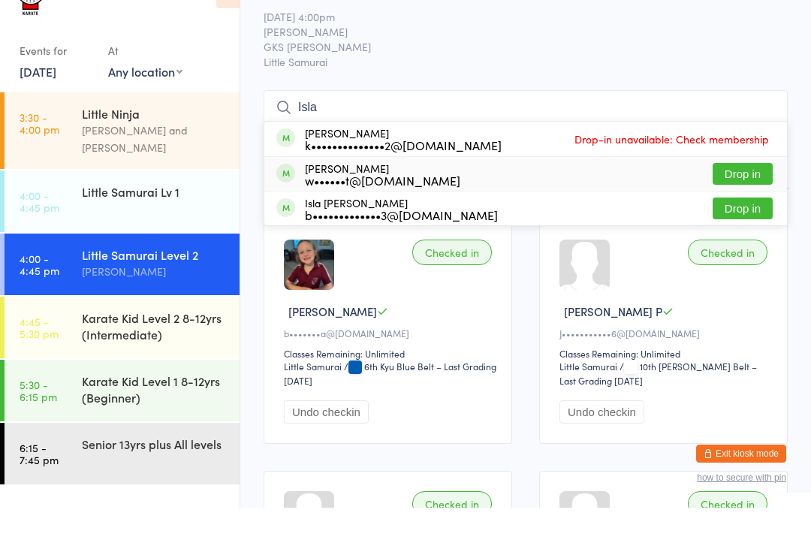
type input "Isla"
click at [401, 218] on div "w••••••t@[DOMAIN_NAME]" at bounding box center [382, 224] width 155 height 12
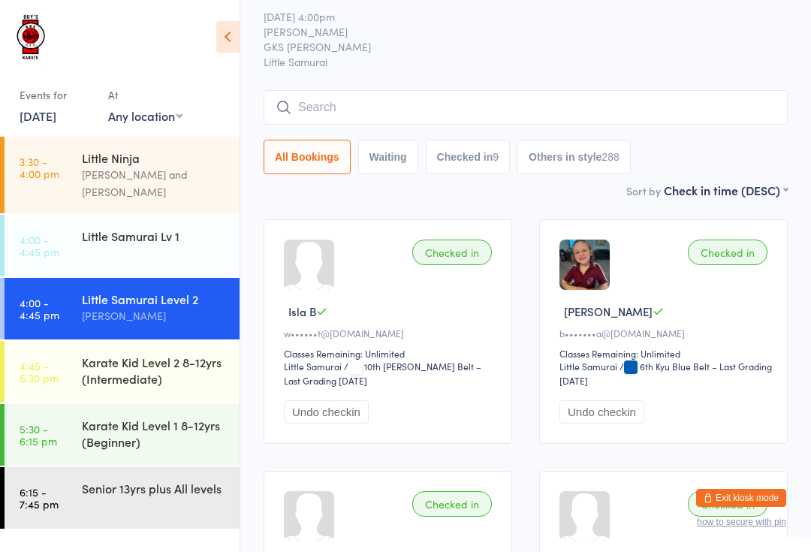
click at [386, 107] on input "search" at bounding box center [526, 107] width 524 height 35
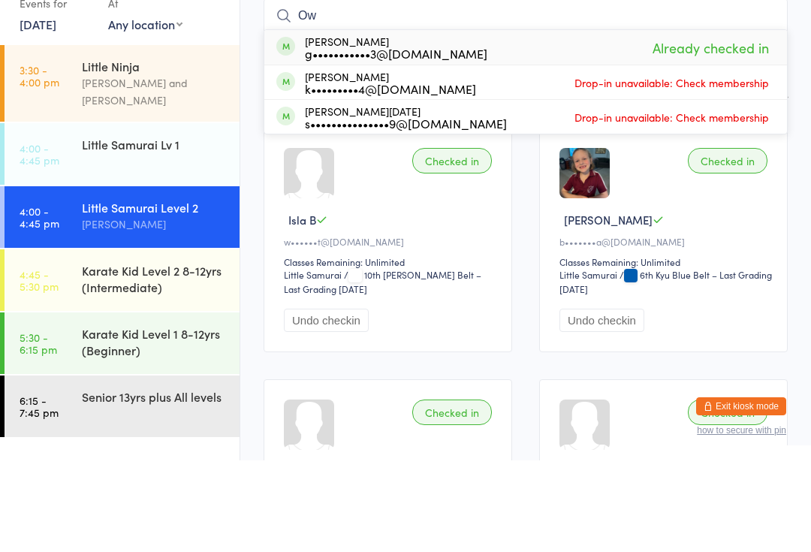
type input "O"
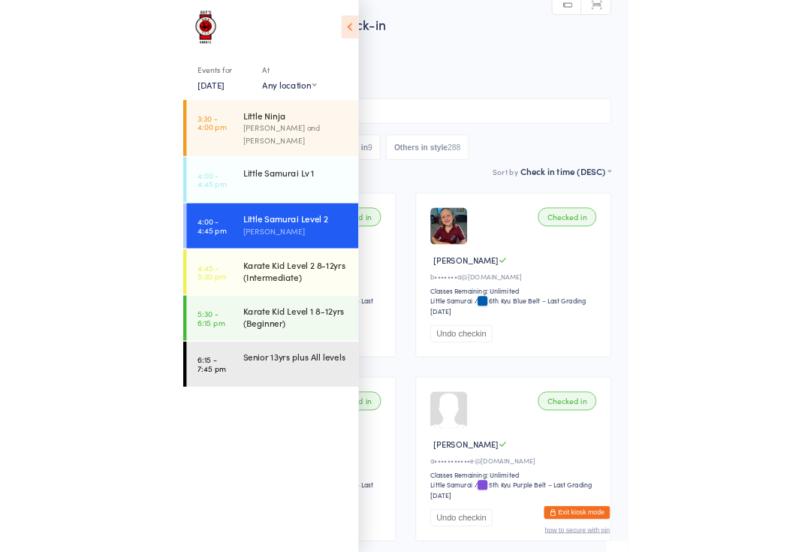
scroll to position [136, 0]
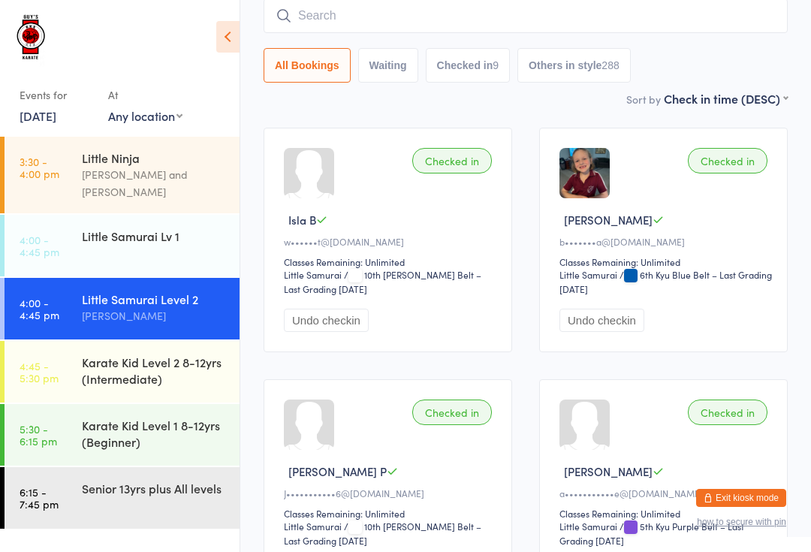
click at [148, 480] on div "Senior 13yrs plus All levels" at bounding box center [154, 488] width 145 height 17
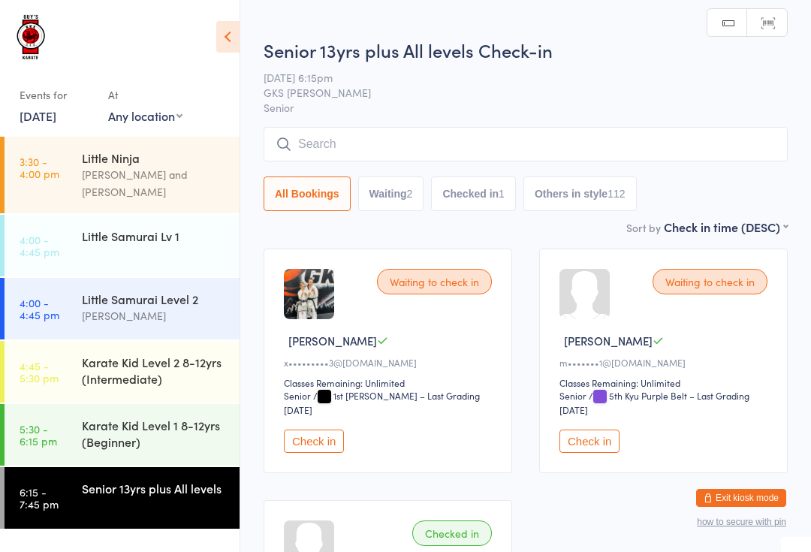
click at [434, 145] on input "search" at bounding box center [526, 144] width 524 height 35
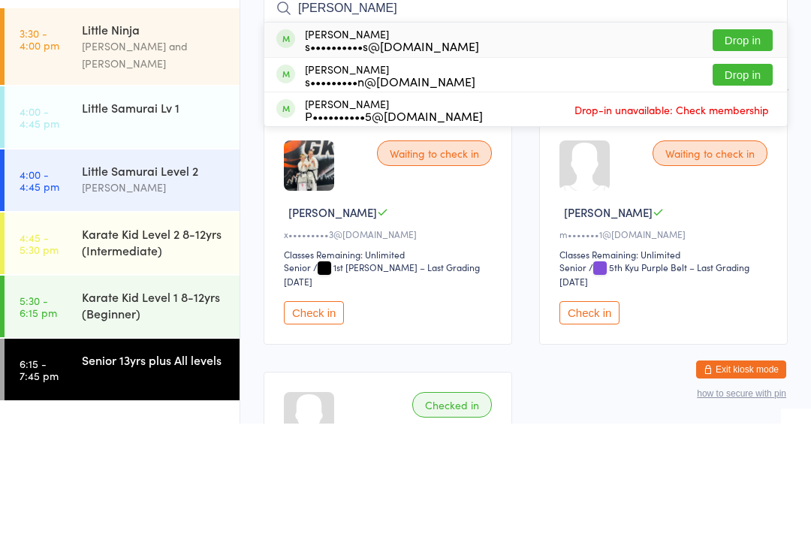
type input "[PERSON_NAME]"
click at [753, 192] on button "Drop in" at bounding box center [743, 203] width 60 height 22
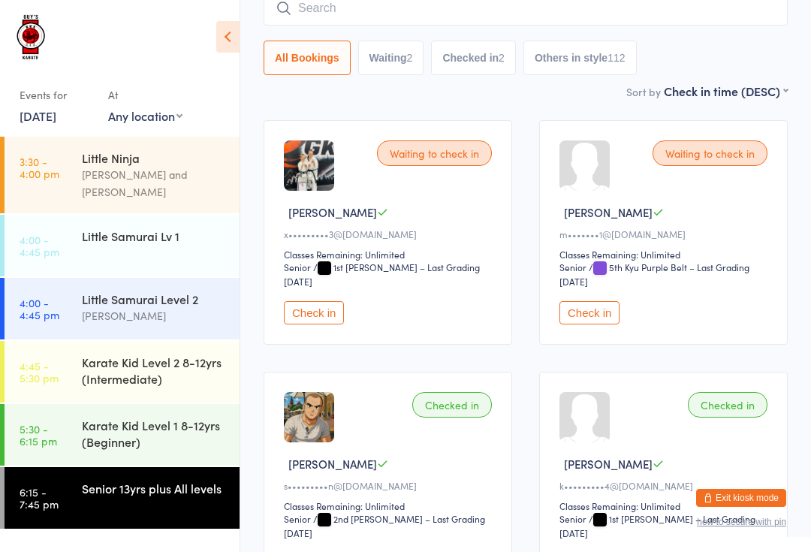
click at [102, 357] on div "Karate Kid Level 2 8-12yrs (Intermediate)" at bounding box center [154, 370] width 145 height 33
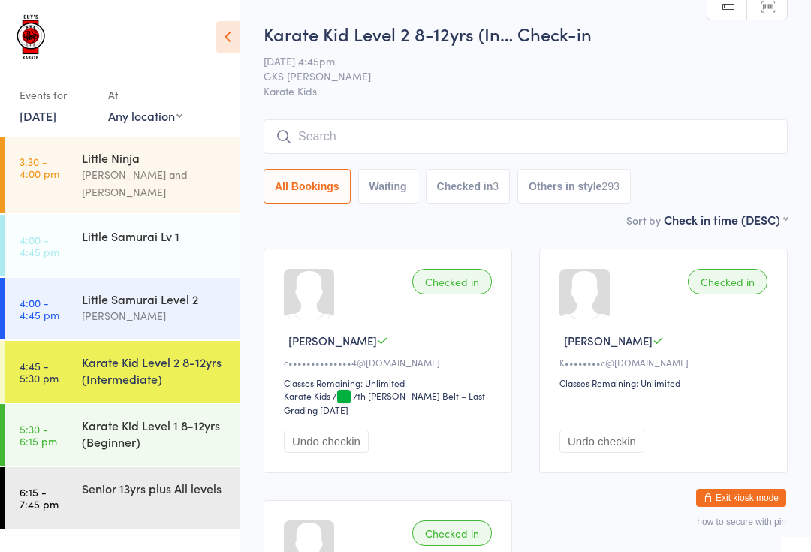
click at [197, 482] on div "Senior 13yrs plus All levels" at bounding box center [154, 488] width 145 height 17
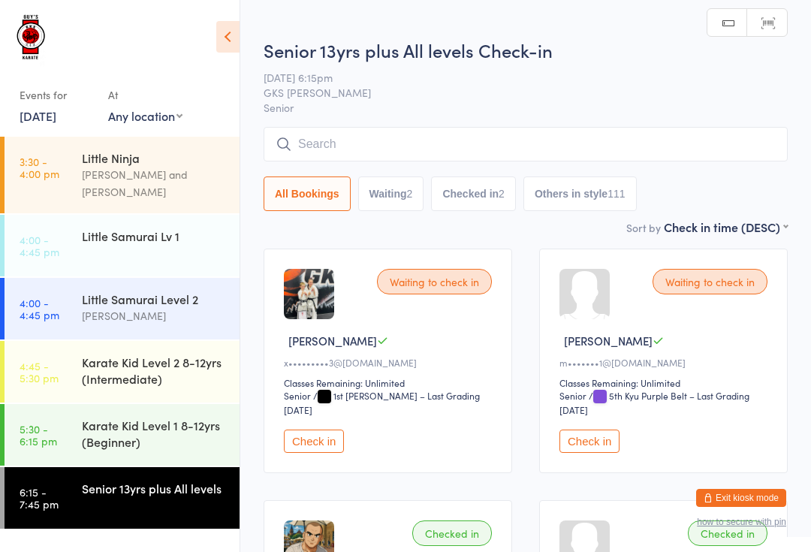
click at [652, 140] on input "search" at bounding box center [526, 144] width 524 height 35
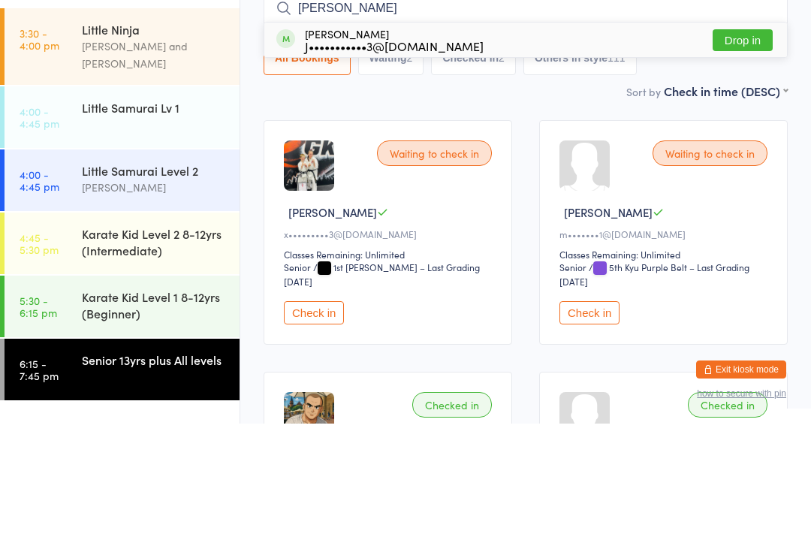
type input "[PERSON_NAME]"
click at [755, 158] on button "Drop in" at bounding box center [743, 169] width 60 height 22
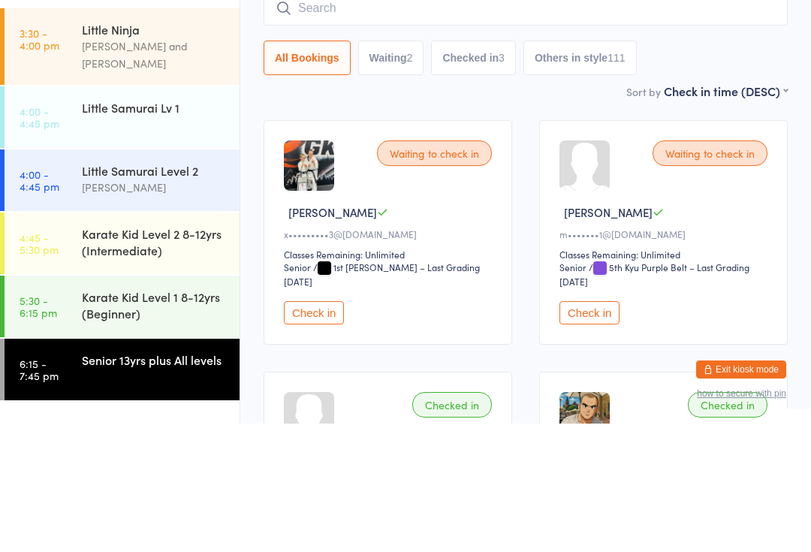
scroll to position [128, 0]
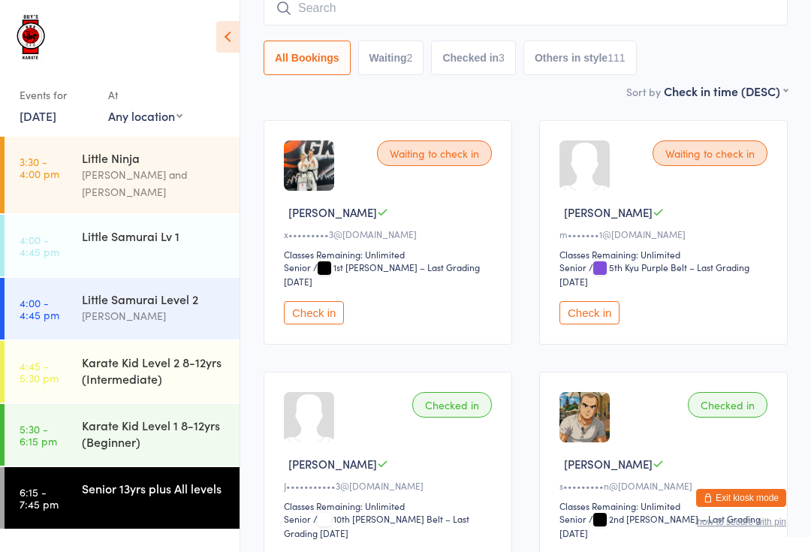
click at [150, 417] on div "Karate Kid Level 1 8-12yrs (Beginner)" at bounding box center [154, 433] width 145 height 33
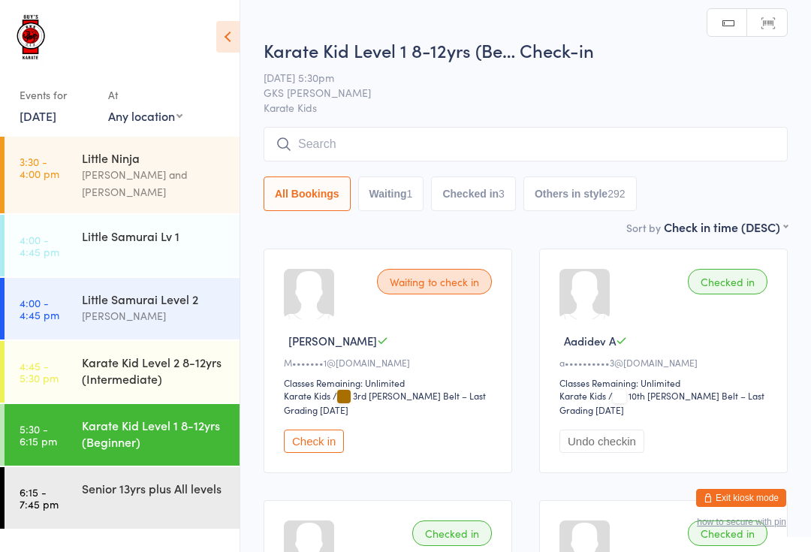
click at [478, 134] on input "search" at bounding box center [526, 144] width 524 height 35
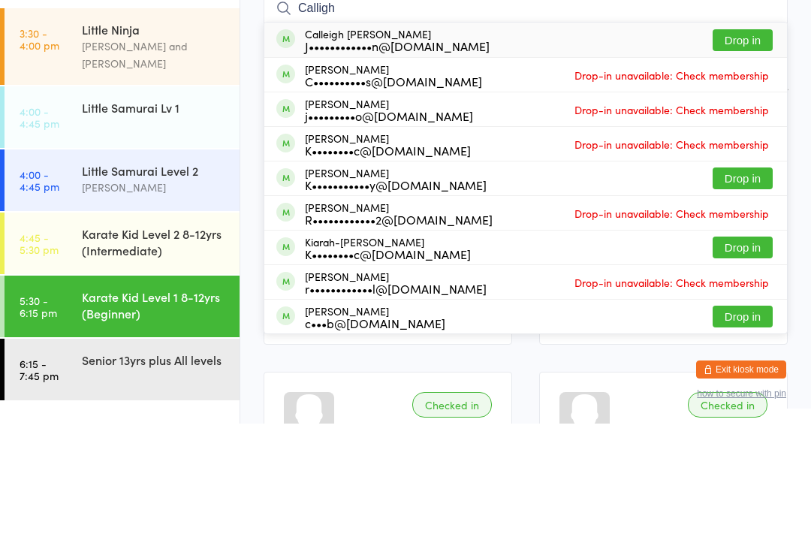
type input "Calligh"
click at [738, 158] on button "Drop in" at bounding box center [743, 169] width 60 height 22
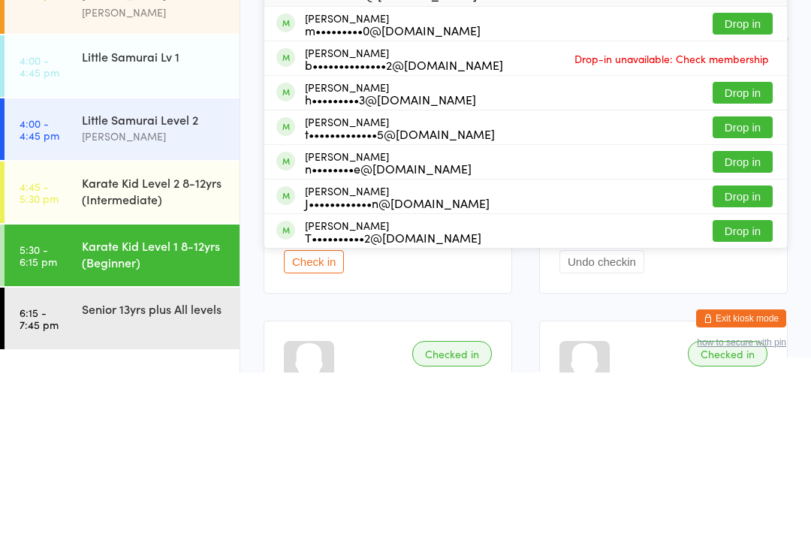
type input "Bla"
click at [743, 365] on button "Drop in" at bounding box center [743, 376] width 60 height 22
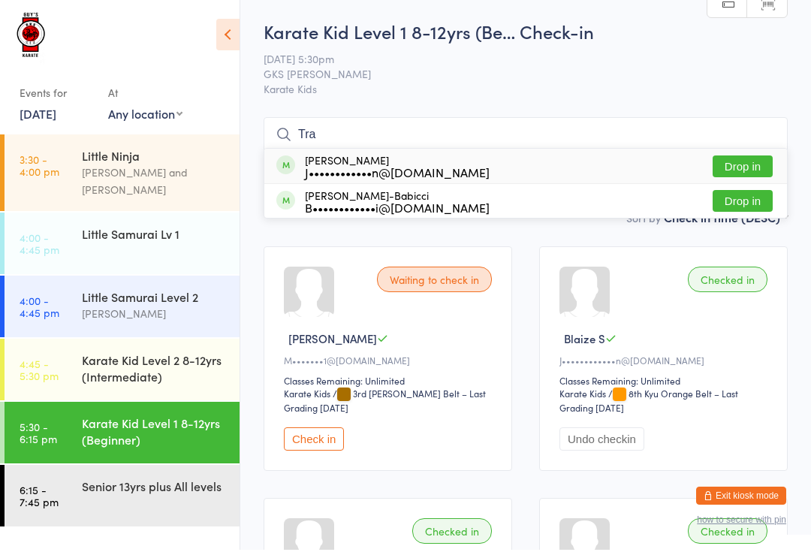
type input "Tra"
click at [746, 162] on button "Drop in" at bounding box center [743, 169] width 60 height 22
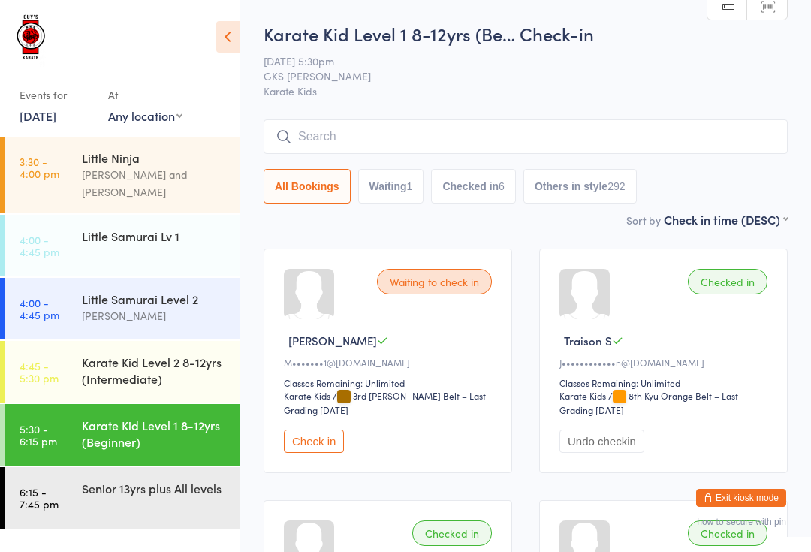
click at [324, 445] on button "Check in" at bounding box center [314, 440] width 60 height 23
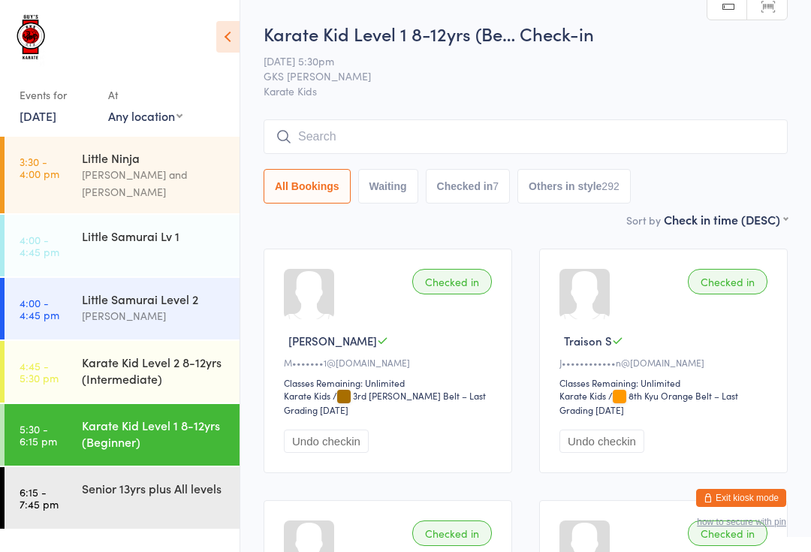
click at [519, 146] on input "search" at bounding box center [526, 136] width 524 height 35
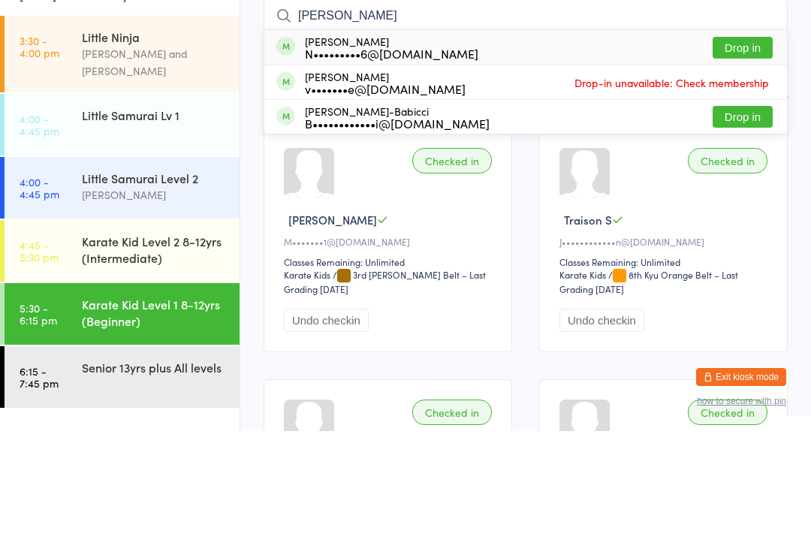
type input "[PERSON_NAME]"
click at [752, 158] on button "Drop in" at bounding box center [743, 169] width 60 height 22
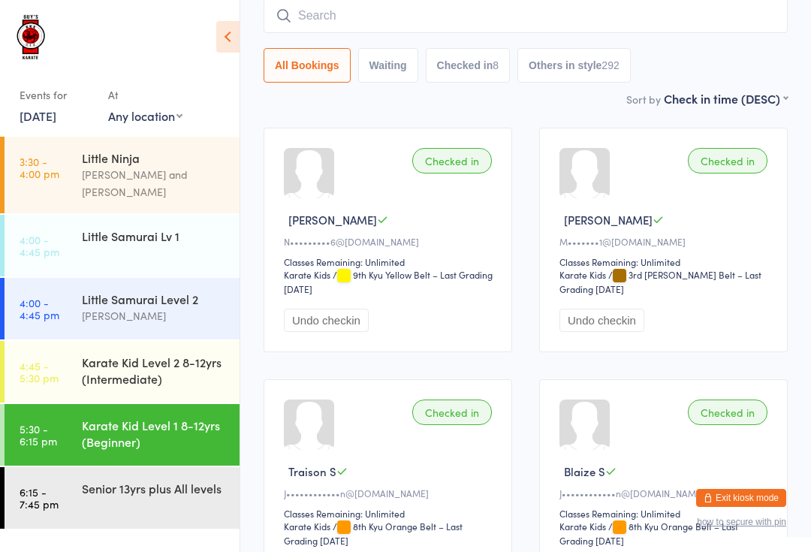
click at [303, 18] on input "search" at bounding box center [526, 15] width 524 height 35
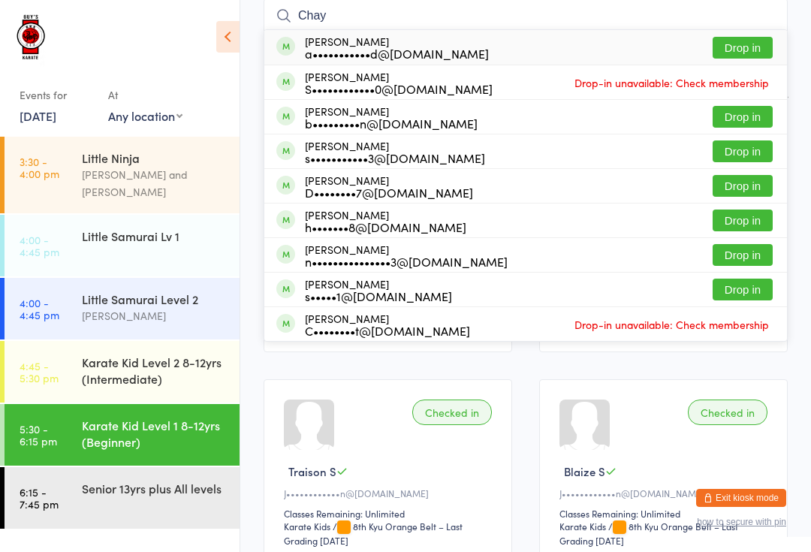
type input "Chay"
click at [742, 43] on button "Drop in" at bounding box center [743, 48] width 60 height 22
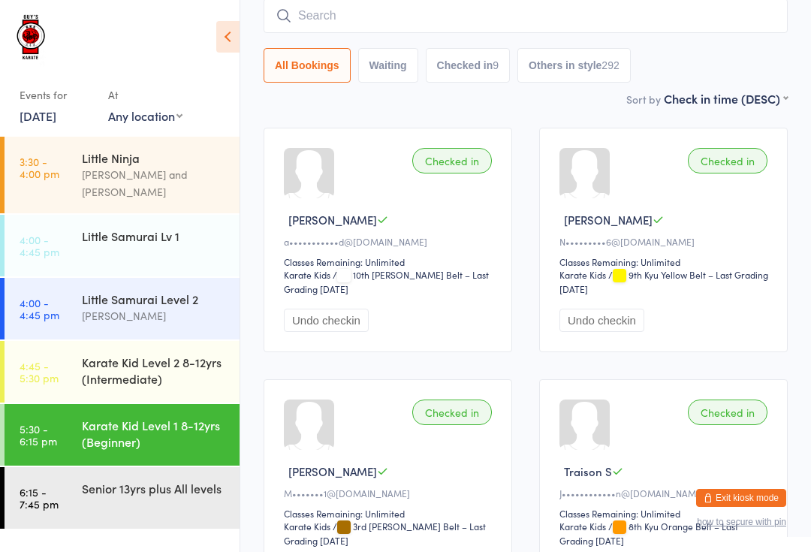
click at [218, 417] on div "Karate Kid Level 1 8-12yrs (Beginner)" at bounding box center [154, 433] width 145 height 33
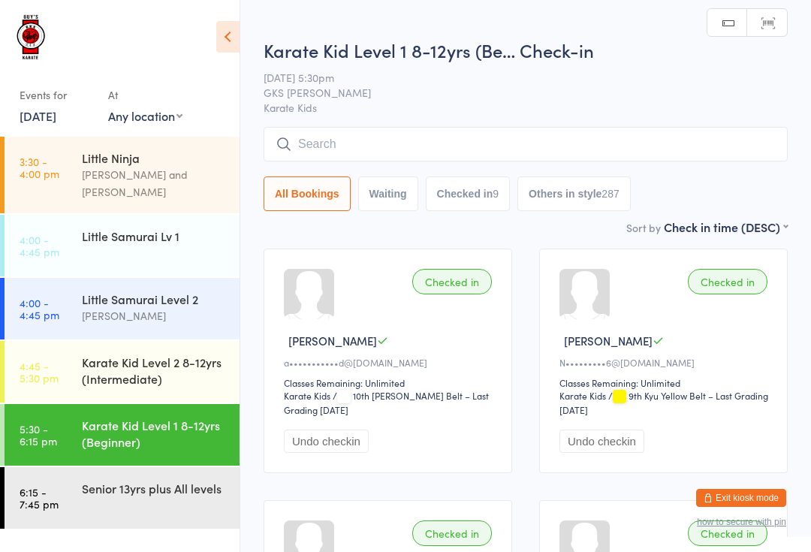
click at [471, 146] on input "search" at bounding box center [526, 144] width 524 height 35
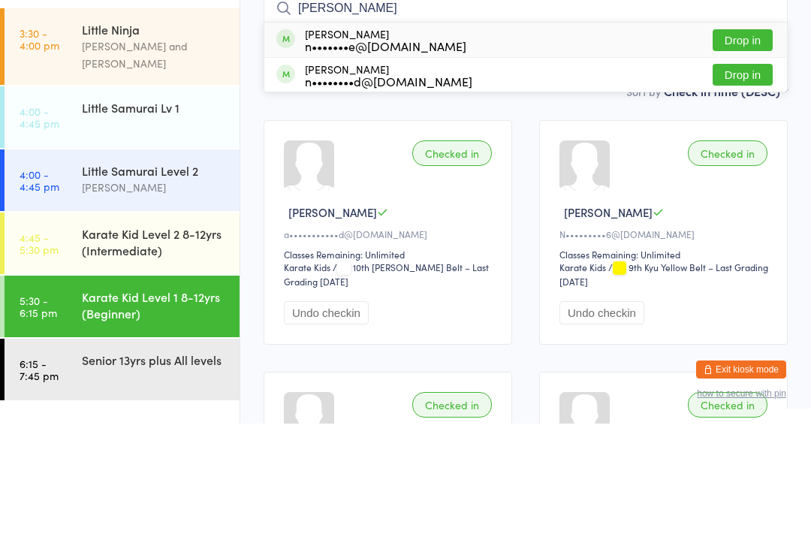
type input "[PERSON_NAME]"
click at [749, 158] on button "Drop in" at bounding box center [743, 169] width 60 height 22
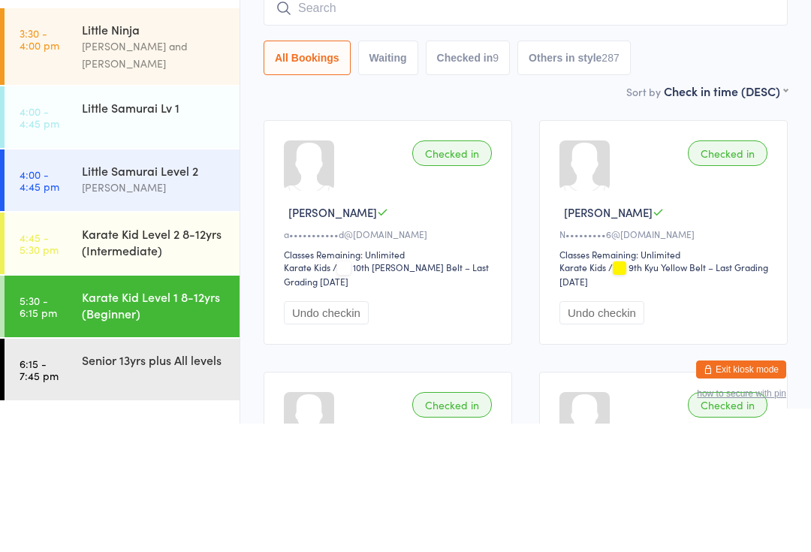
scroll to position [128, 0]
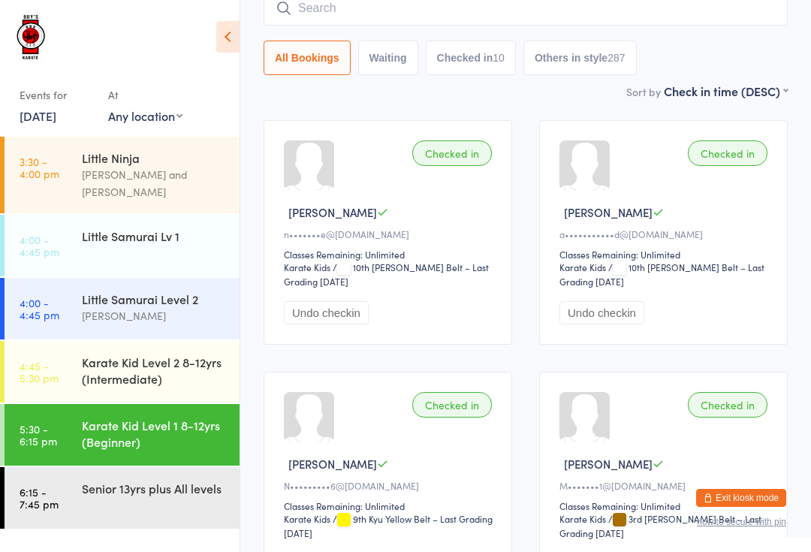
click at [327, 13] on input "search" at bounding box center [526, 8] width 524 height 35
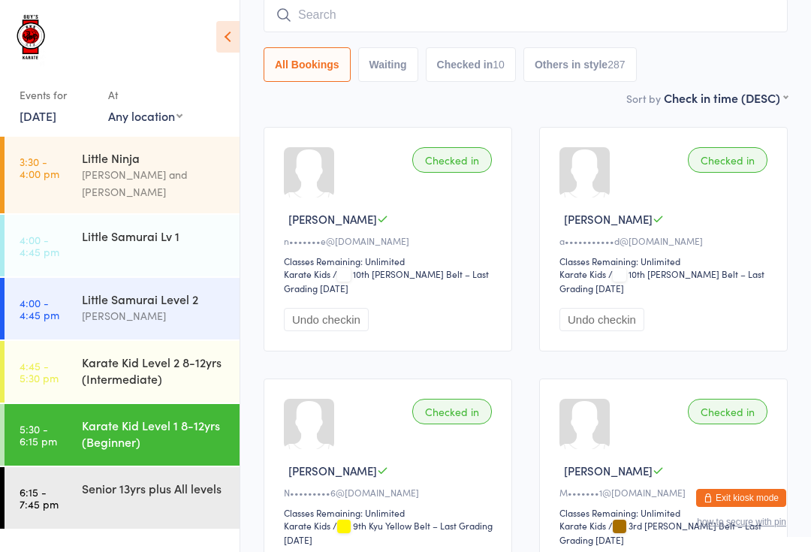
scroll to position [121, 0]
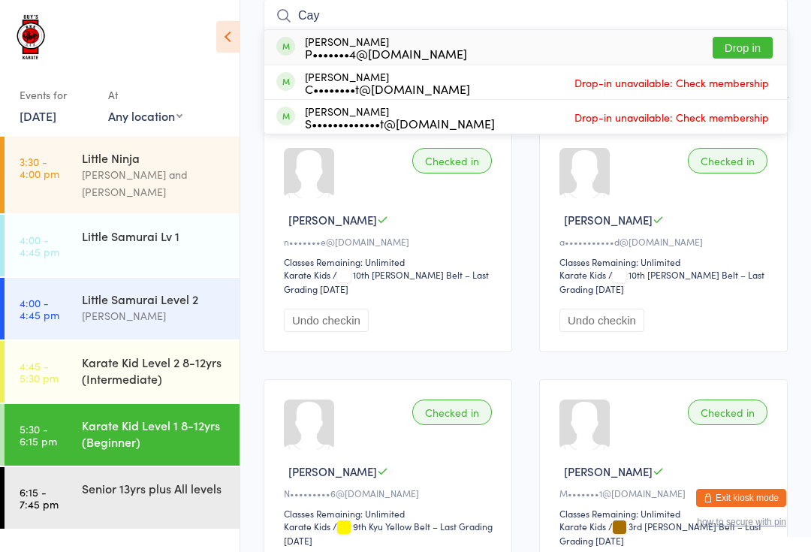
type input "Cay"
click at [743, 55] on button "Drop in" at bounding box center [743, 48] width 60 height 22
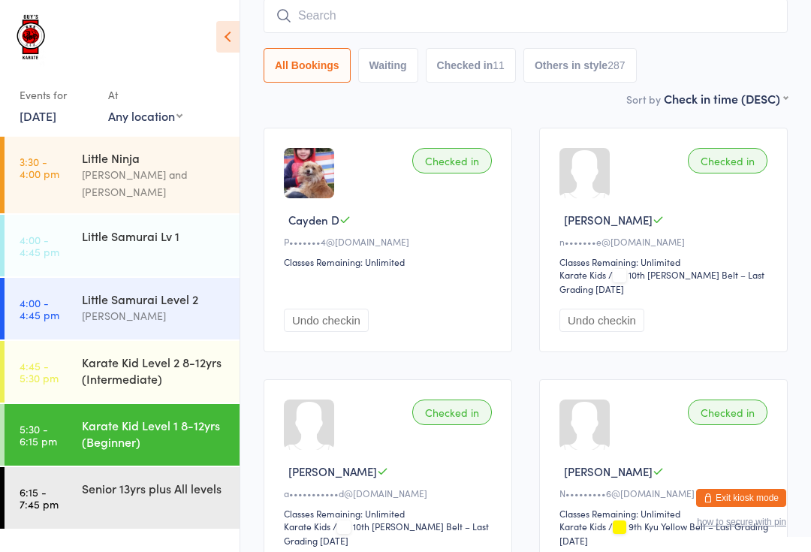
click at [316, 7] on input "search" at bounding box center [526, 15] width 524 height 35
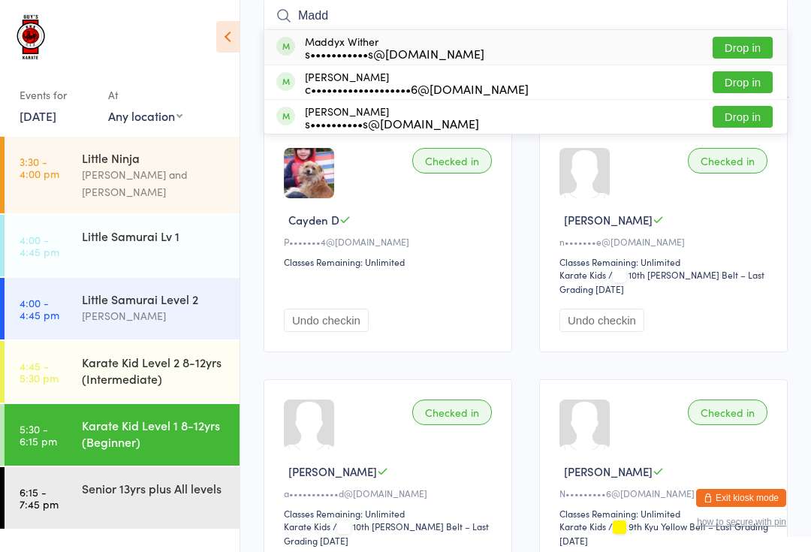
type input "Madd"
click at [767, 117] on button "Drop in" at bounding box center [743, 117] width 60 height 22
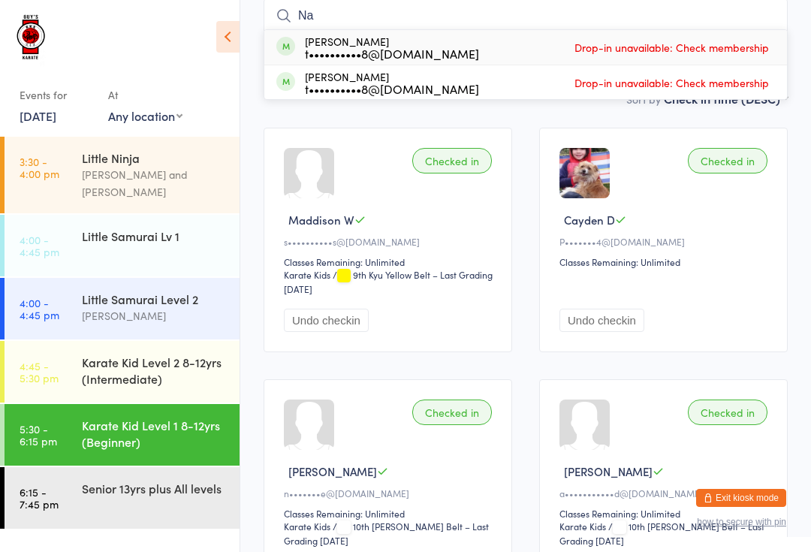
type input "N"
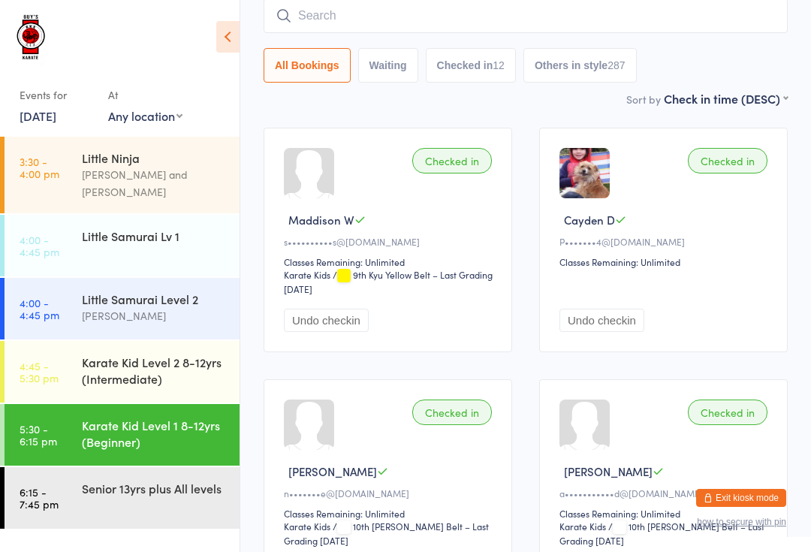
click at [144, 231] on div "Little Samurai Lv 1" at bounding box center [161, 236] width 158 height 42
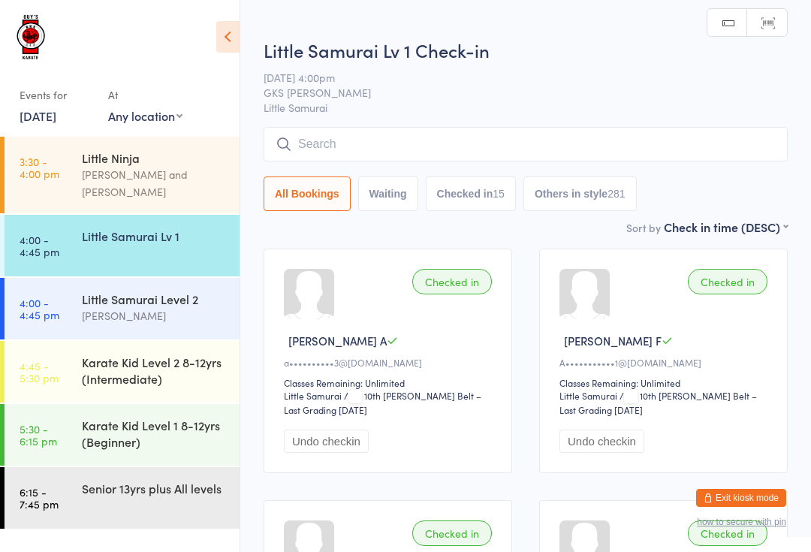
click at [428, 141] on input "search" at bounding box center [526, 144] width 524 height 35
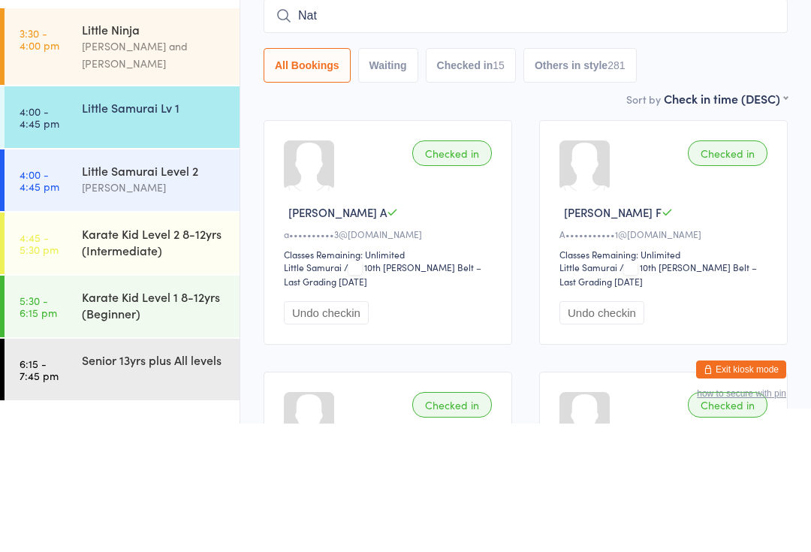
type input "[PERSON_NAME]"
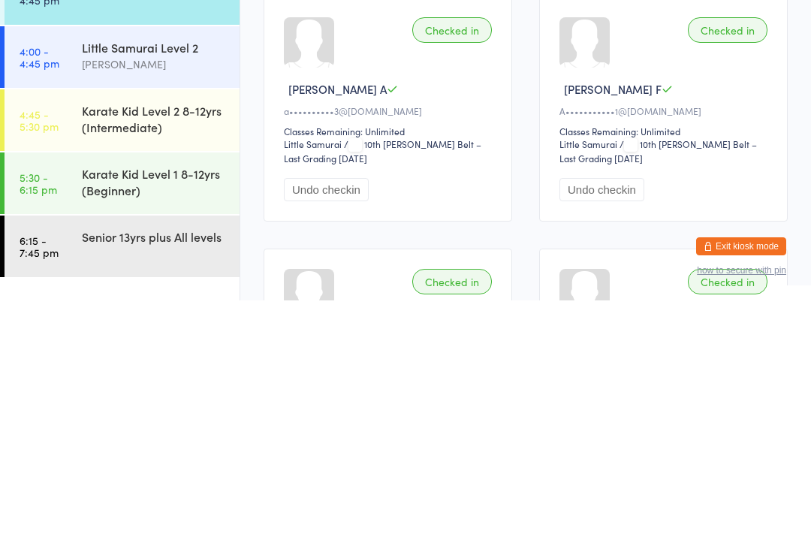
click at [80, 404] on link "5:30 - 6:15 pm Karate Kid Level 1 8-12yrs (Beginner)" at bounding box center [122, 435] width 235 height 62
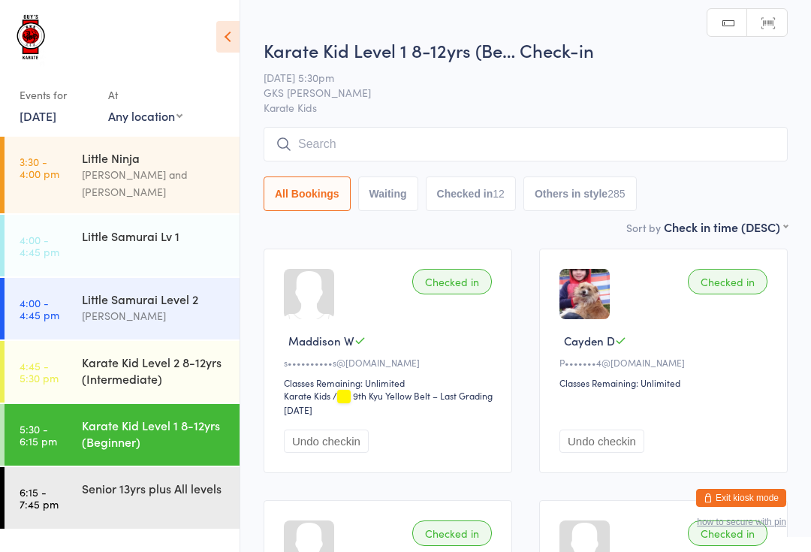
click at [605, 170] on div "All Bookings Waiting Checked in 12 Others in style 285" at bounding box center [526, 169] width 524 height 84
click at [598, 155] on input "search" at bounding box center [526, 144] width 524 height 35
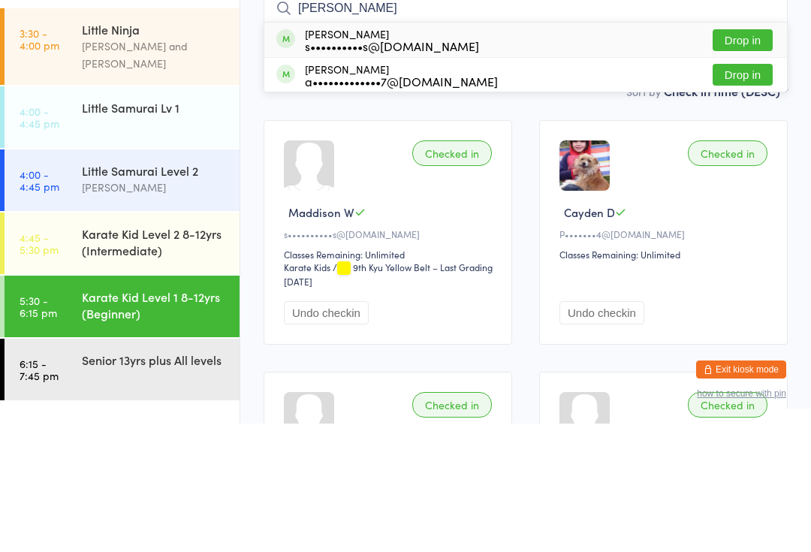
type input "[PERSON_NAME]"
click at [761, 158] on button "Drop in" at bounding box center [743, 169] width 60 height 22
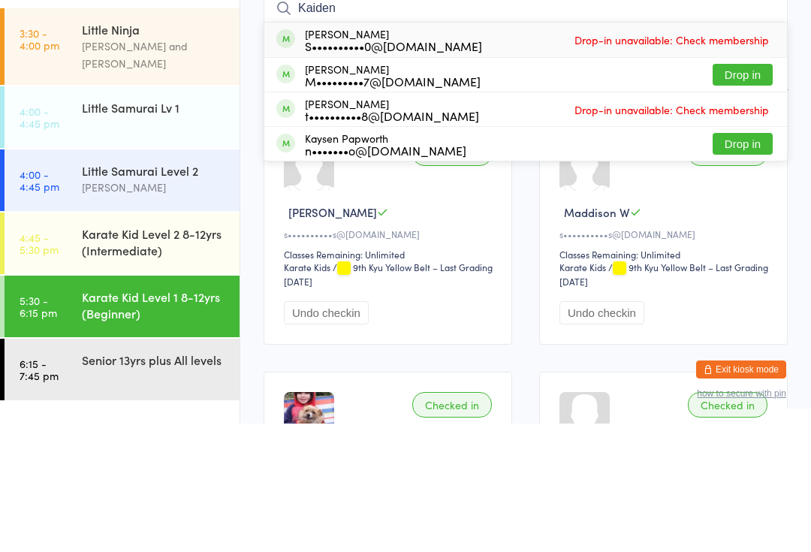
type input "Kaiden"
click at [738, 192] on button "Drop in" at bounding box center [743, 203] width 60 height 22
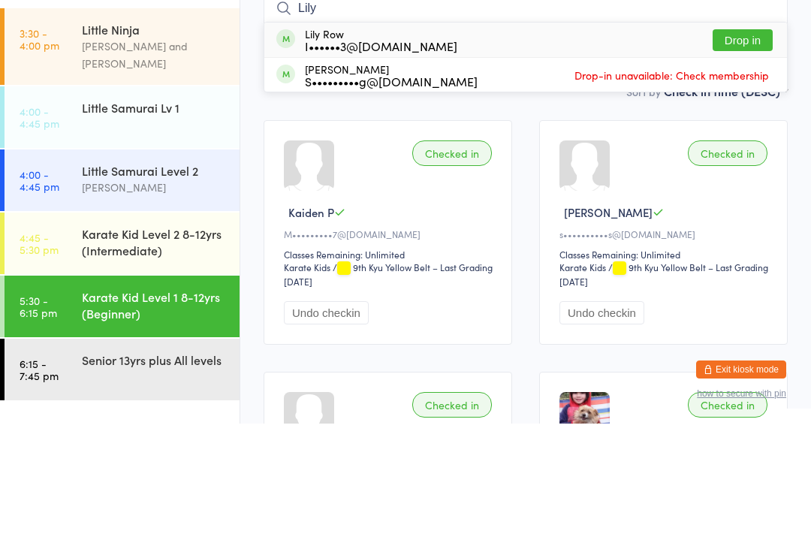
type input "Lily"
click at [354, 168] on div "I••••••3@[DOMAIN_NAME]" at bounding box center [381, 174] width 152 height 12
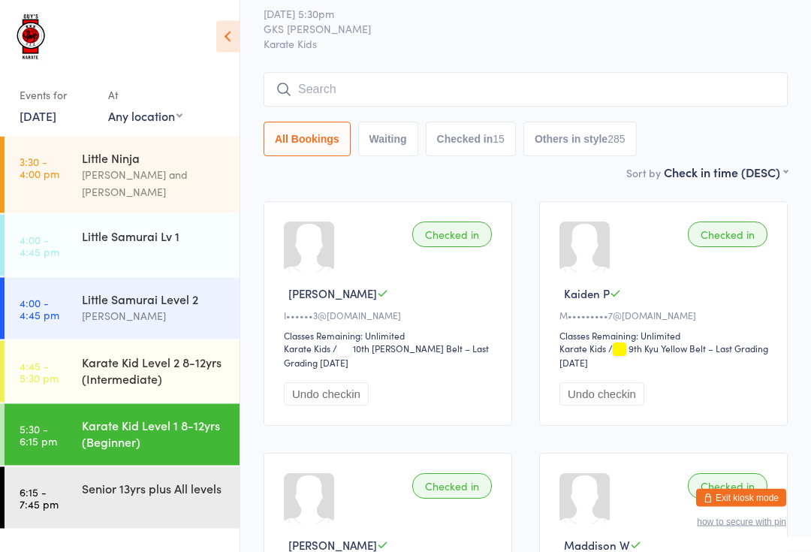
scroll to position [47, 0]
click at [480, 94] on input "search" at bounding box center [526, 90] width 524 height 35
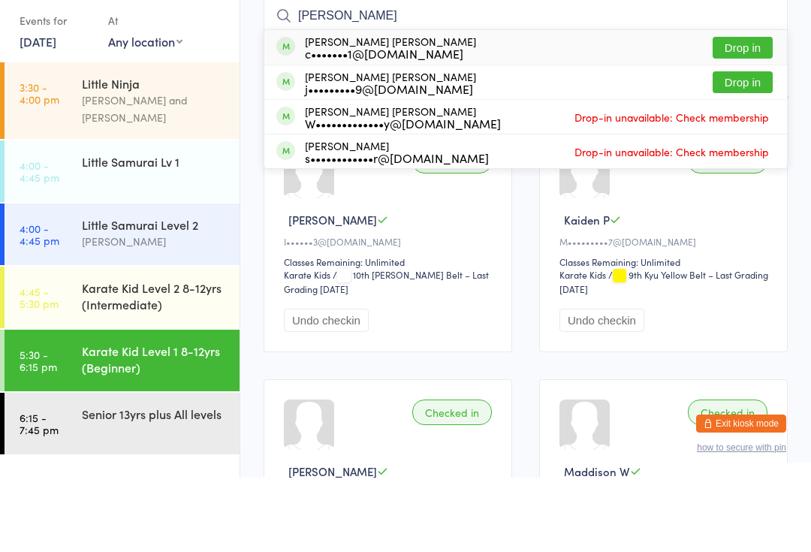
type input "[PERSON_NAME]"
click at [738, 146] on button "Drop in" at bounding box center [743, 157] width 60 height 22
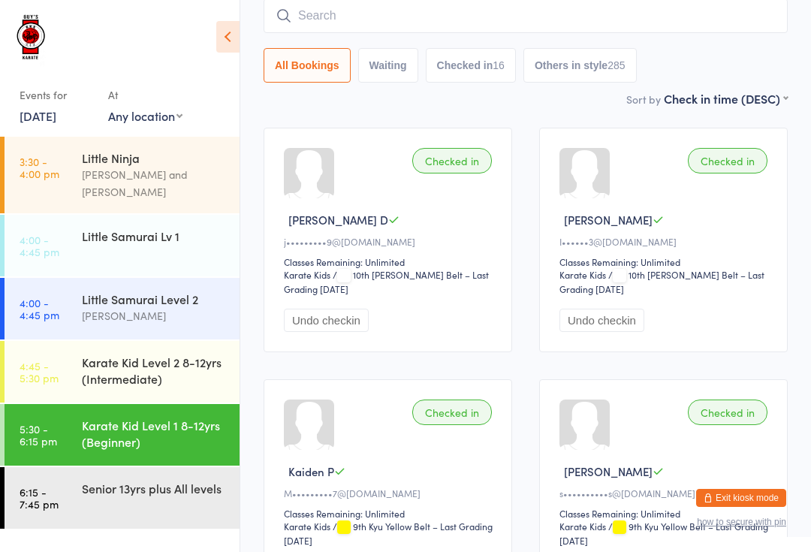
click at [388, 13] on input "search" at bounding box center [526, 15] width 524 height 35
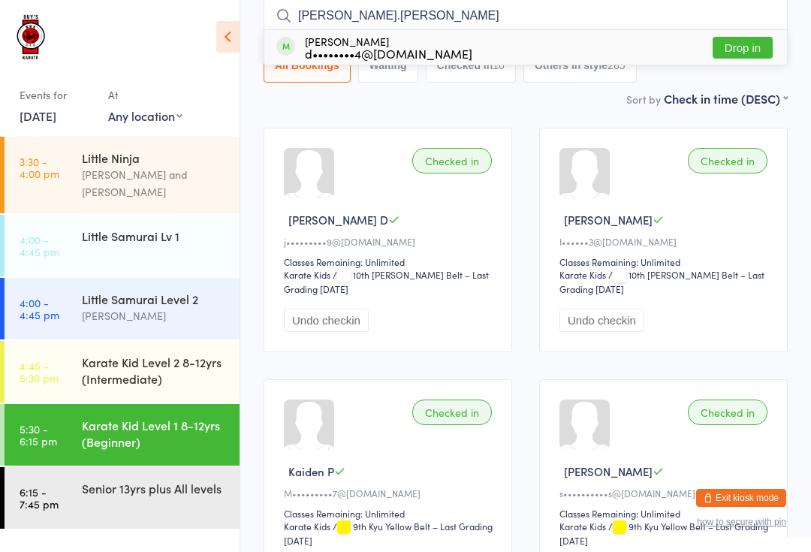
type input "[PERSON_NAME].[PERSON_NAME]"
click at [752, 50] on button "Drop in" at bounding box center [743, 48] width 60 height 22
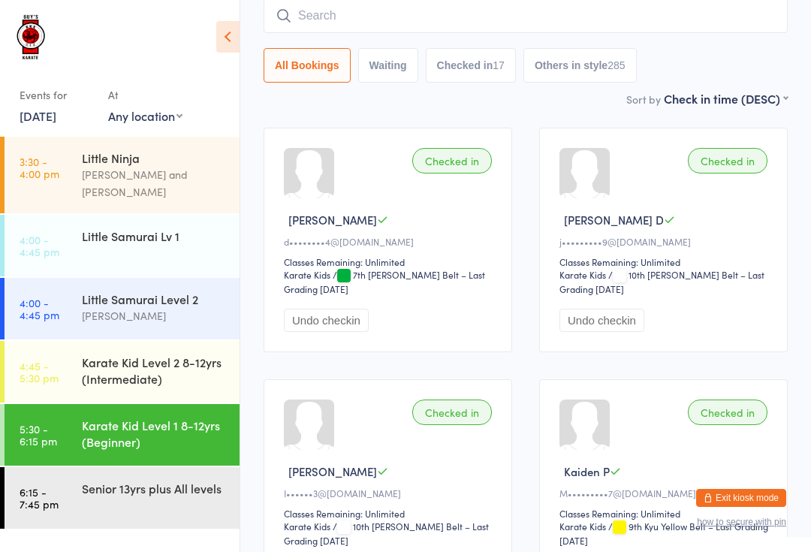
click at [471, 12] on input "search" at bounding box center [526, 15] width 524 height 35
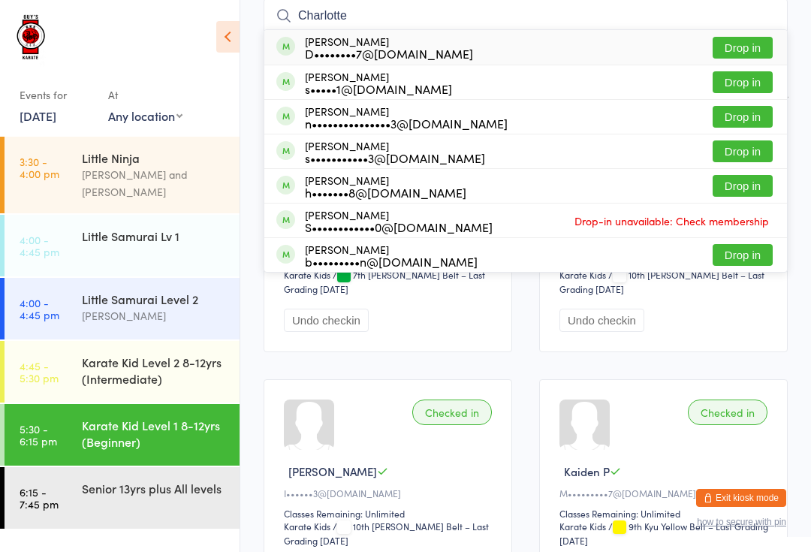
type input "Charlotte"
click at [438, 74] on div "[PERSON_NAME] s•••••1@[DOMAIN_NAME] Drop in" at bounding box center [525, 82] width 523 height 34
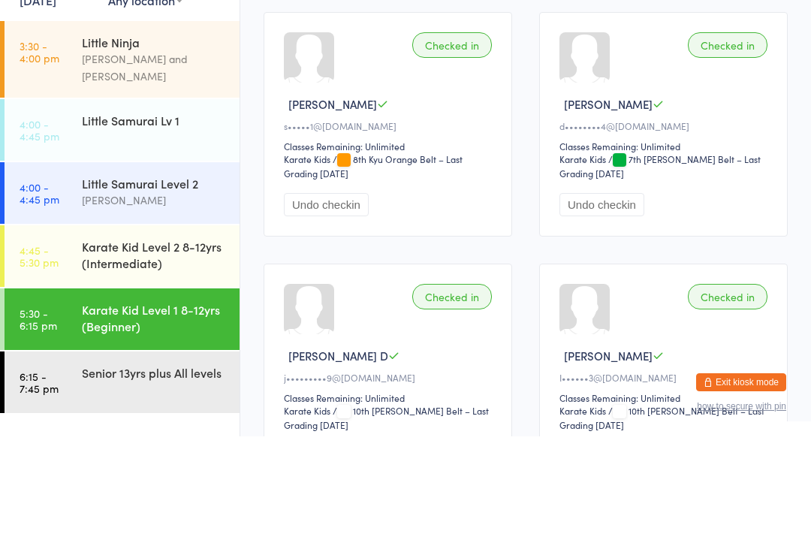
scroll to position [86, 0]
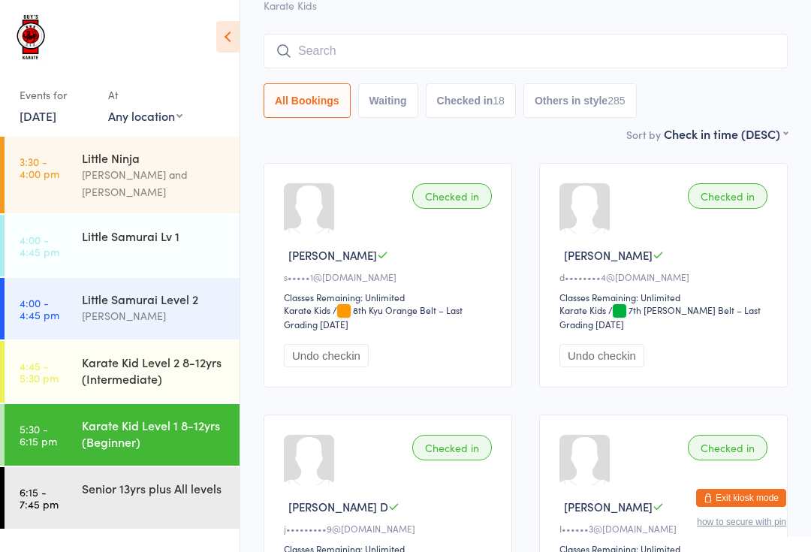
click at [429, 60] on input "search" at bounding box center [526, 51] width 524 height 35
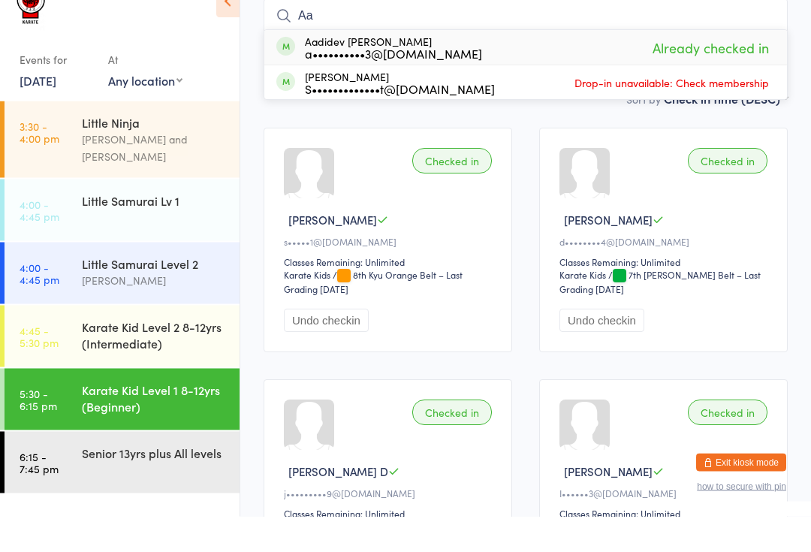
type input "A"
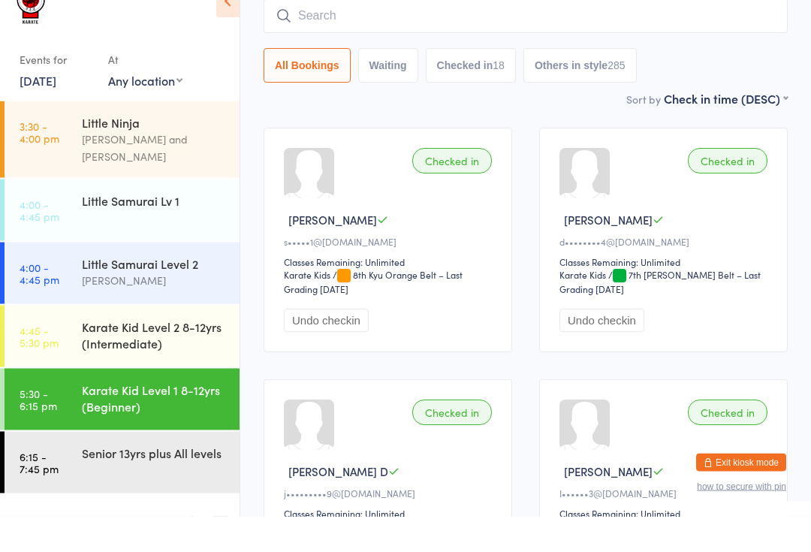
scroll to position [121, 0]
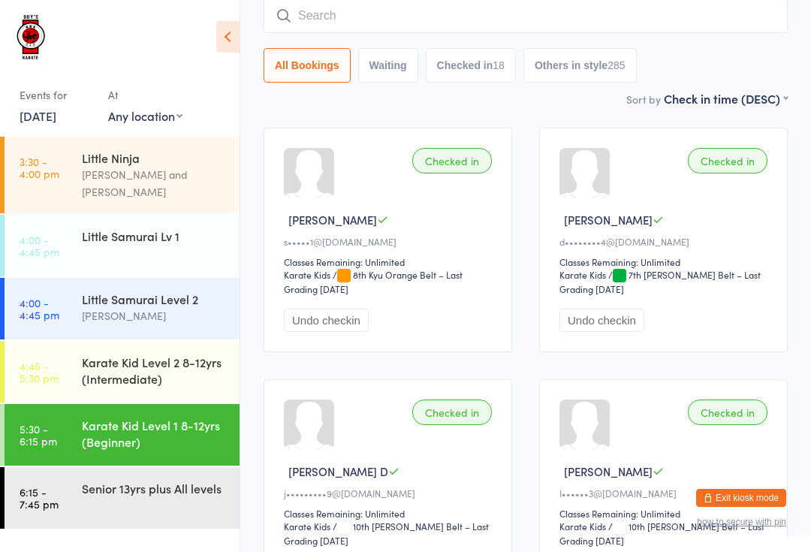
click at [438, 11] on input "search" at bounding box center [526, 15] width 524 height 35
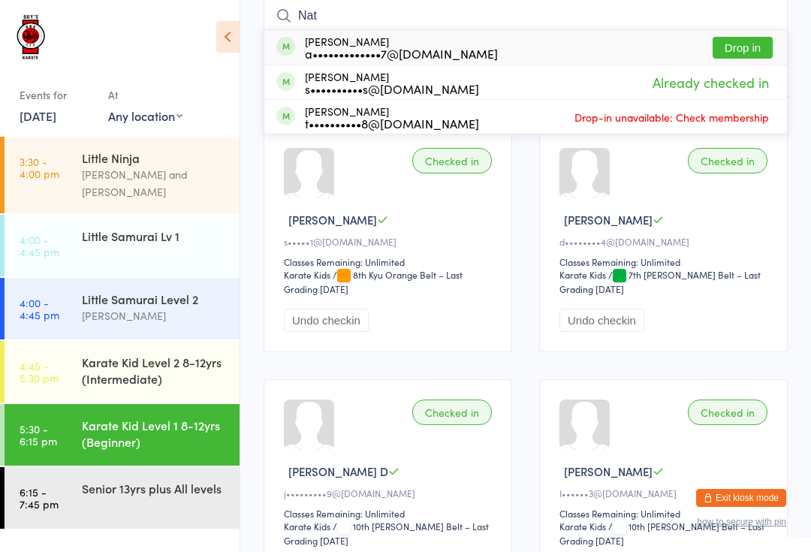
type input "Nat"
click at [747, 52] on button "Drop in" at bounding box center [743, 48] width 60 height 22
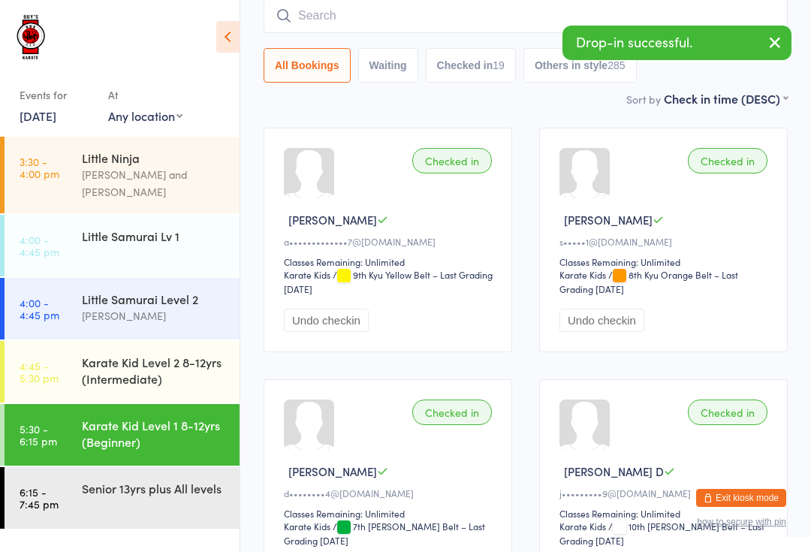
click at [266, 40] on div "All Bookings Waiting Checked in 19 Others in style 285" at bounding box center [526, 40] width 524 height 84
click at [342, 9] on input "search" at bounding box center [526, 15] width 524 height 35
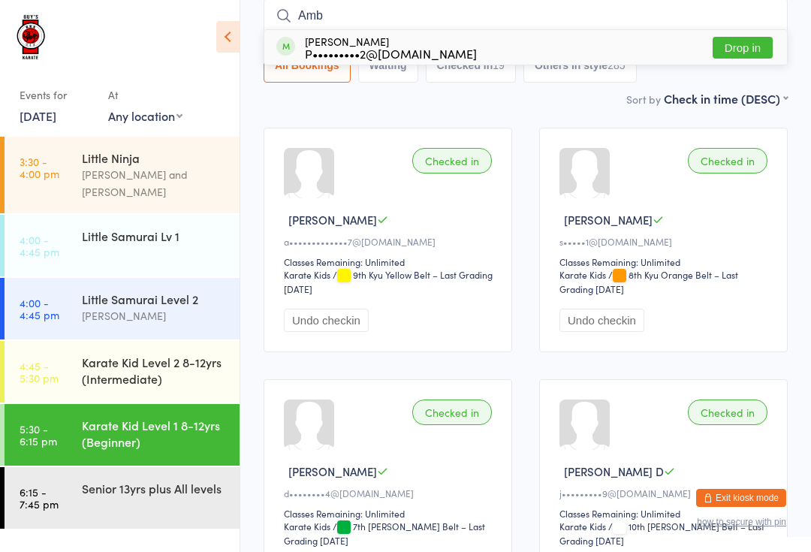
type input "Amb"
click at [511, 53] on div "[PERSON_NAME] P•••••••••2@[DOMAIN_NAME] Drop in" at bounding box center [525, 47] width 523 height 35
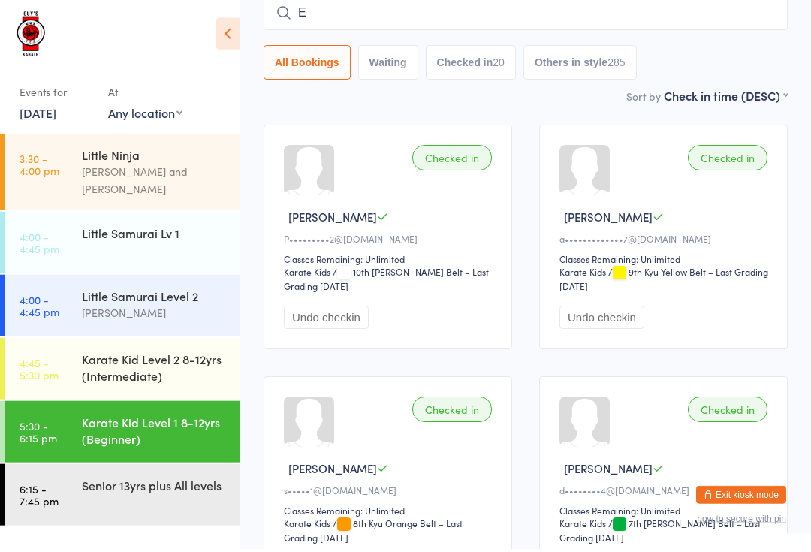
scroll to position [2, 0]
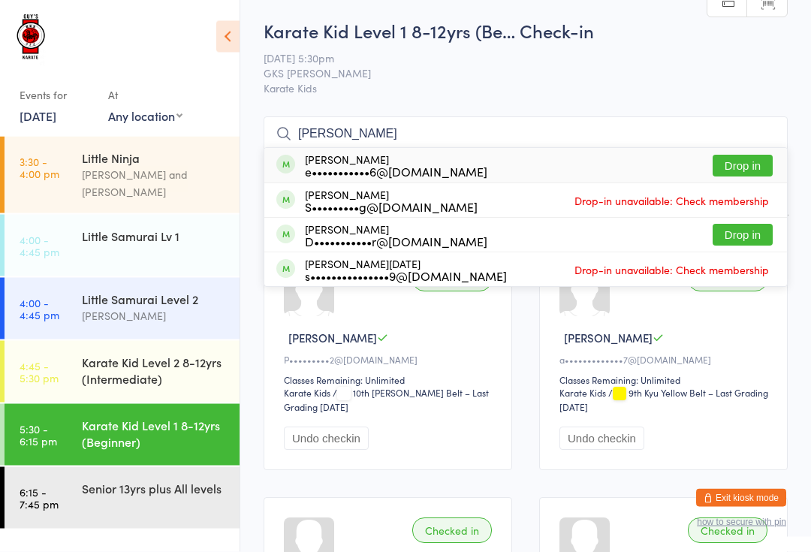
type input "[PERSON_NAME]"
click at [748, 167] on button "Drop in" at bounding box center [743, 166] width 60 height 22
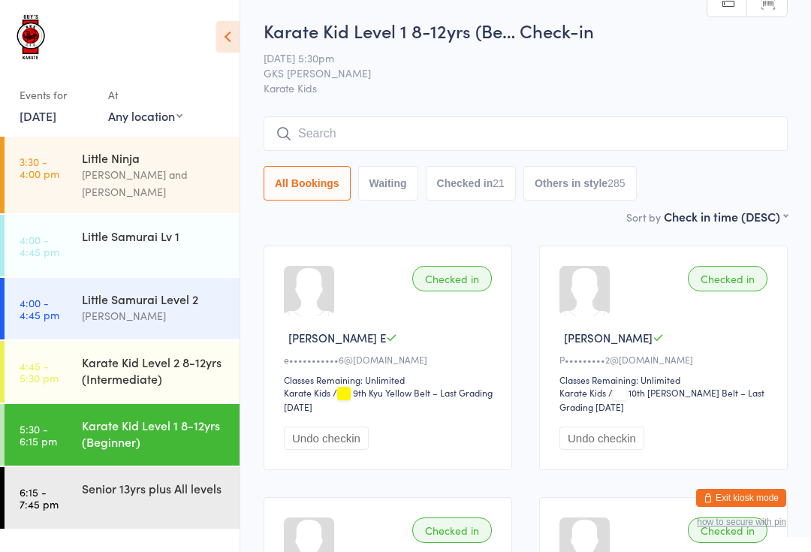
click at [38, 425] on time "5:30 - 6:15 pm" at bounding box center [39, 435] width 38 height 24
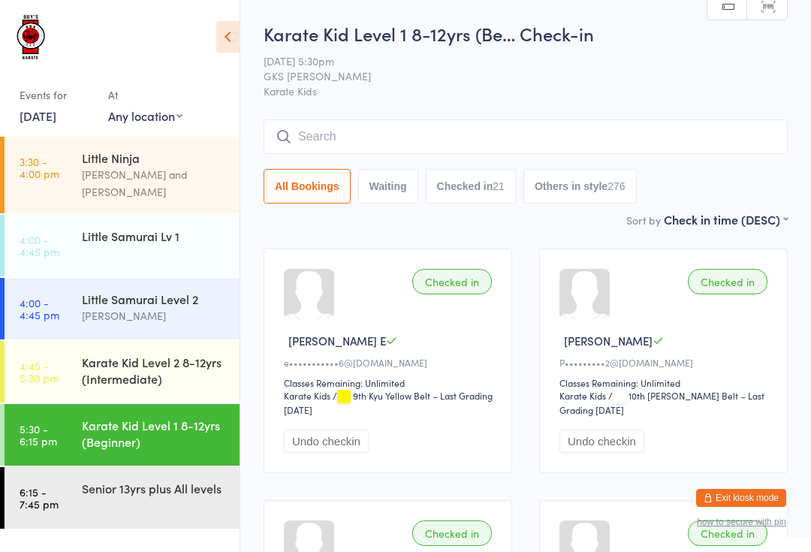
click at [318, 145] on input "search" at bounding box center [526, 136] width 524 height 35
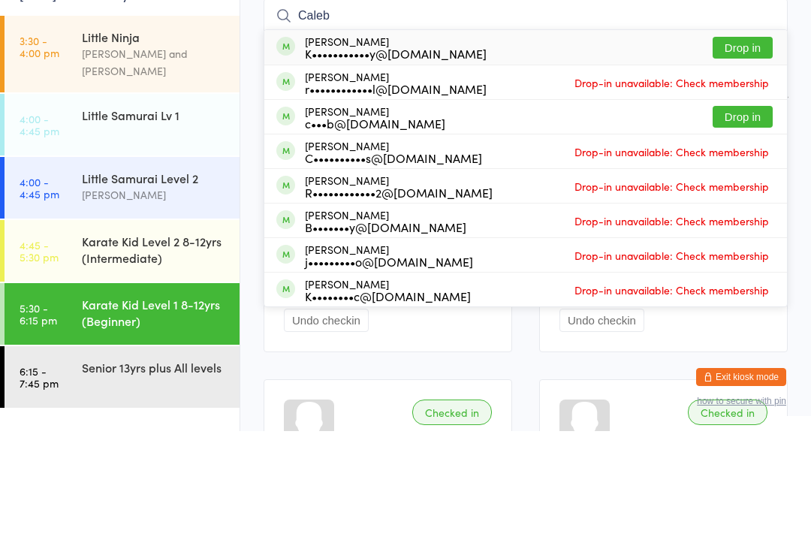
type input "Caleb"
click at [737, 158] on button "Drop in" at bounding box center [743, 169] width 60 height 22
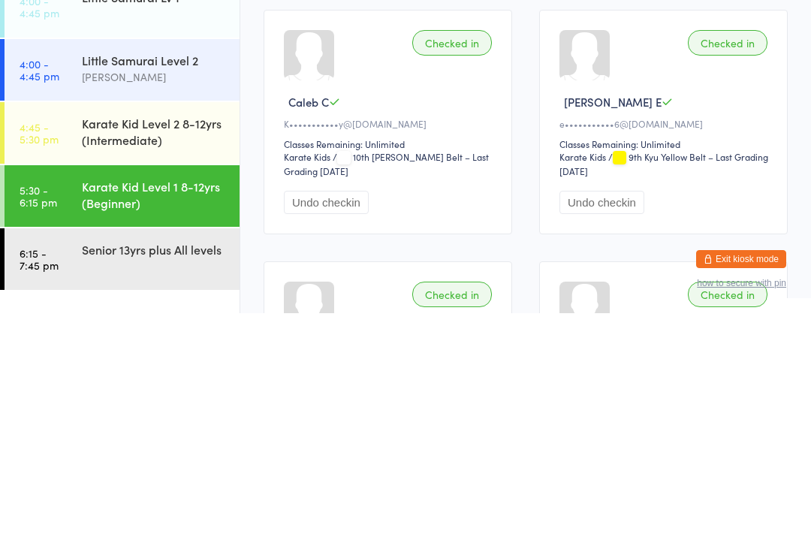
click at [173, 417] on div "Karate Kid Level 1 8-12yrs (Beginner)" at bounding box center [154, 433] width 145 height 33
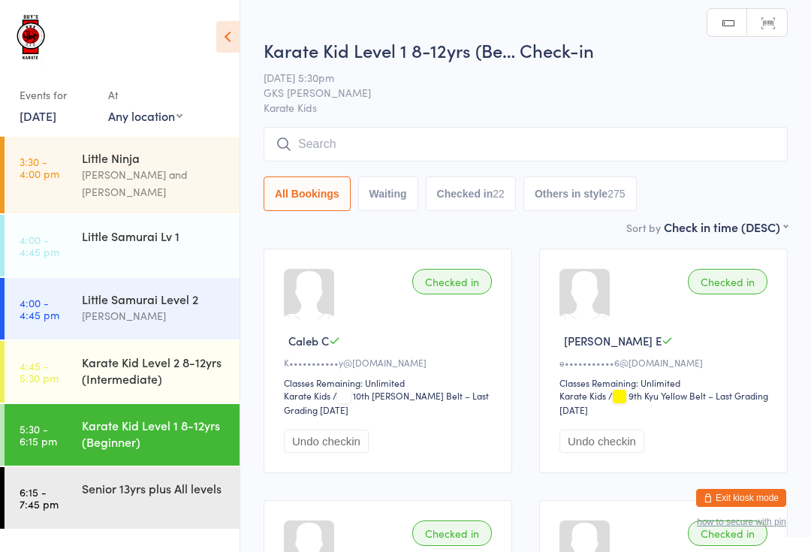
click at [409, 134] on input "search" at bounding box center [526, 144] width 524 height 35
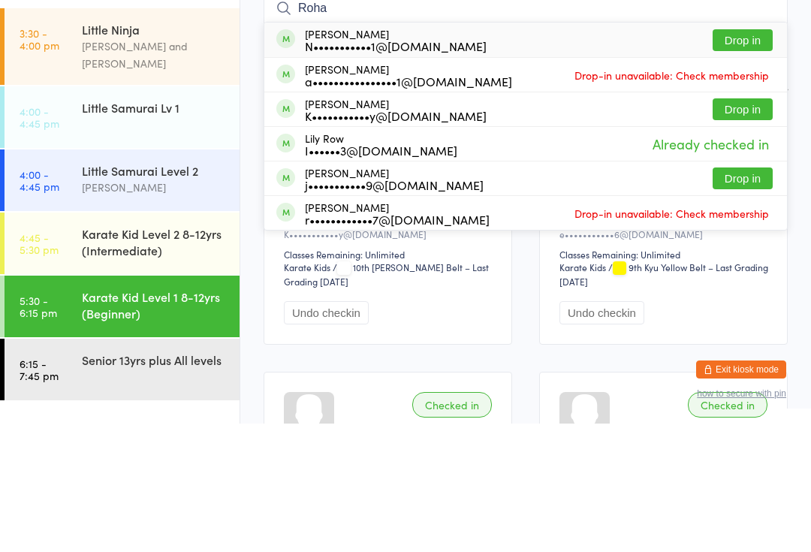
type input "Roha"
click at [744, 227] on button "Drop in" at bounding box center [743, 238] width 60 height 22
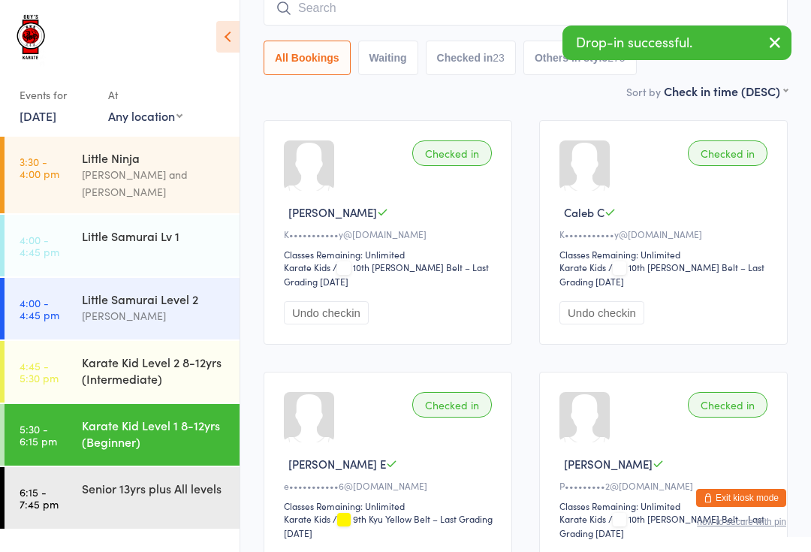
click at [144, 480] on div "Senior 13yrs plus All levels" at bounding box center [154, 488] width 145 height 17
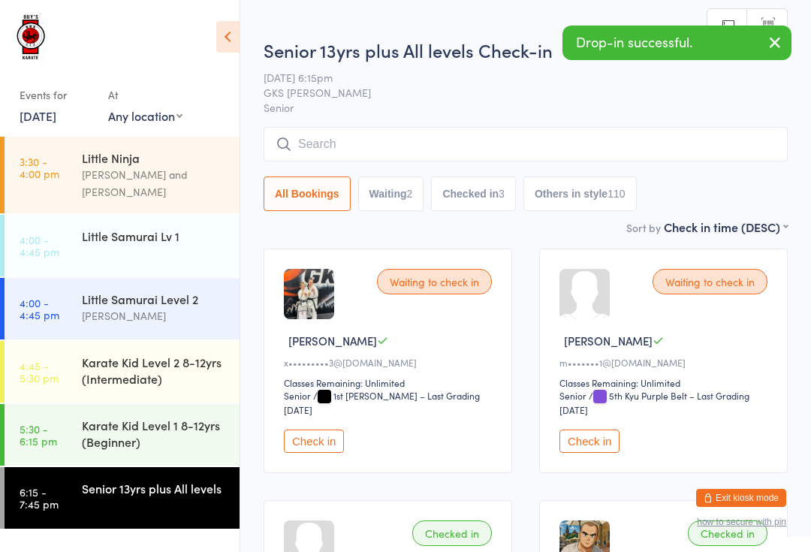
click at [426, 131] on input "search" at bounding box center [526, 144] width 524 height 35
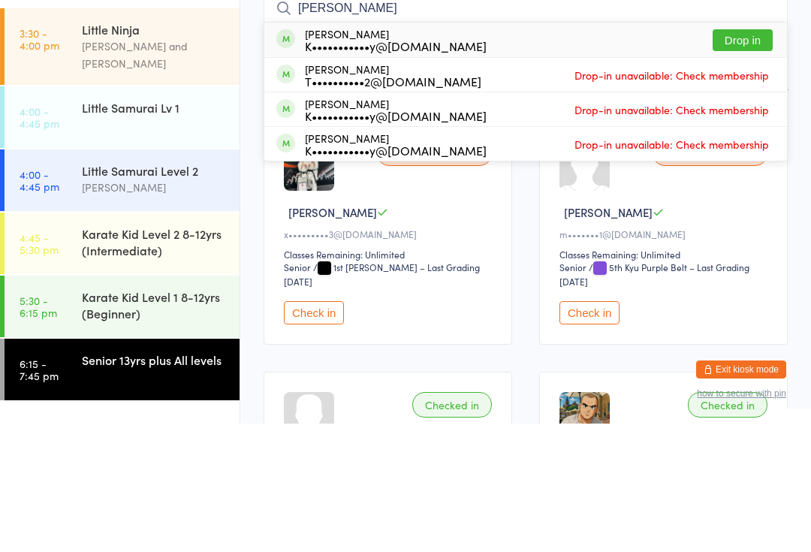
type input "[PERSON_NAME]"
click at [748, 158] on button "Drop in" at bounding box center [743, 169] width 60 height 22
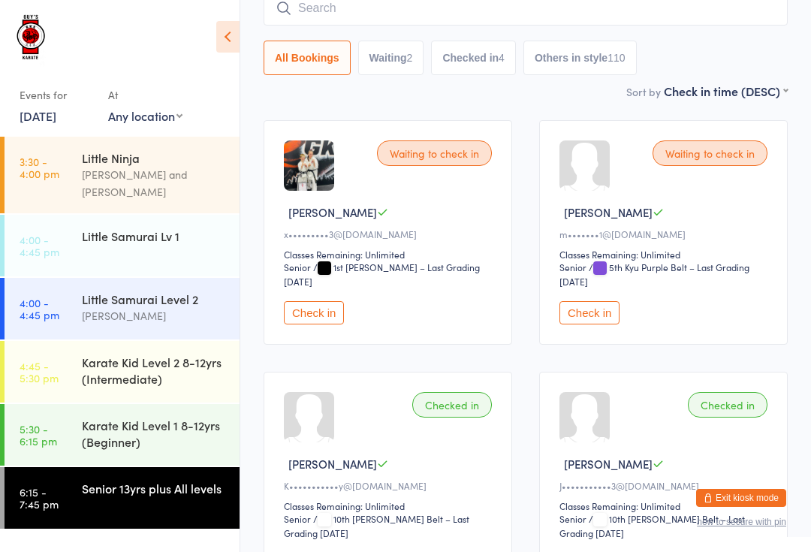
click at [175, 417] on div "Karate Kid Level 1 8-12yrs (Beginner)" at bounding box center [154, 433] width 145 height 33
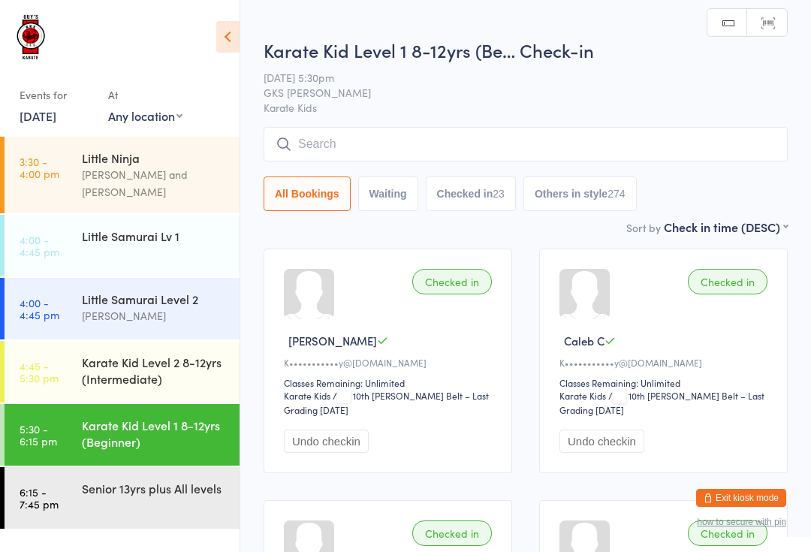
click at [457, 160] on input "search" at bounding box center [526, 144] width 524 height 35
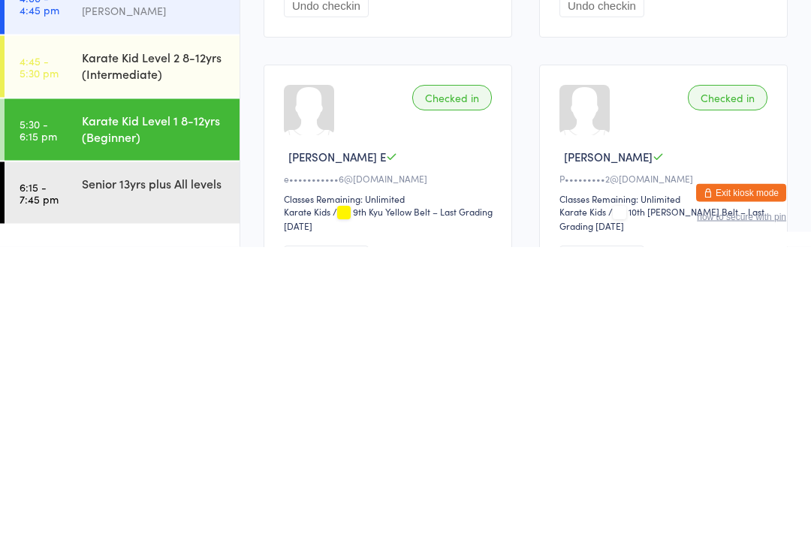
scroll to position [2, 0]
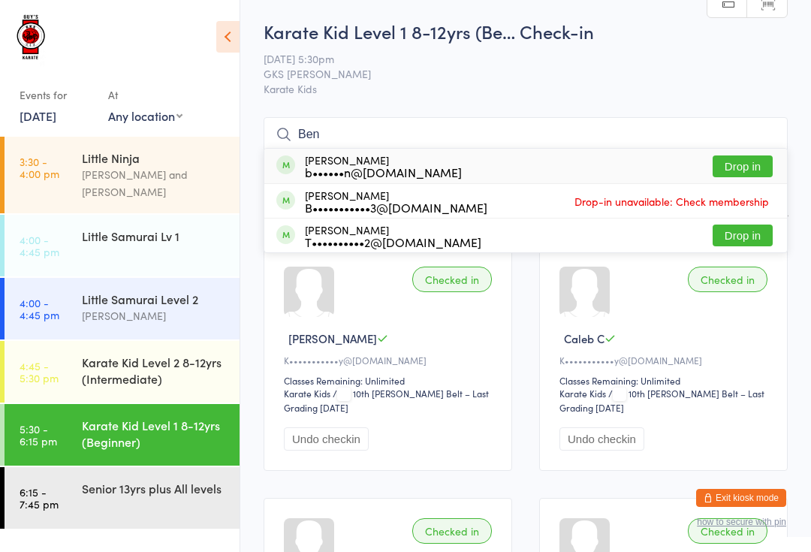
type input "Ben"
click at [736, 171] on button "Drop in" at bounding box center [743, 166] width 60 height 22
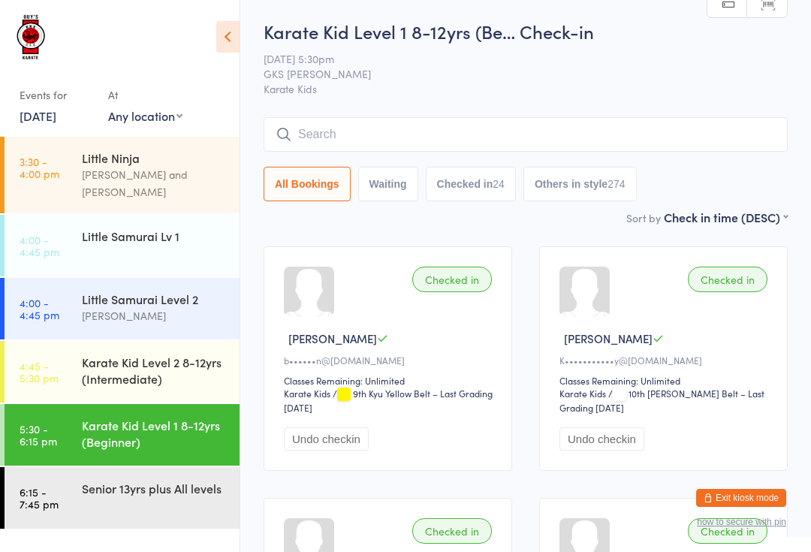
click at [584, 132] on input "search" at bounding box center [526, 134] width 524 height 35
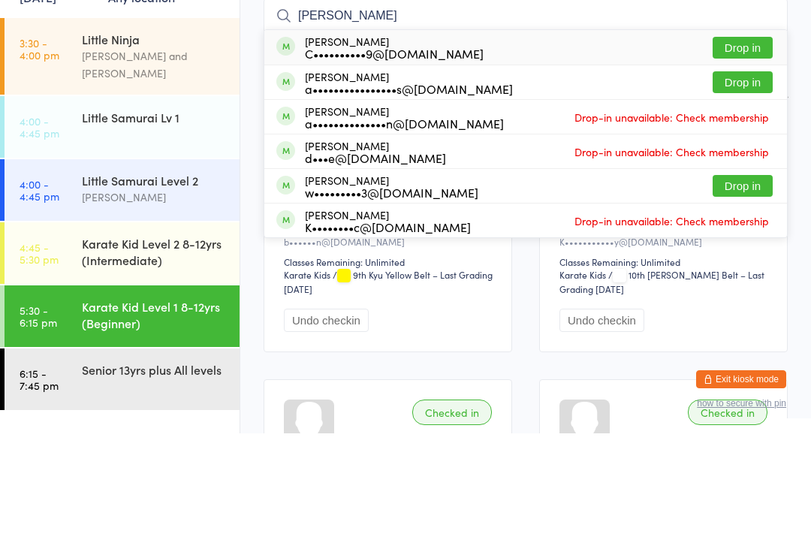
type input "[PERSON_NAME]"
click at [752, 155] on button "Drop in" at bounding box center [743, 166] width 60 height 22
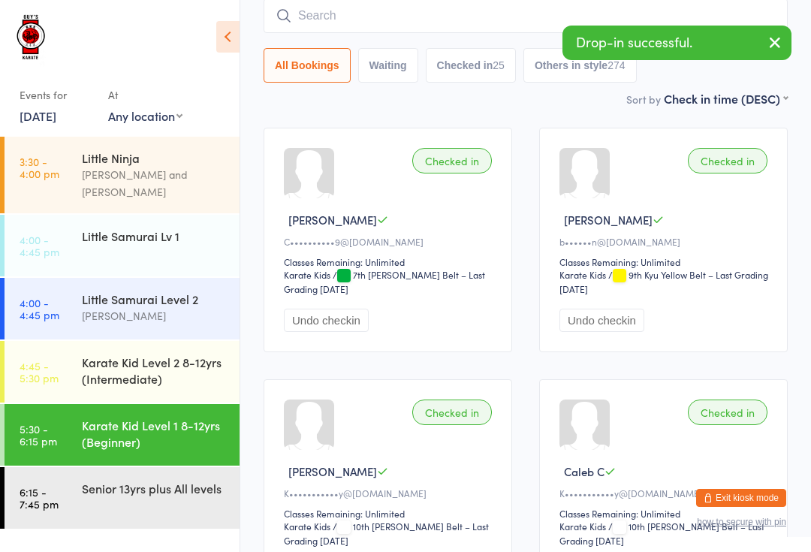
click at [153, 371] on div "Karate Kid Level 2 8-12yrs (Intermediate)" at bounding box center [154, 370] width 145 height 33
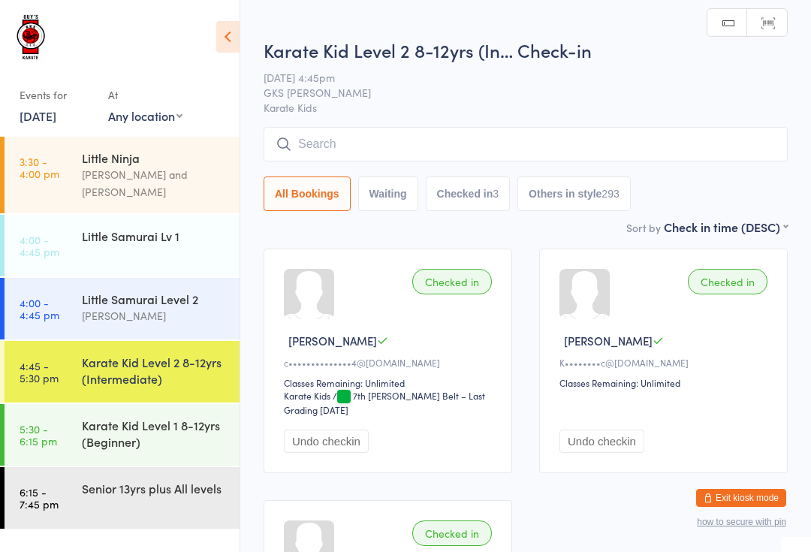
click at [460, 140] on input "search" at bounding box center [526, 144] width 524 height 35
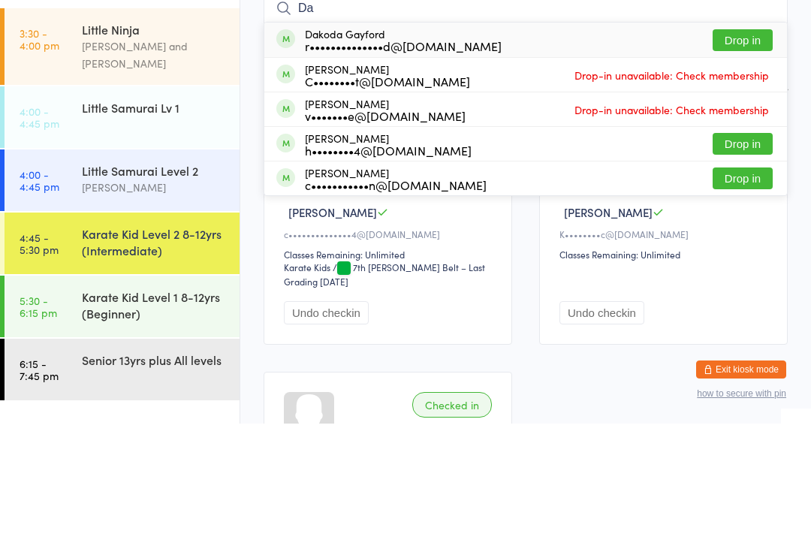
type input "Da"
click at [737, 261] on button "Drop in" at bounding box center [743, 272] width 60 height 22
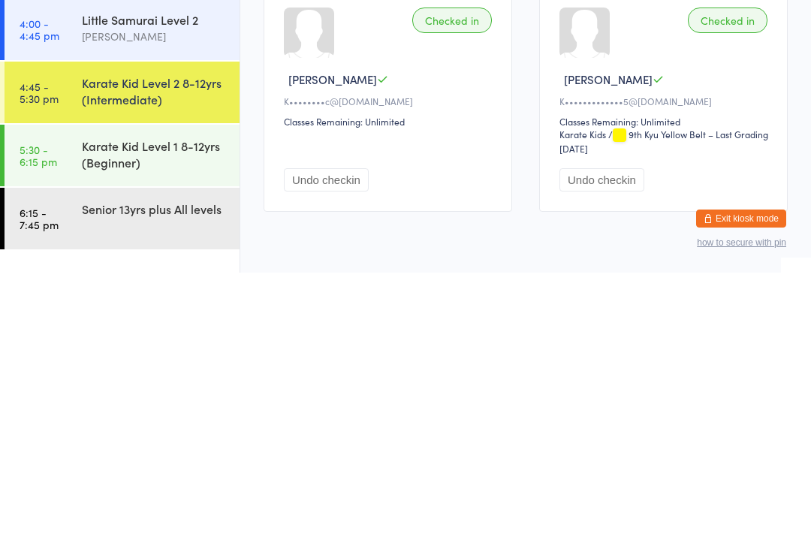
scroll to position [302, 0]
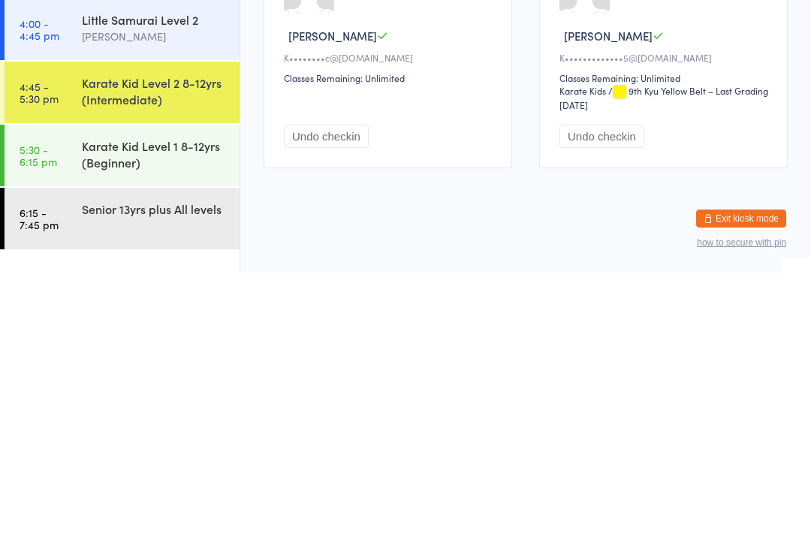
click at [168, 467] on link "6:15 - 7:45 pm Senior 13yrs plus All levels" at bounding box center [122, 498] width 235 height 62
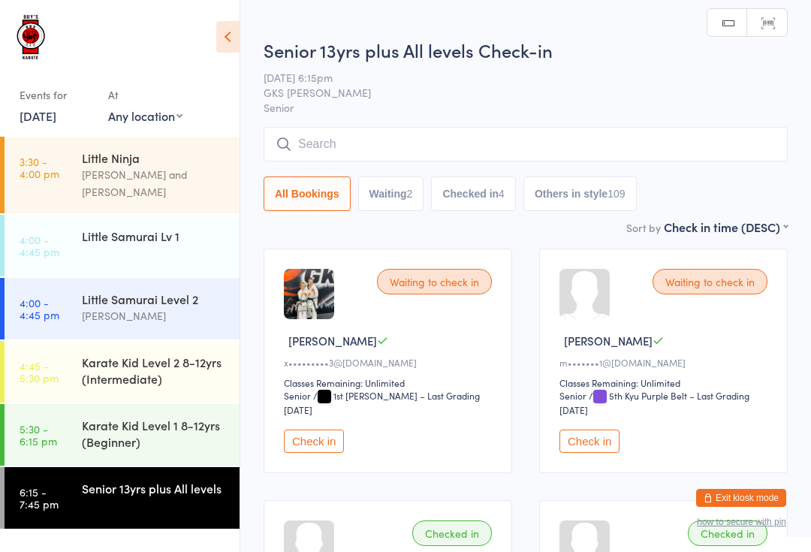
click at [459, 146] on input "search" at bounding box center [526, 144] width 524 height 35
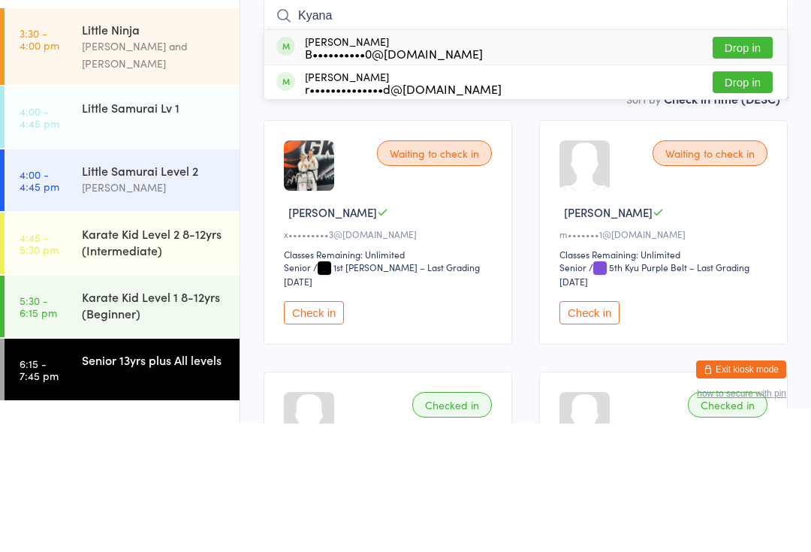
type input "Kyana"
click at [740, 165] on button "Drop in" at bounding box center [743, 176] width 60 height 22
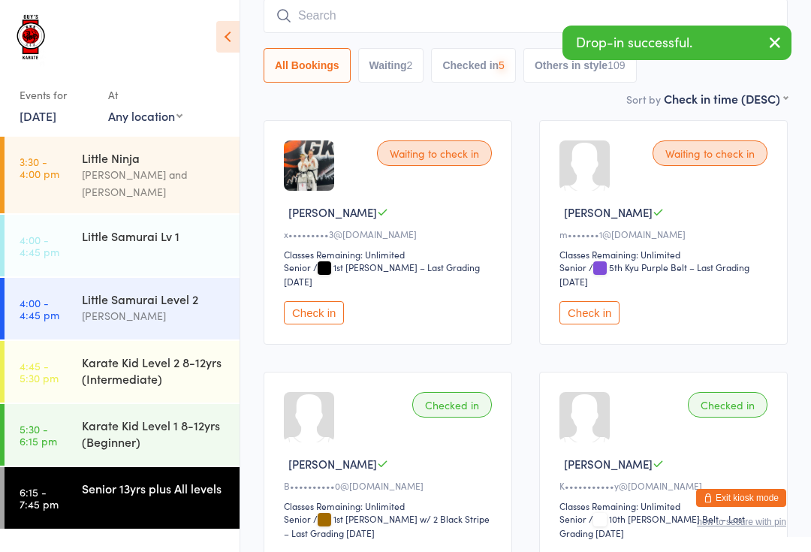
click at [779, 46] on icon "button" at bounding box center [775, 42] width 18 height 19
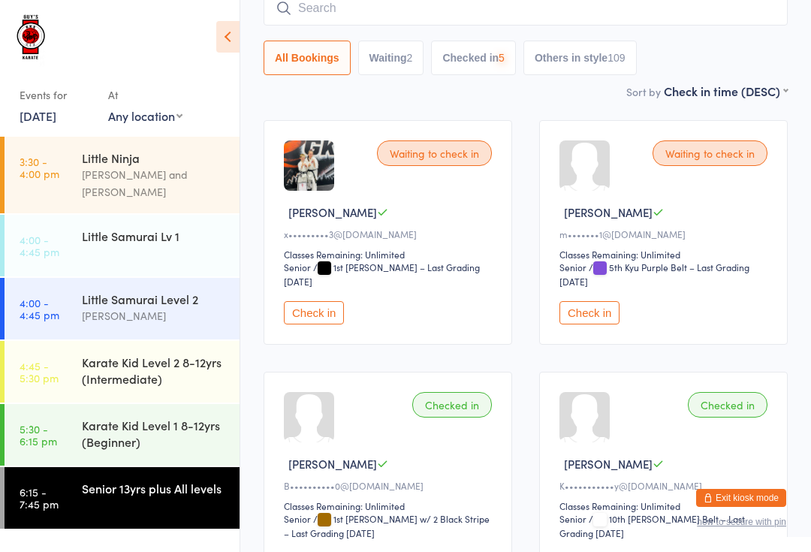
click at [685, 24] on input "search" at bounding box center [526, 8] width 524 height 35
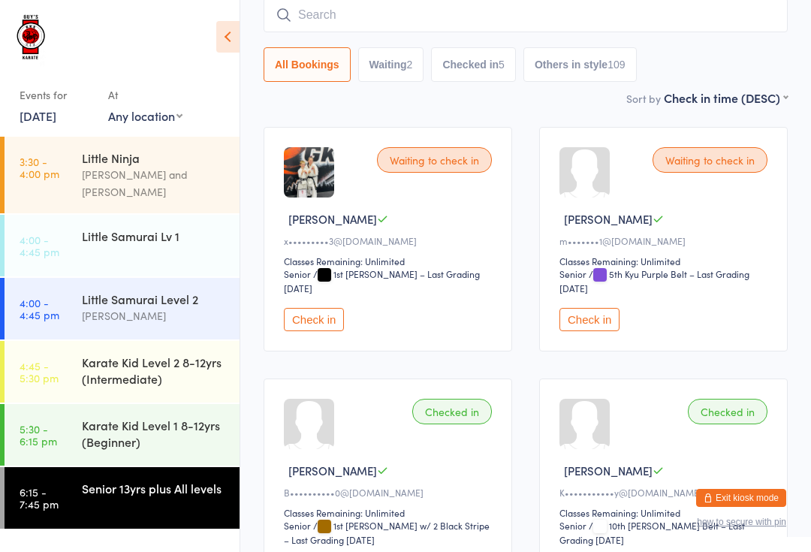
scroll to position [121, 0]
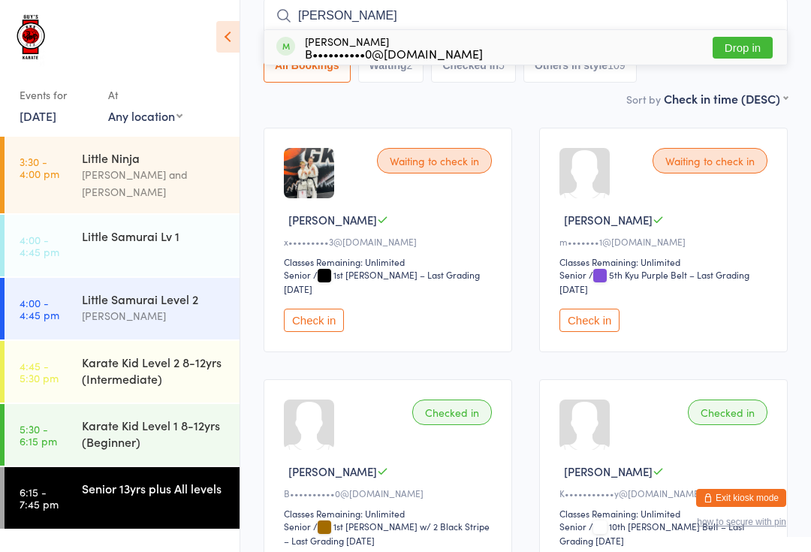
type input "[PERSON_NAME]"
click at [747, 49] on button "Drop in" at bounding box center [743, 48] width 60 height 22
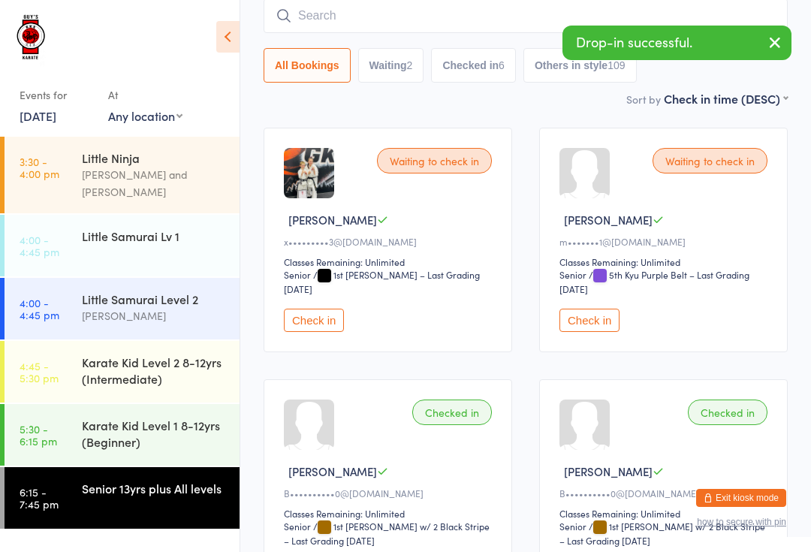
click at [777, 38] on icon "button" at bounding box center [775, 42] width 18 height 19
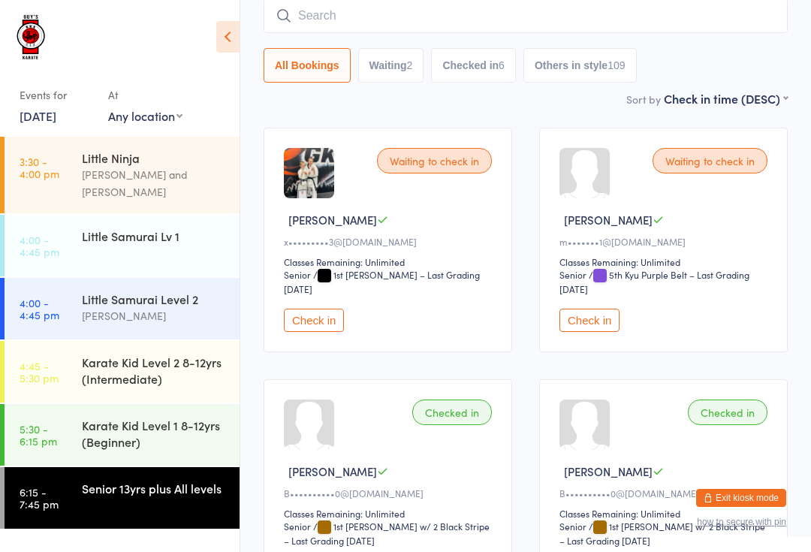
click at [414, 11] on input "search" at bounding box center [526, 15] width 524 height 35
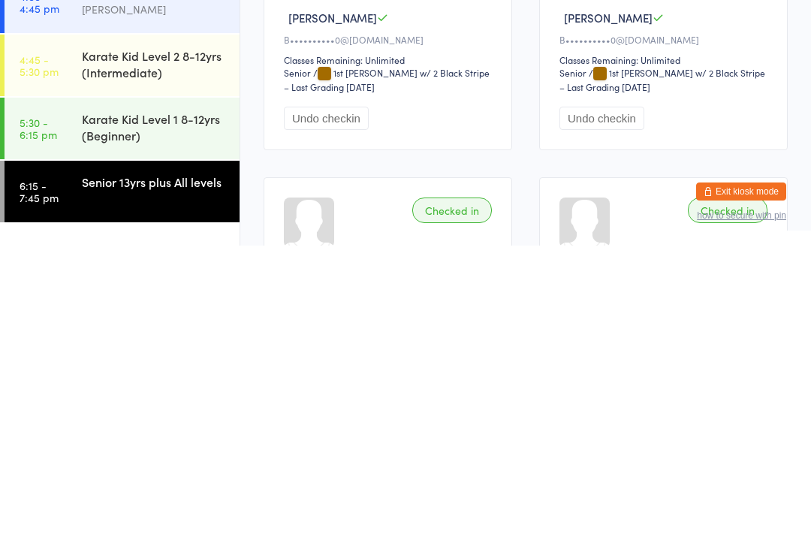
scroll to position [299, 0]
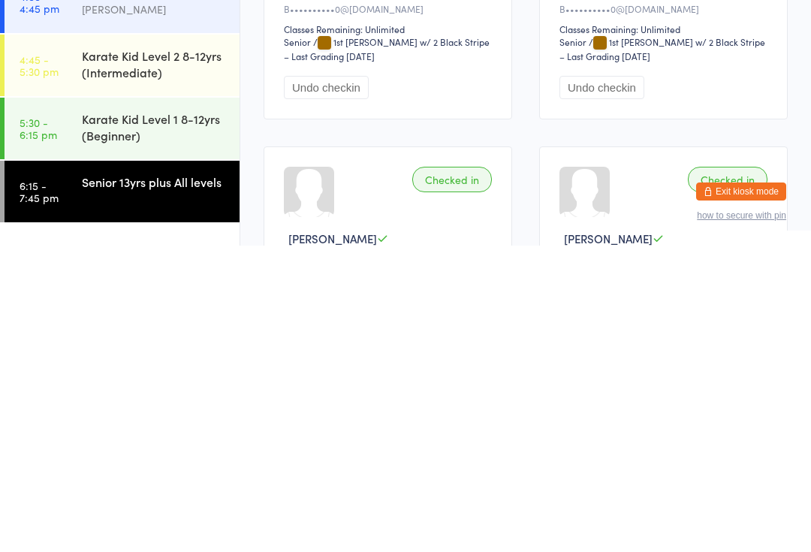
click at [162, 480] on div "Senior 13yrs plus All levels" at bounding box center [154, 488] width 145 height 17
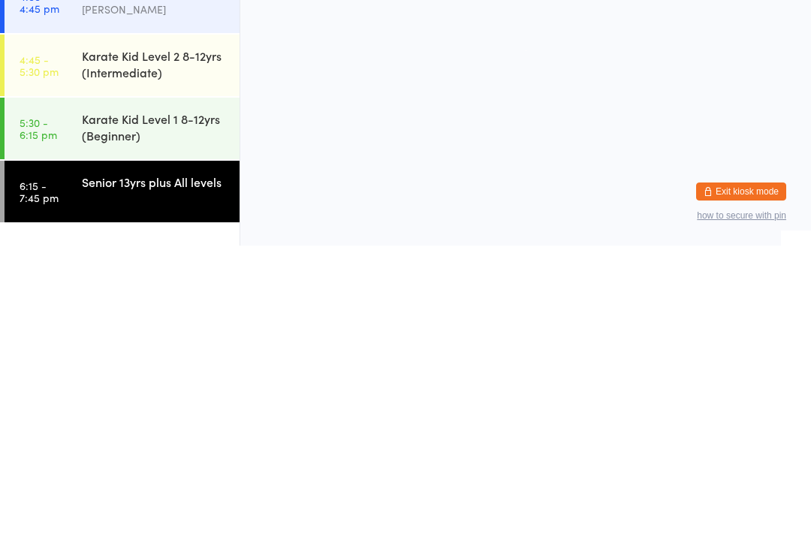
scroll to position [0, 0]
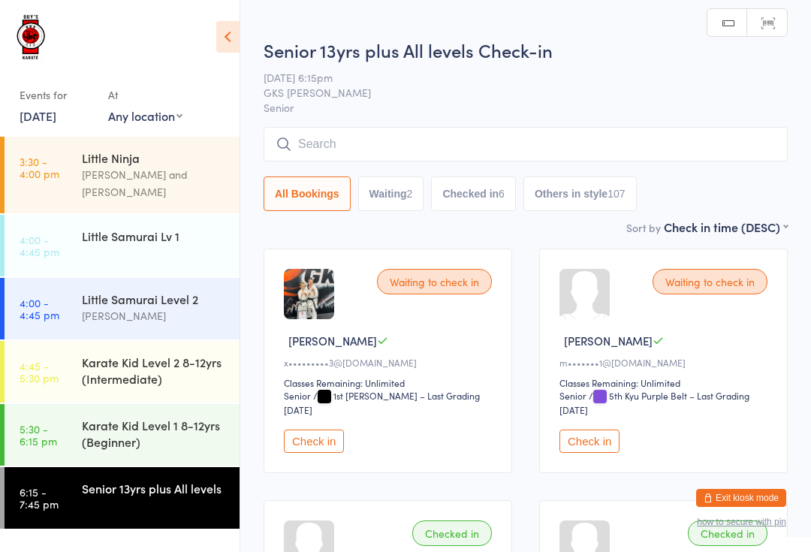
click at [450, 140] on input "search" at bounding box center [526, 144] width 524 height 35
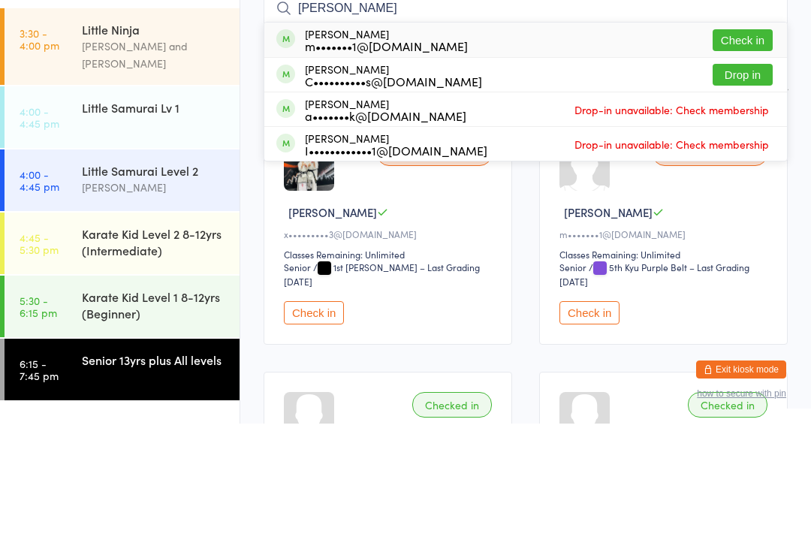
type input "[PERSON_NAME]"
click at [747, 158] on button "Check in" at bounding box center [743, 169] width 60 height 22
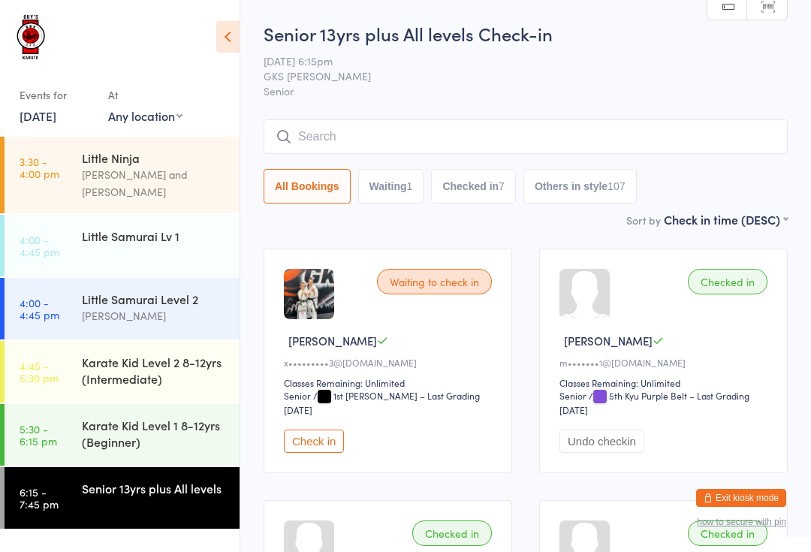
click at [685, 128] on input "search" at bounding box center [526, 136] width 524 height 35
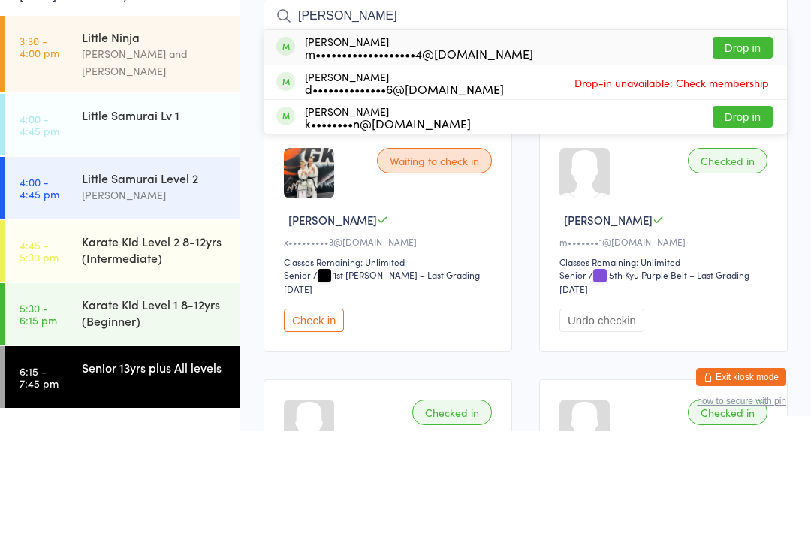
type input "[PERSON_NAME]"
click at [750, 158] on button "Drop in" at bounding box center [743, 169] width 60 height 22
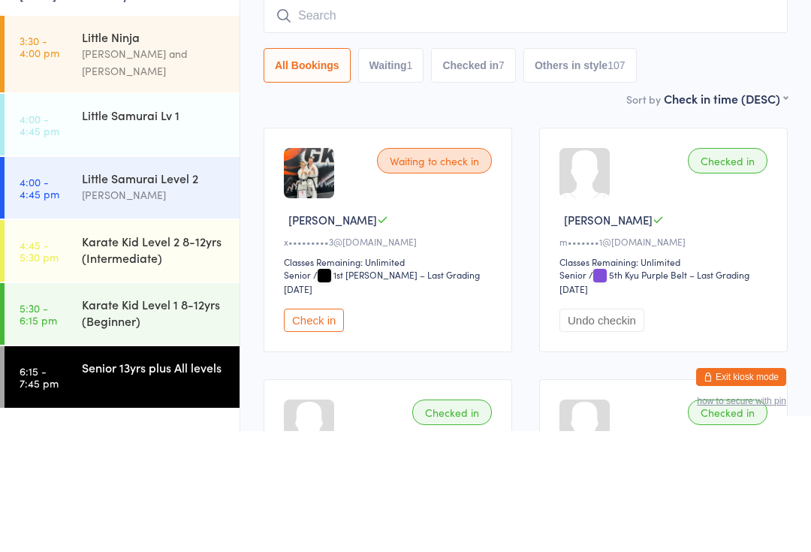
scroll to position [121, 0]
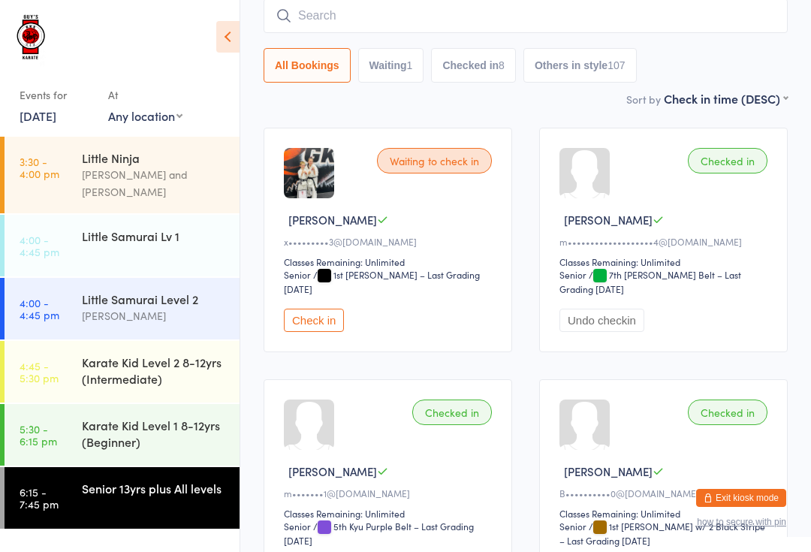
click at [334, 23] on input "search" at bounding box center [526, 15] width 524 height 35
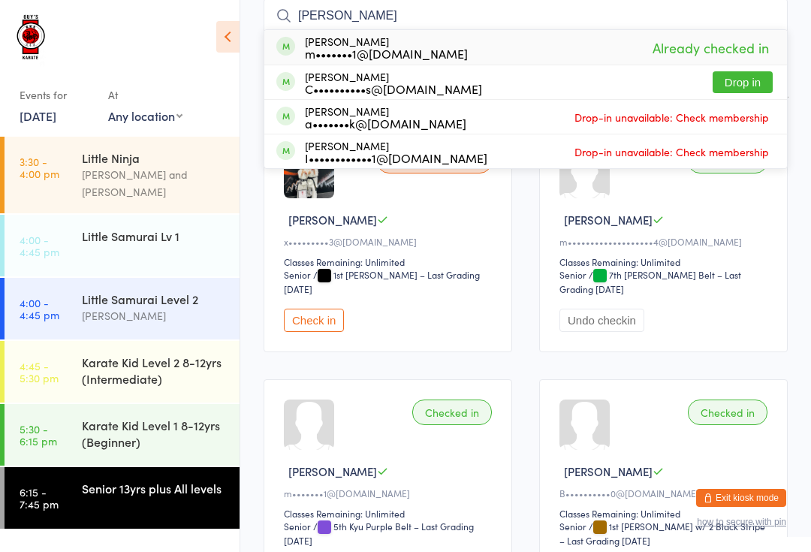
type input "[PERSON_NAME]"
click at [735, 74] on button "Drop in" at bounding box center [743, 82] width 60 height 22
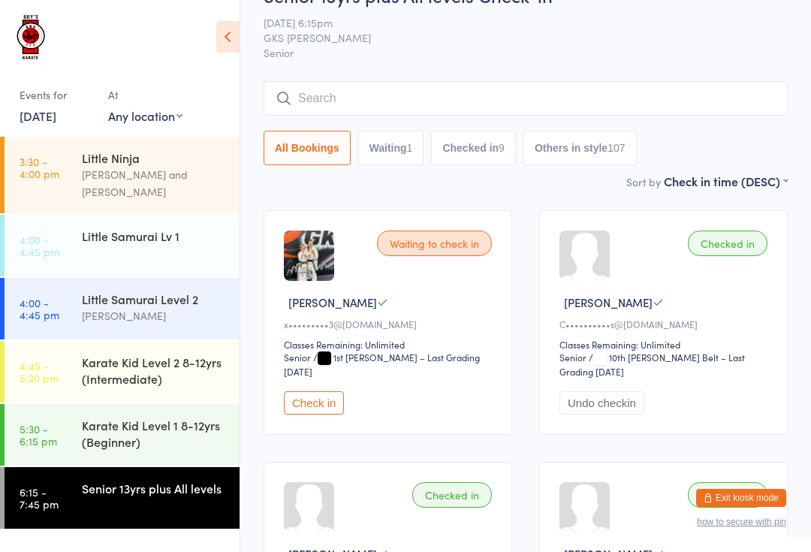
scroll to position [37, 0]
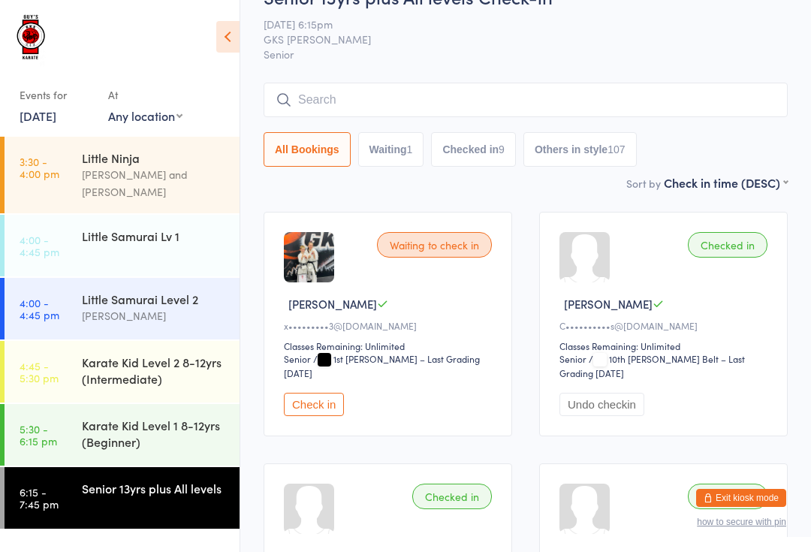
click at [496, 104] on input "search" at bounding box center [526, 100] width 524 height 35
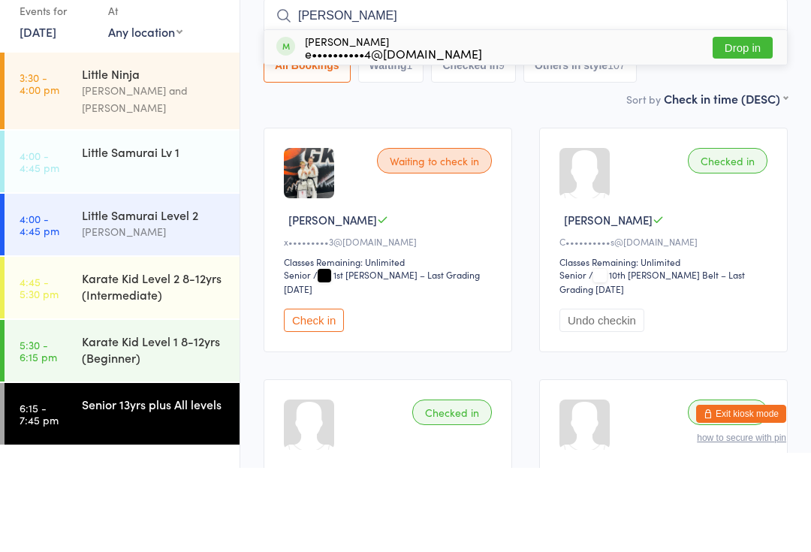
type input "[PERSON_NAME]"
click at [757, 121] on button "Drop in" at bounding box center [743, 132] width 60 height 22
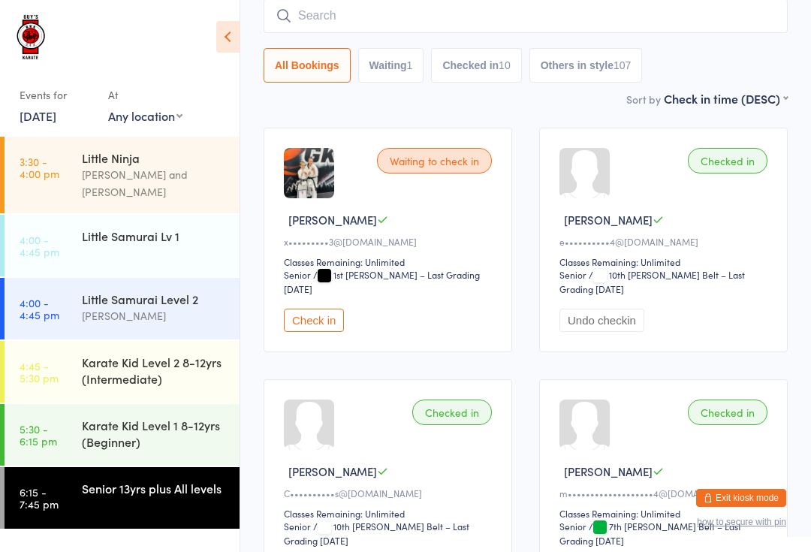
click at [430, 31] on input "search" at bounding box center [526, 15] width 524 height 35
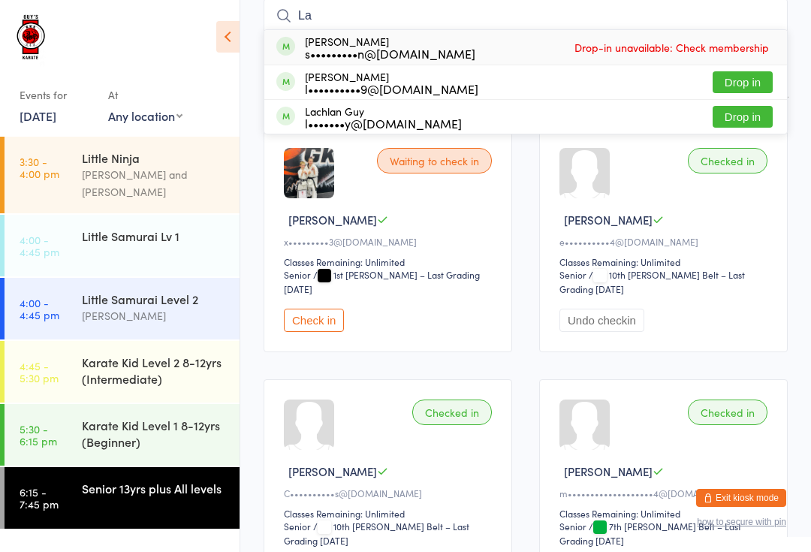
type input "La"
click at [749, 82] on button "Drop in" at bounding box center [743, 82] width 60 height 22
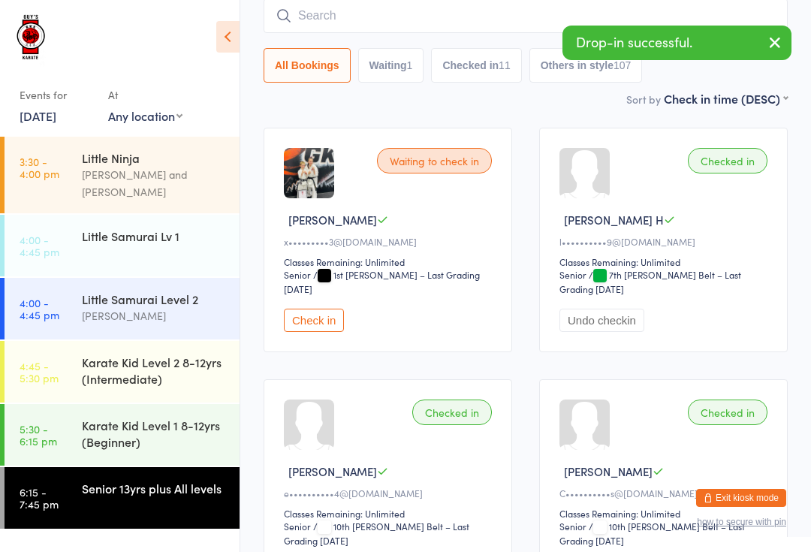
type input "L"
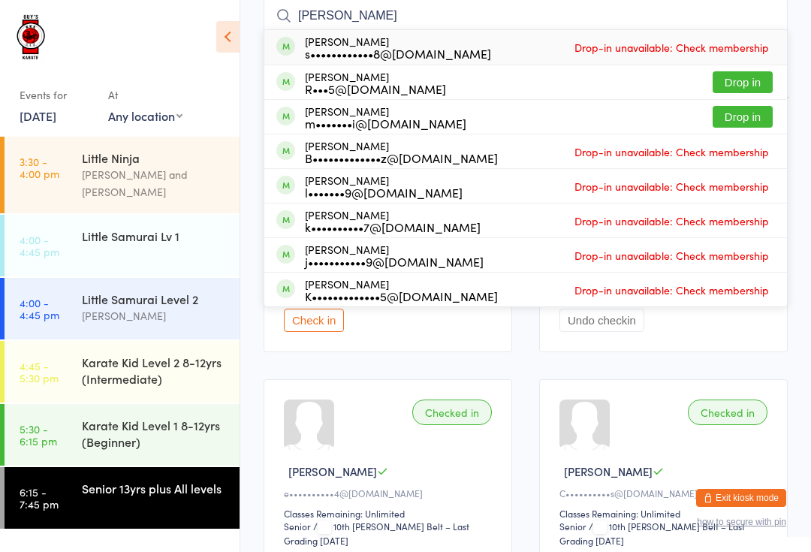
type input "[PERSON_NAME]"
click at [760, 114] on button "Drop in" at bounding box center [743, 117] width 60 height 22
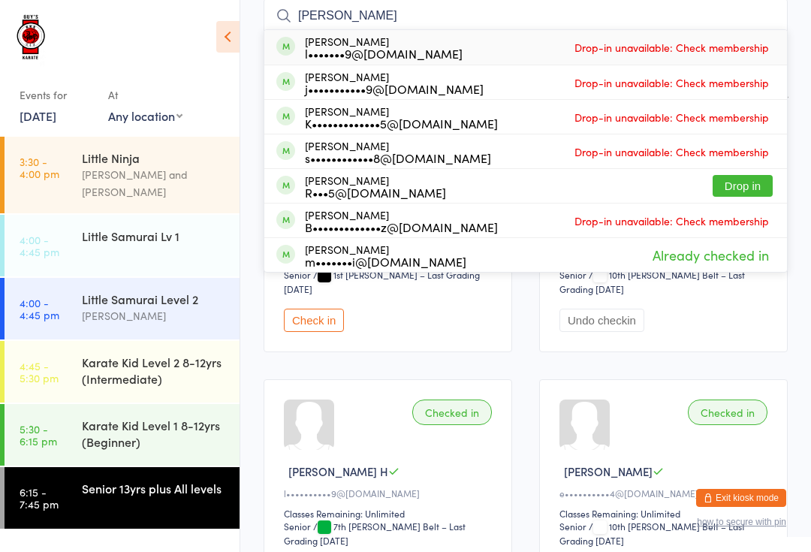
type input "[PERSON_NAME]"
click at [752, 185] on button "Drop in" at bounding box center [743, 186] width 60 height 22
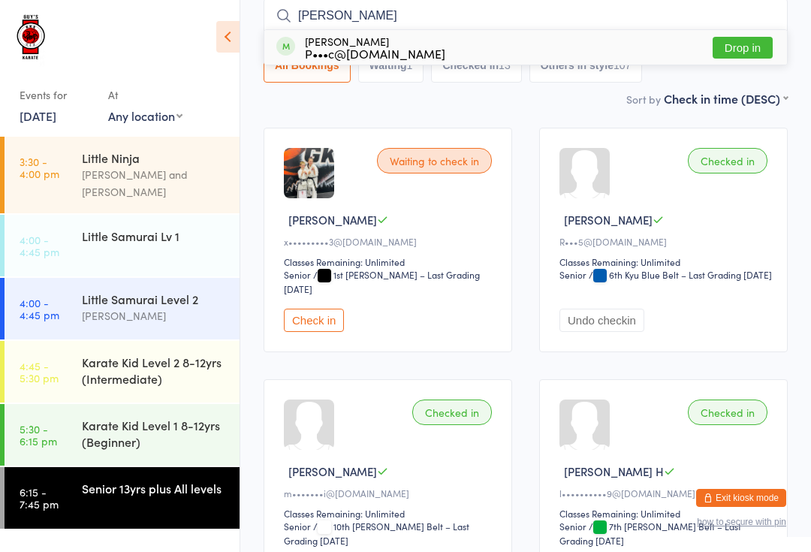
type input "[PERSON_NAME]"
click at [749, 42] on button "Drop in" at bounding box center [743, 48] width 60 height 22
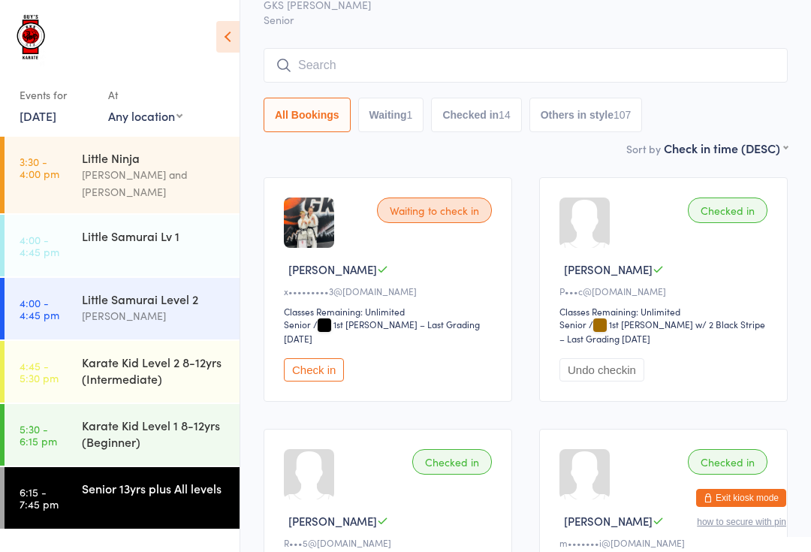
scroll to position [69, 0]
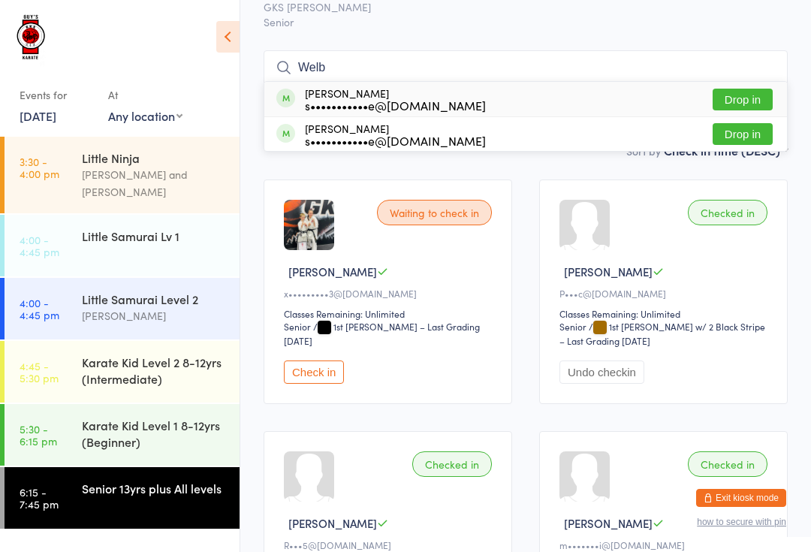
type input "Welb"
click at [746, 89] on button "Drop in" at bounding box center [743, 100] width 60 height 22
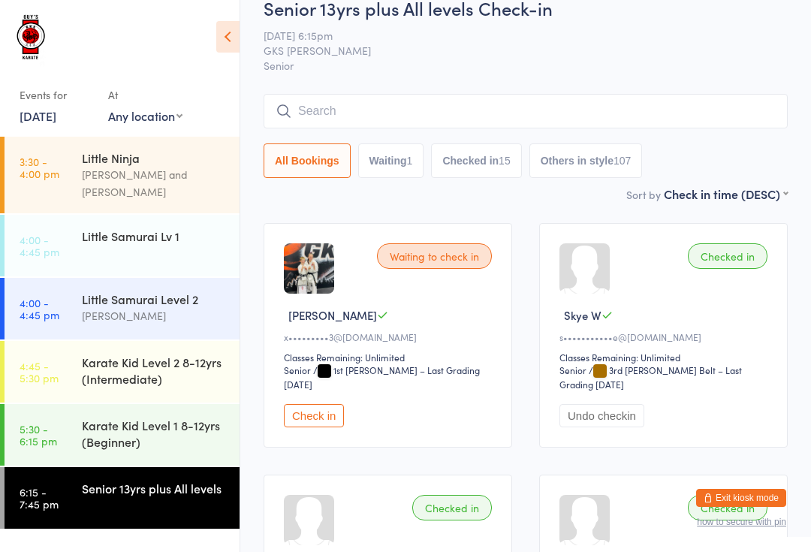
scroll to position [0, 0]
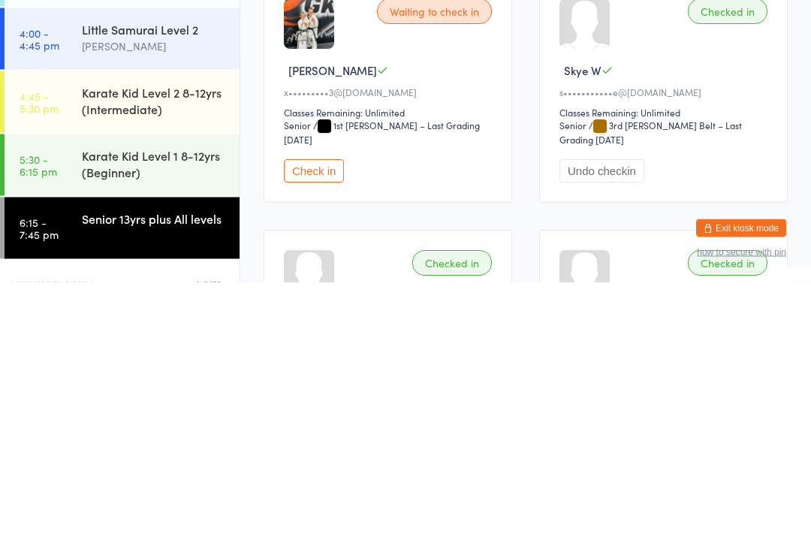
click at [160, 467] on div "Senior 13yrs plus All levels" at bounding box center [161, 488] width 158 height 42
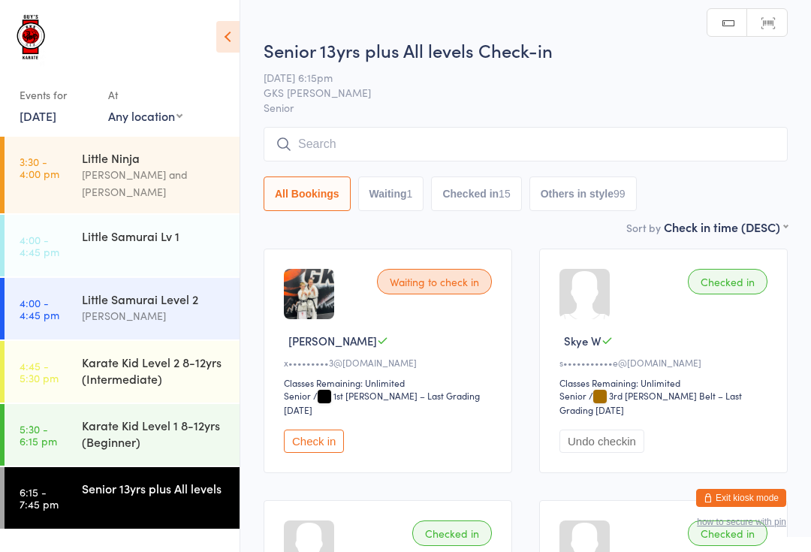
click at [336, 131] on input "search" at bounding box center [526, 144] width 524 height 35
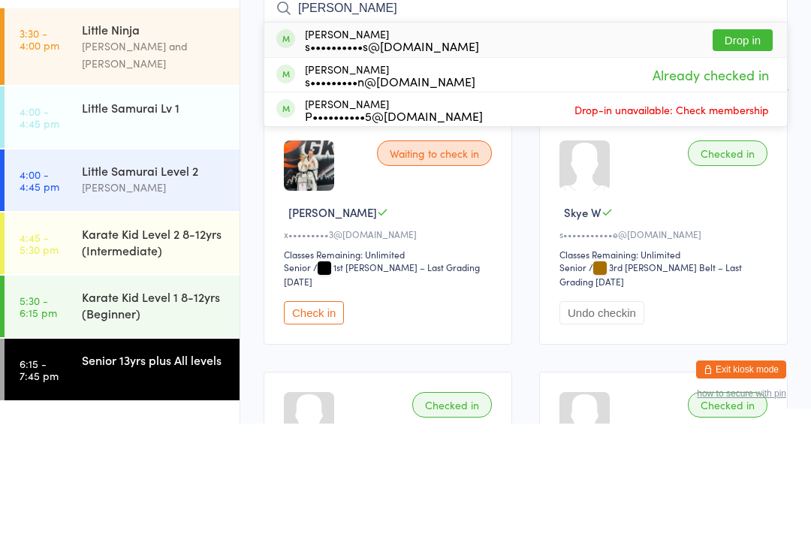
type input "[PERSON_NAME]"
click at [740, 158] on button "Drop in" at bounding box center [743, 169] width 60 height 22
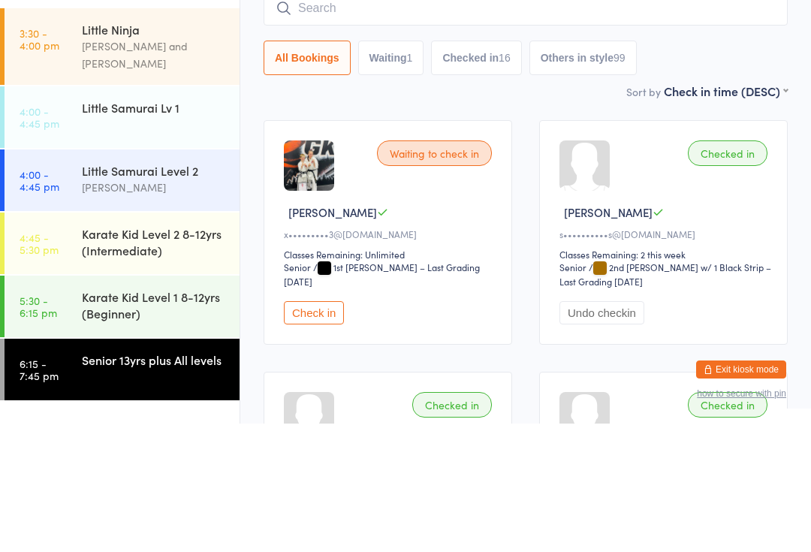
click at [570, 119] on input "search" at bounding box center [526, 136] width 524 height 35
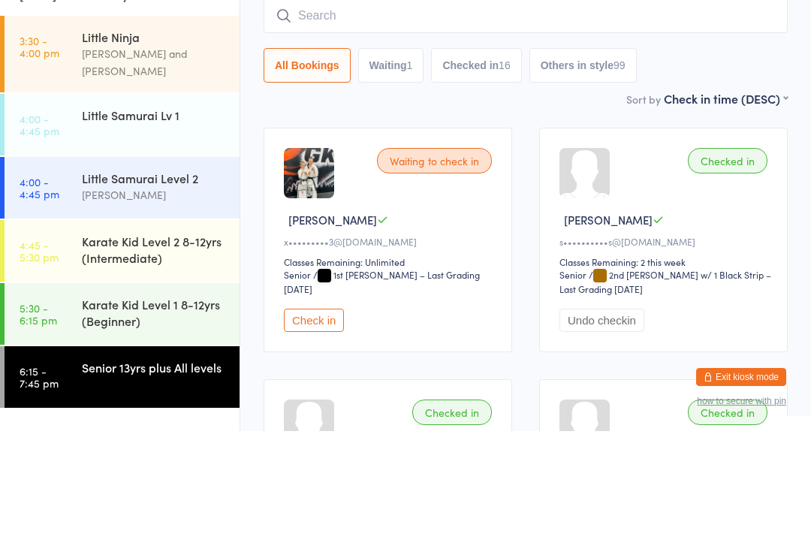
click at [537, 119] on input "search" at bounding box center [526, 136] width 524 height 35
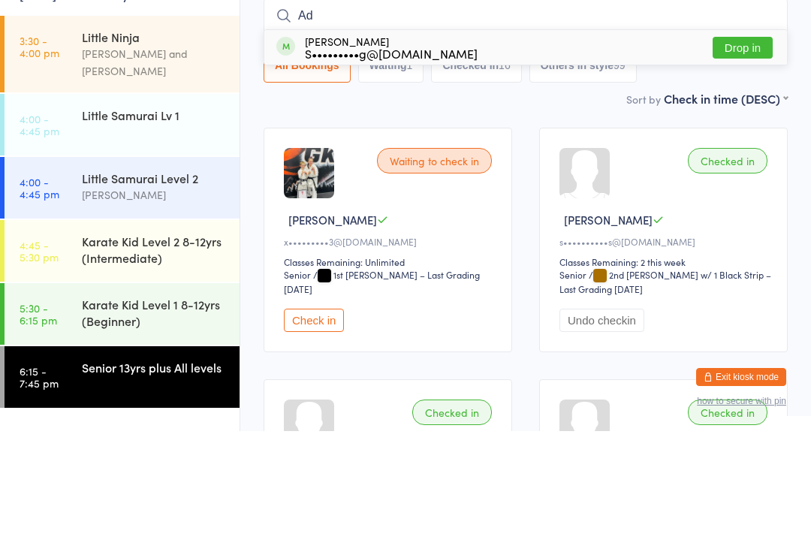
type input "Ad"
click at [532, 151] on div "[PERSON_NAME] S•••••••••g@[DOMAIN_NAME] Drop in" at bounding box center [525, 168] width 523 height 35
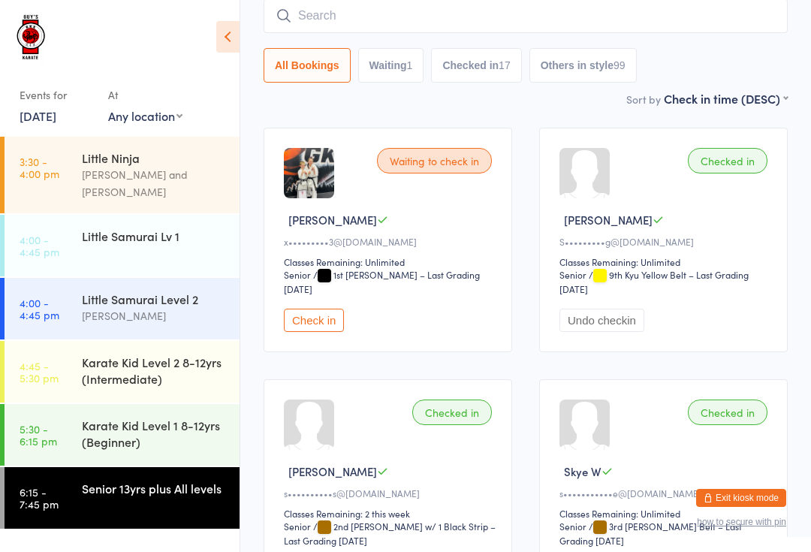
click at [153, 480] on div "Senior 13yrs plus All levels" at bounding box center [154, 488] width 145 height 17
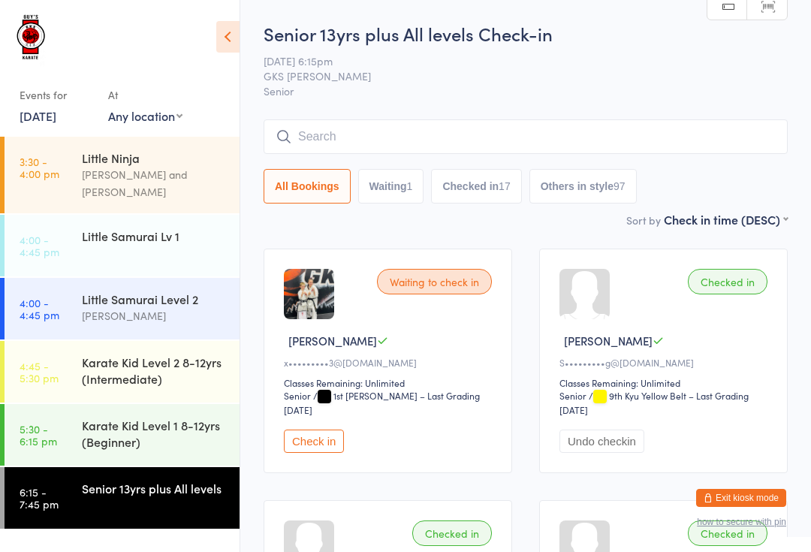
click at [324, 451] on button "Check in" at bounding box center [314, 440] width 60 height 23
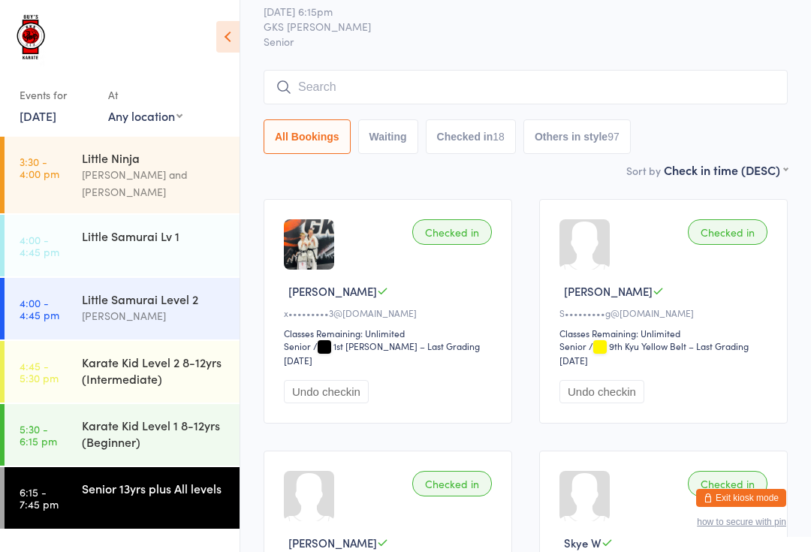
scroll to position [52, 0]
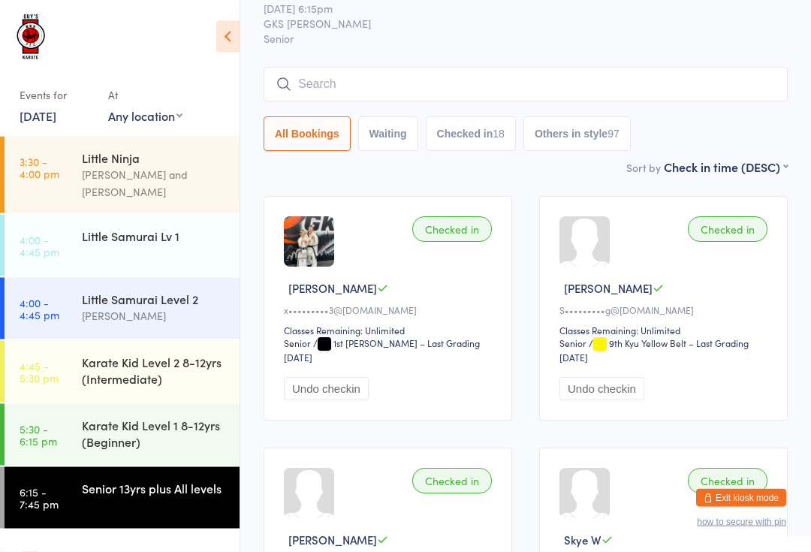
click at [141, 480] on div "Senior 13yrs plus All levels" at bounding box center [154, 488] width 145 height 17
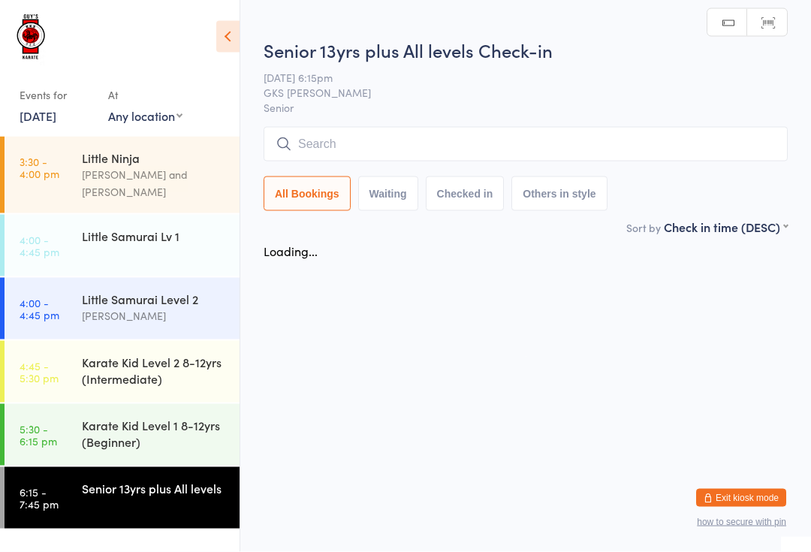
scroll to position [0, 0]
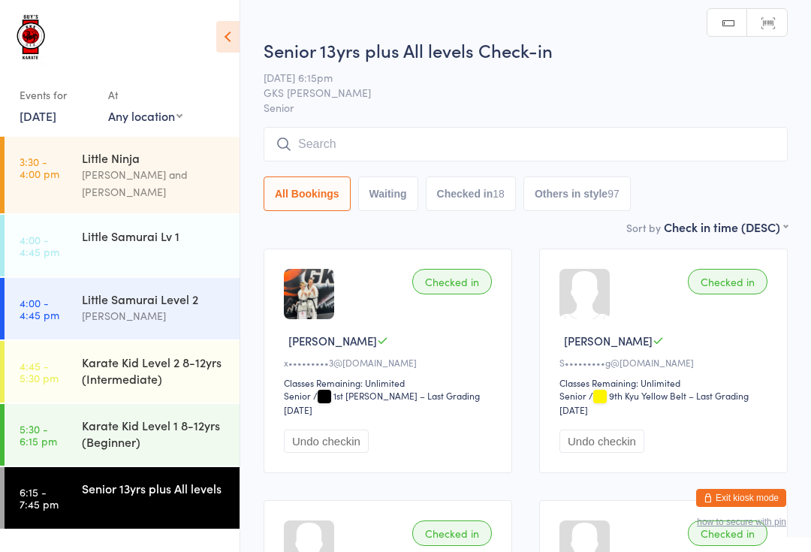
click at [447, 143] on input "search" at bounding box center [526, 144] width 524 height 35
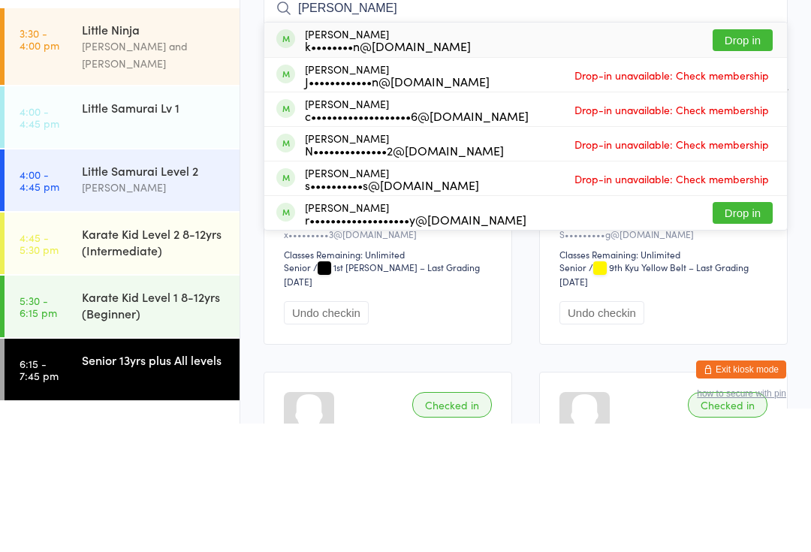
type input "[PERSON_NAME]"
click at [740, 158] on button "Drop in" at bounding box center [743, 169] width 60 height 22
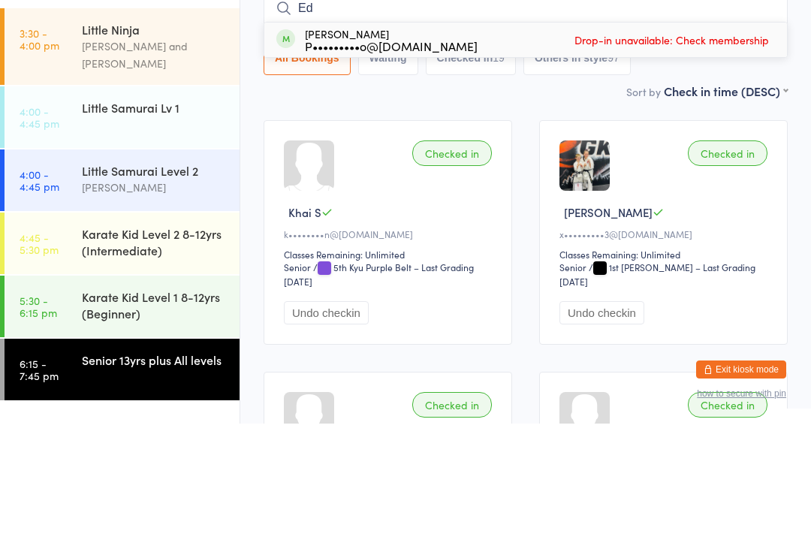
type input "E"
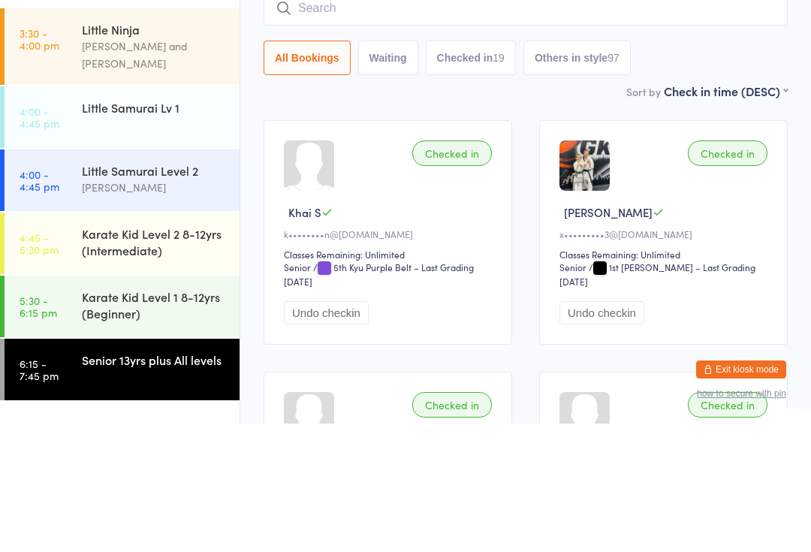
type input "J"
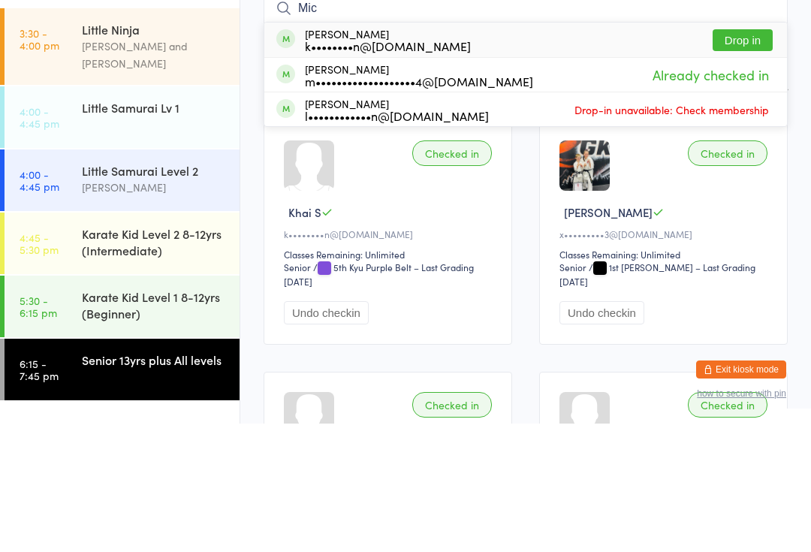
type input "Mic"
click at [752, 158] on button "Drop in" at bounding box center [743, 169] width 60 height 22
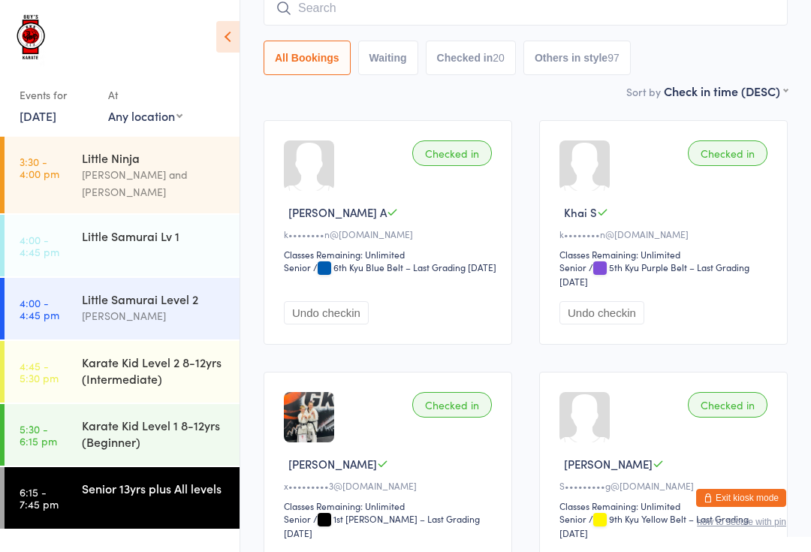
click at [610, 3] on input "search" at bounding box center [526, 8] width 524 height 35
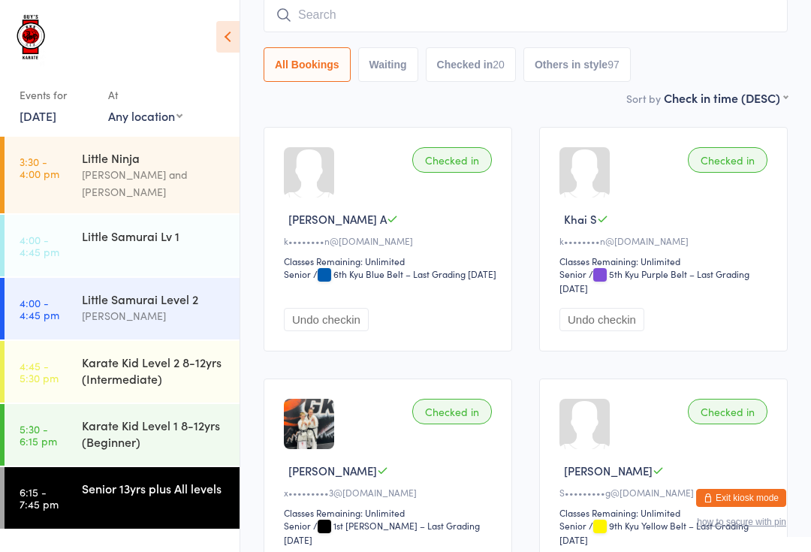
scroll to position [121, 0]
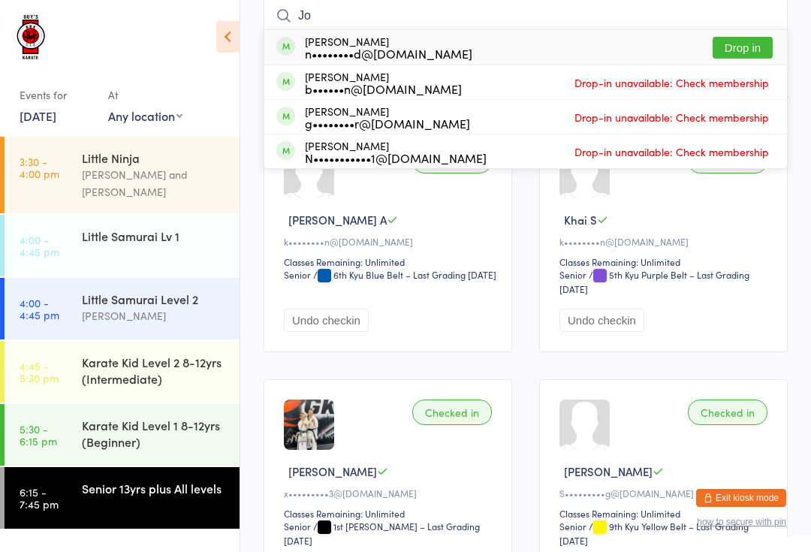
type input "Jo"
click at [746, 46] on button "Drop in" at bounding box center [743, 48] width 60 height 22
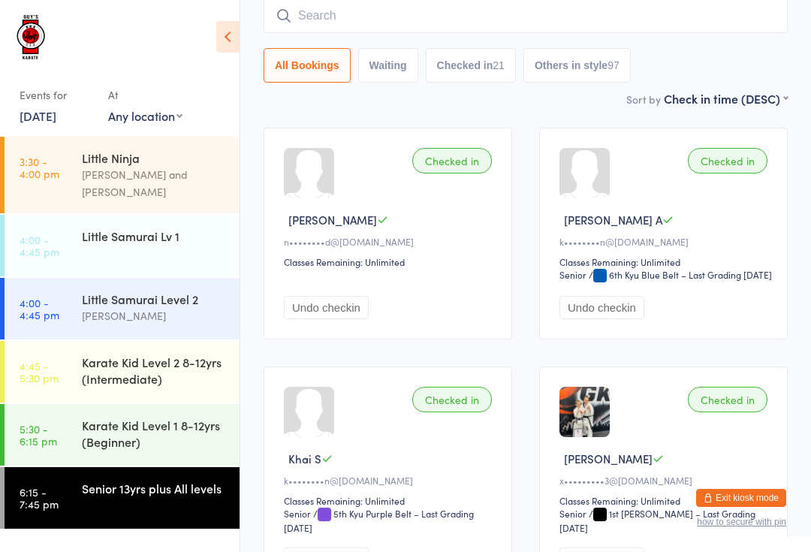
click at [191, 422] on div "Karate Kid Level 1 8-12yrs (Beginner)" at bounding box center [154, 433] width 145 height 33
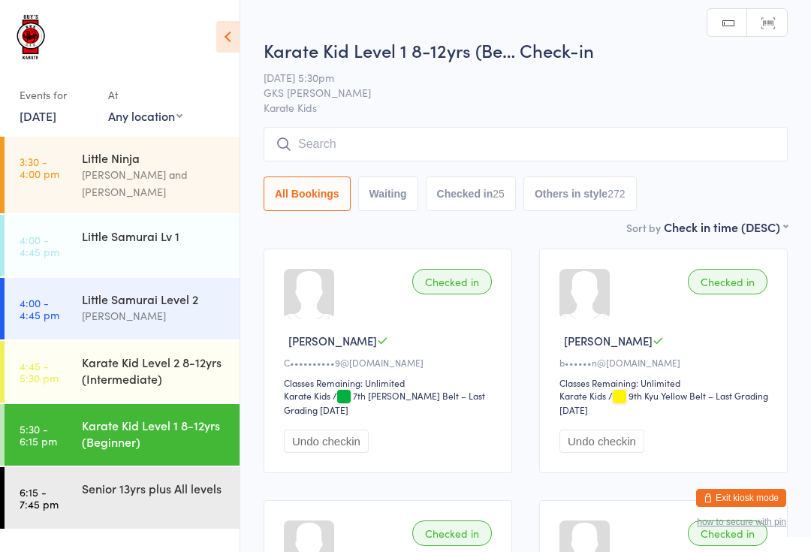
click at [440, 158] on input "search" at bounding box center [526, 144] width 524 height 35
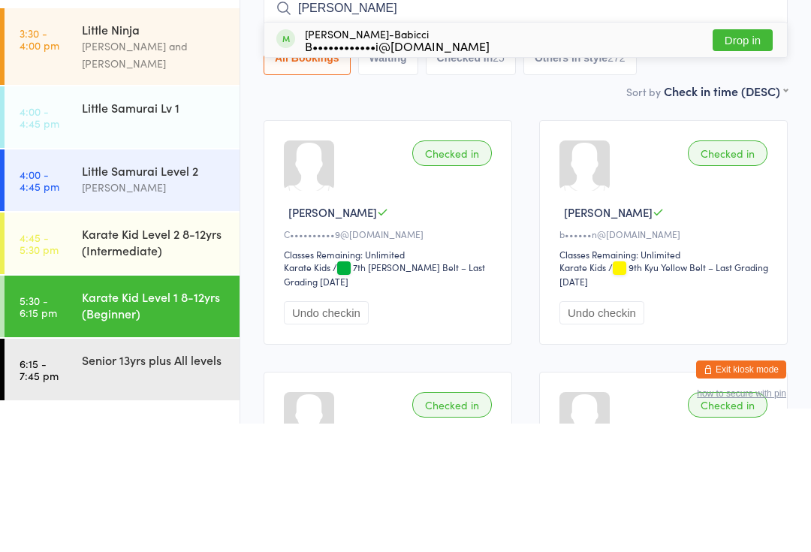
type input "[PERSON_NAME]"
click at [740, 158] on button "Drop in" at bounding box center [743, 169] width 60 height 22
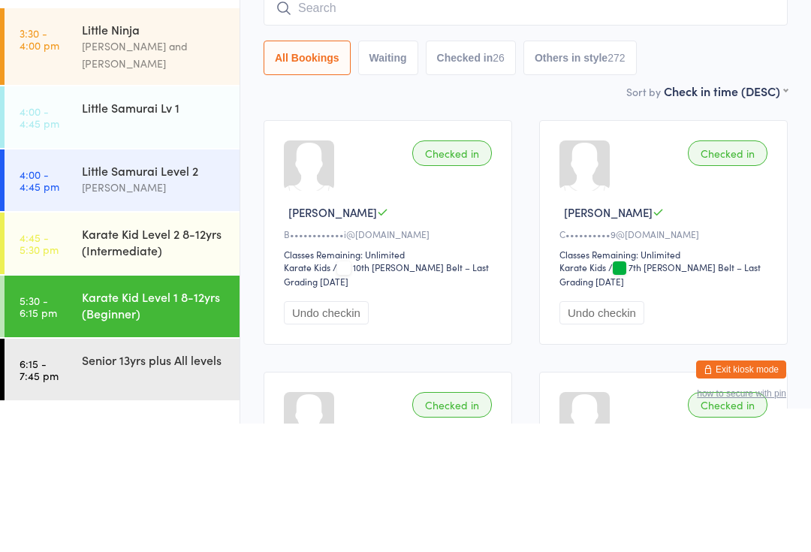
click at [565, 211] on div "Sort by Check in time (DESC) First name (ASC) First name (DESC) Last name (ASC)…" at bounding box center [526, 219] width 524 height 17
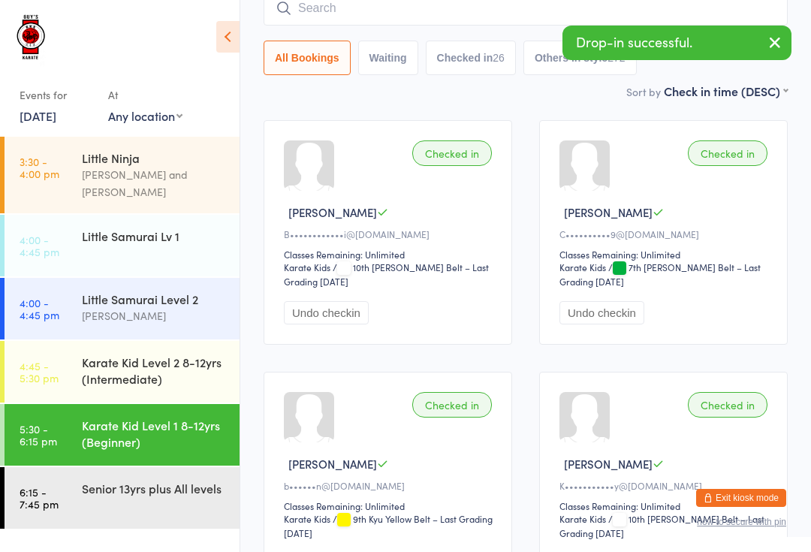
click at [95, 480] on div "Senior 13yrs plus All levels" at bounding box center [154, 488] width 145 height 17
